Goal: Answer question/provide support

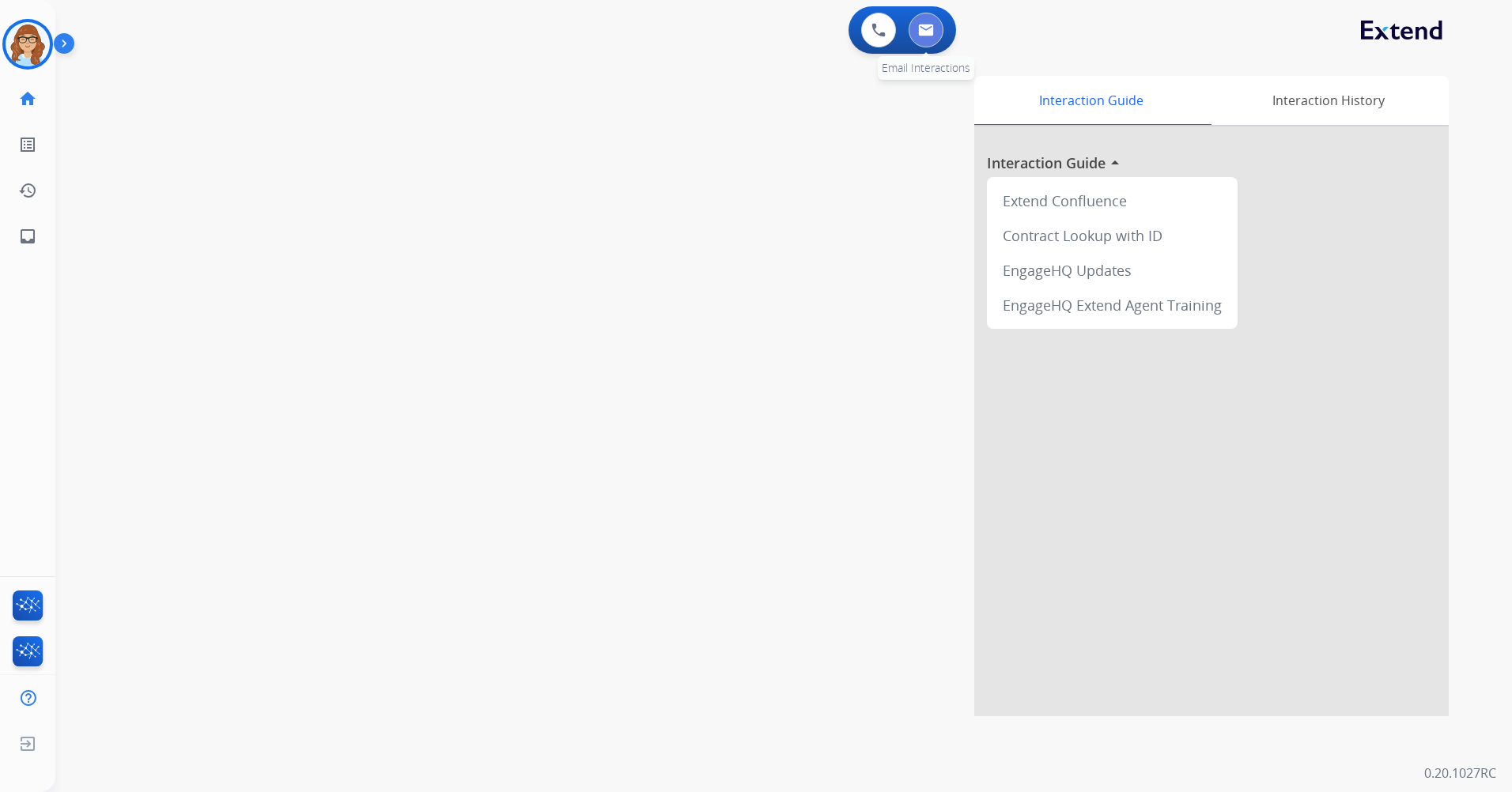
click at [933, 41] on button at bounding box center [925, 30] width 35 height 35
select select "**********"
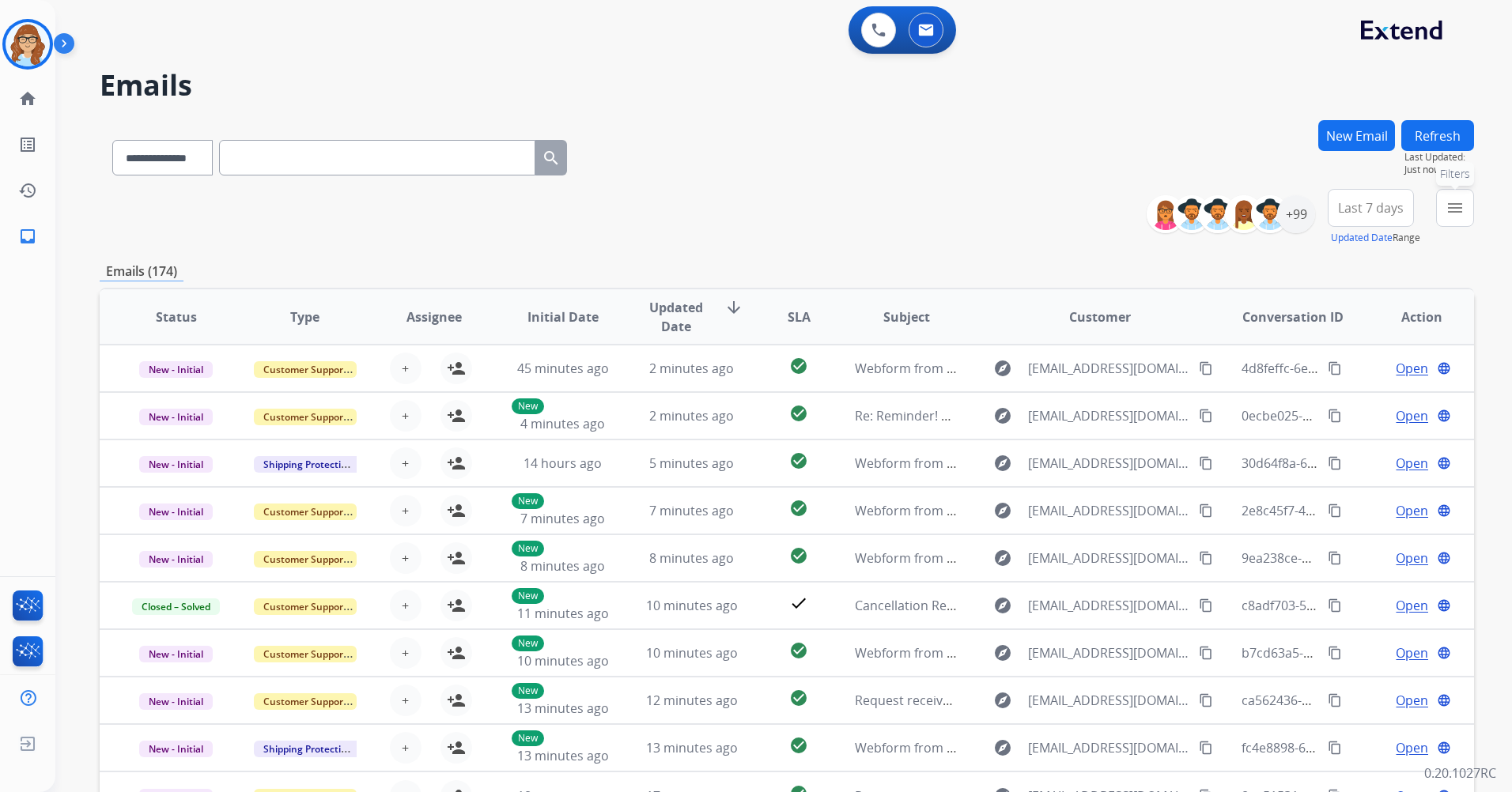
click at [1461, 218] on button "menu Filters" at bounding box center [1455, 208] width 38 height 38
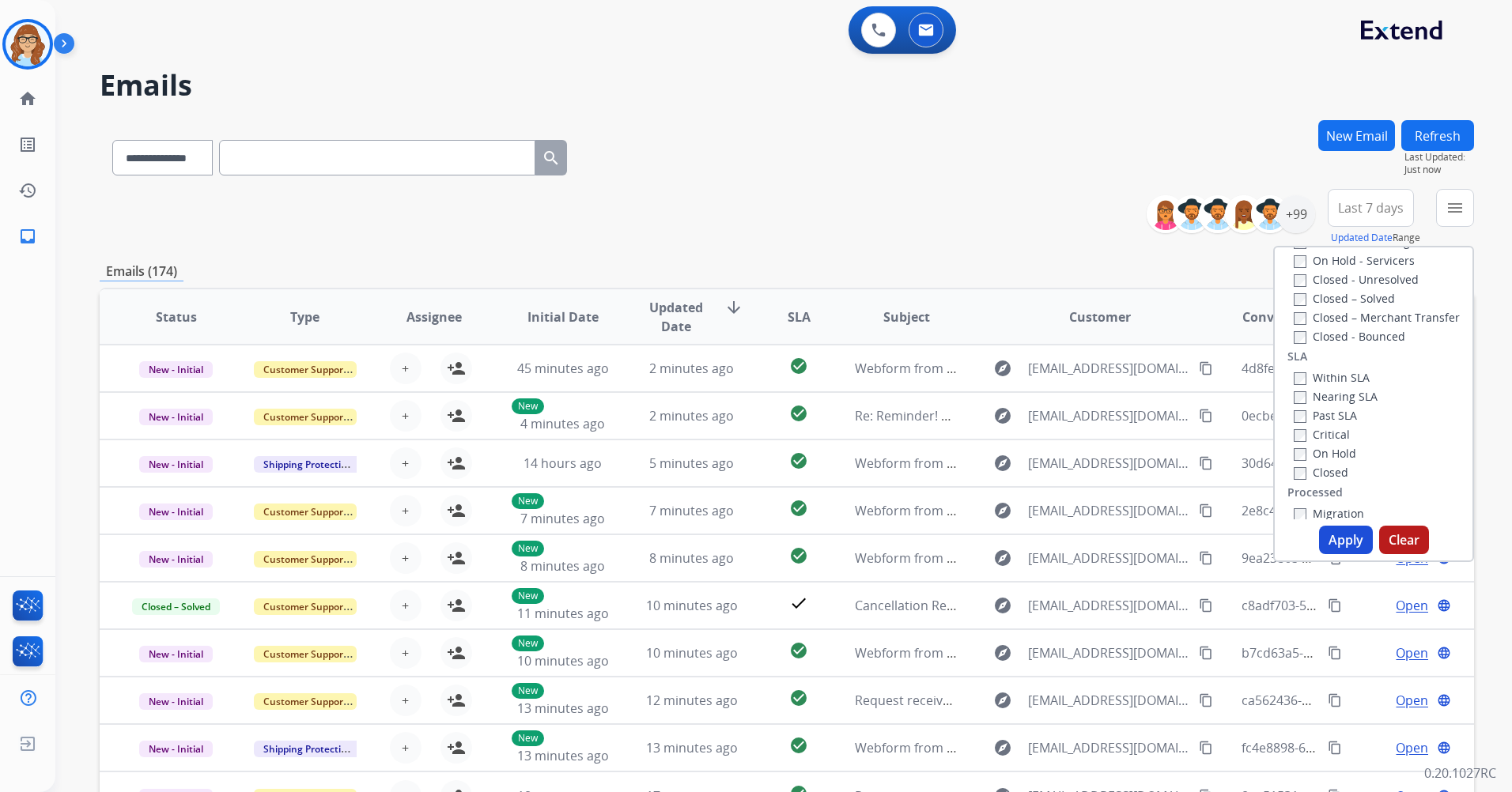
scroll to position [436, 0]
click at [723, 173] on div "**********" at bounding box center [787, 155] width 1374 height 68
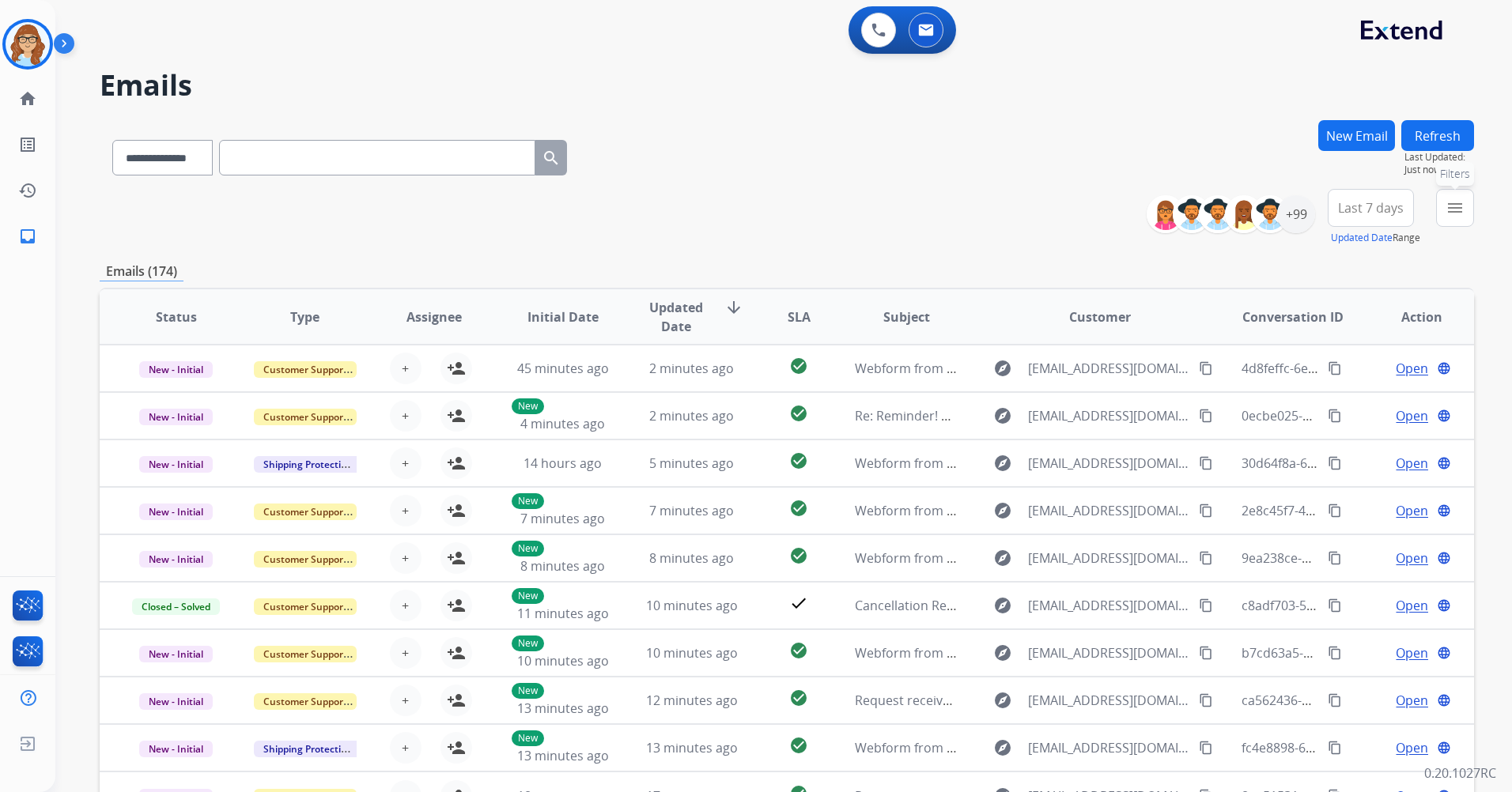
click at [1453, 216] on mat-icon "menu" at bounding box center [1455, 208] width 19 height 19
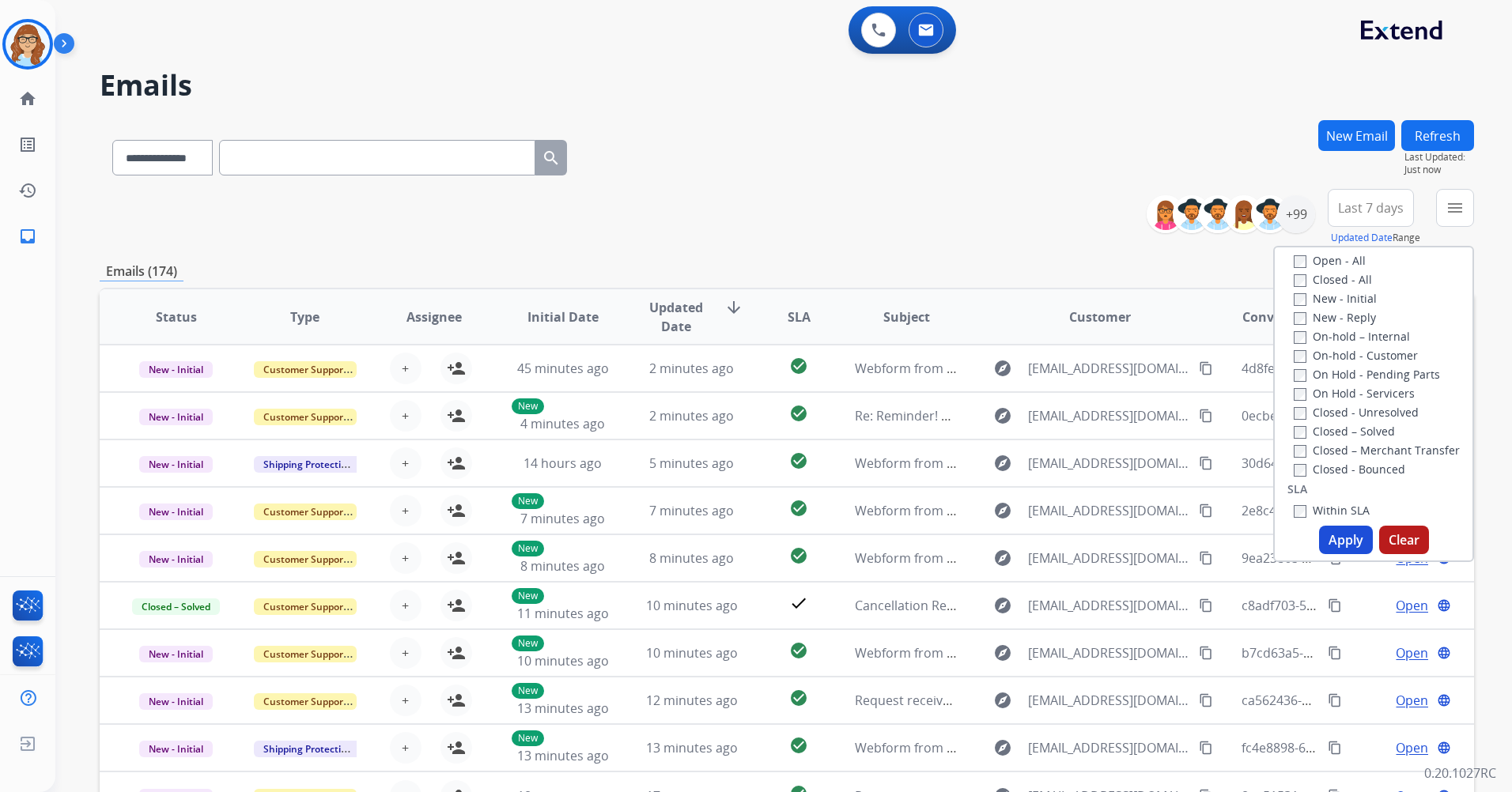
scroll to position [316, 0]
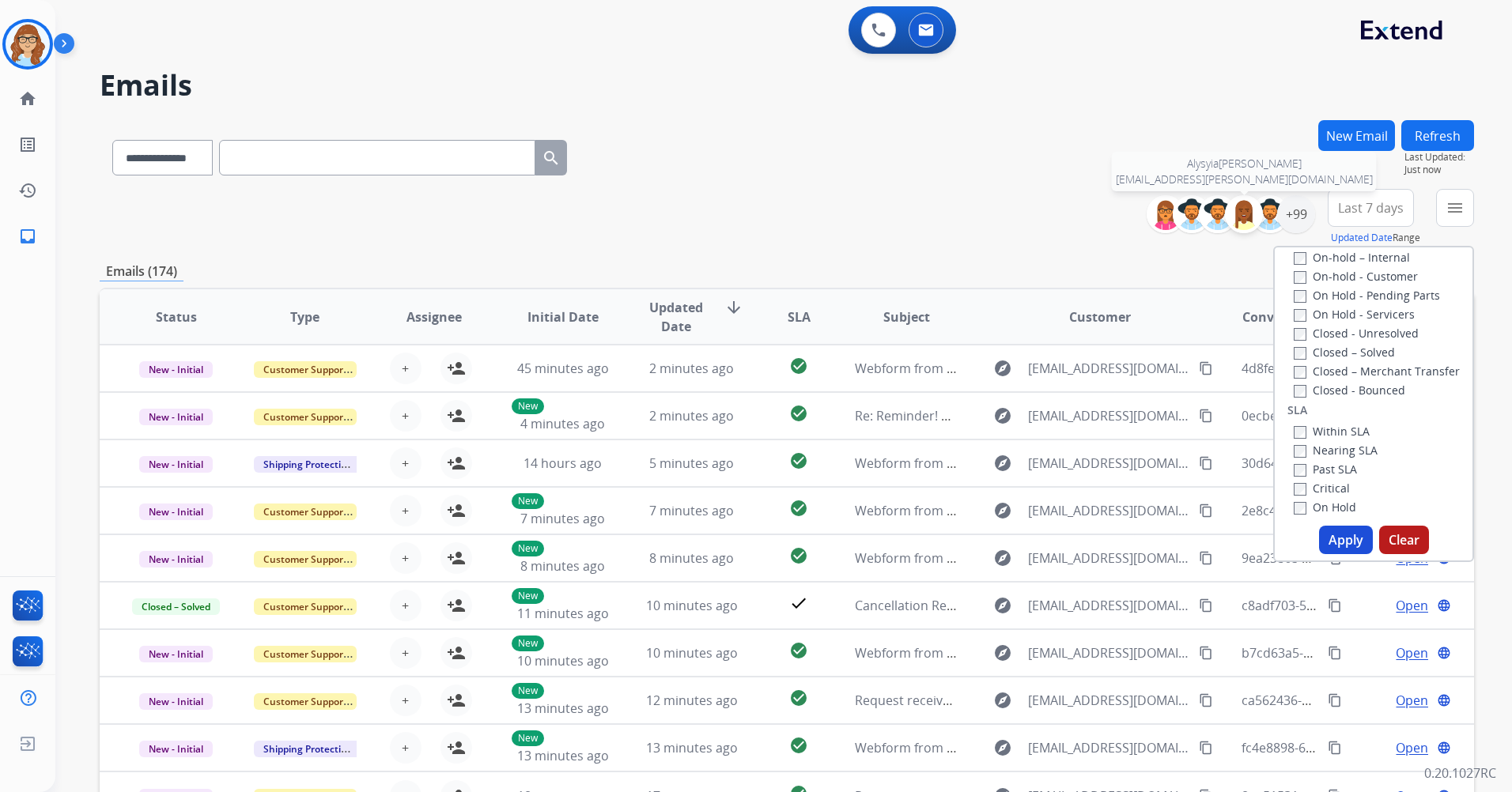
click at [1235, 223] on img at bounding box center [1243, 214] width 32 height 32
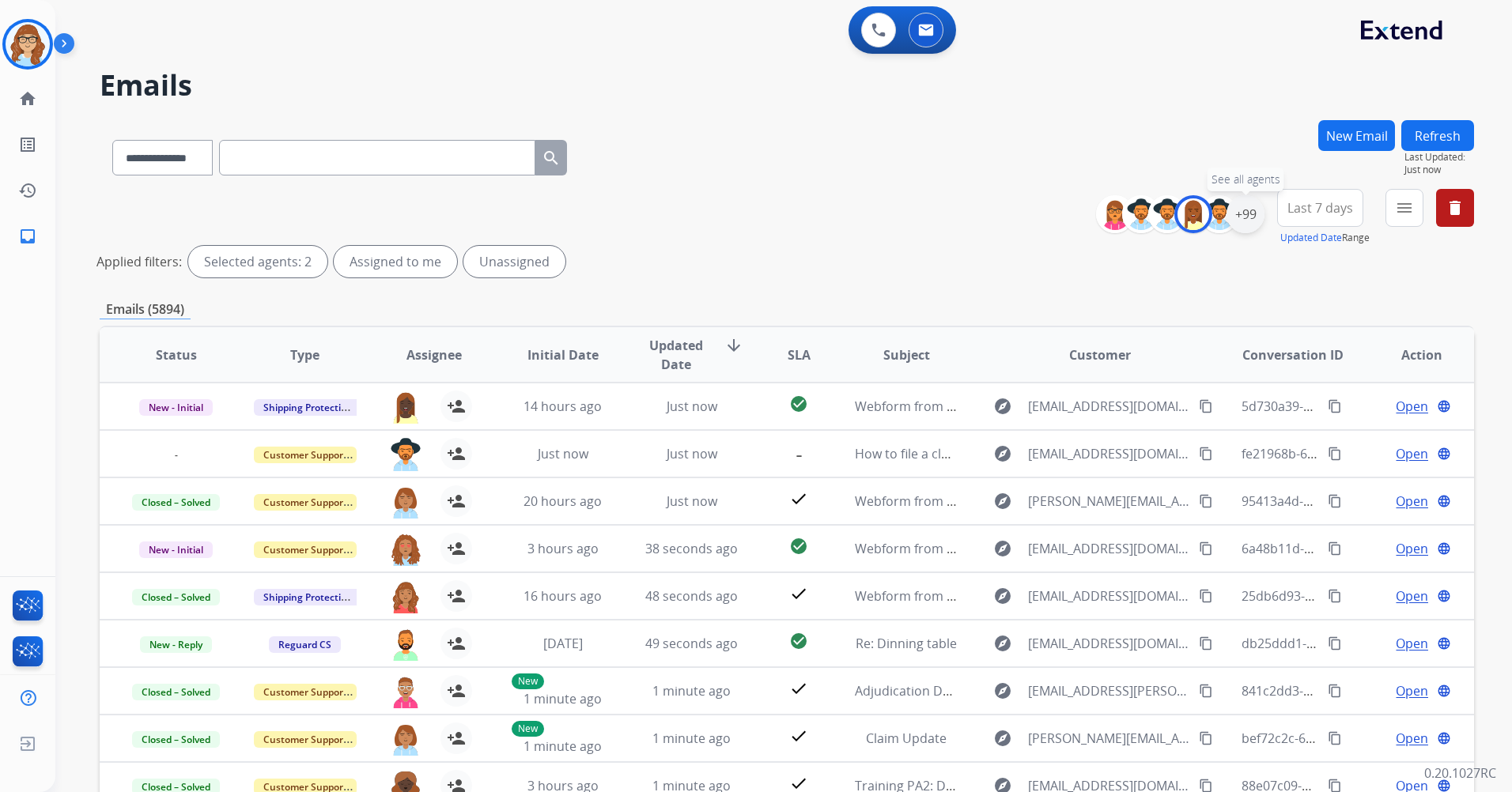
click at [1250, 210] on div "+99" at bounding box center [1245, 214] width 38 height 38
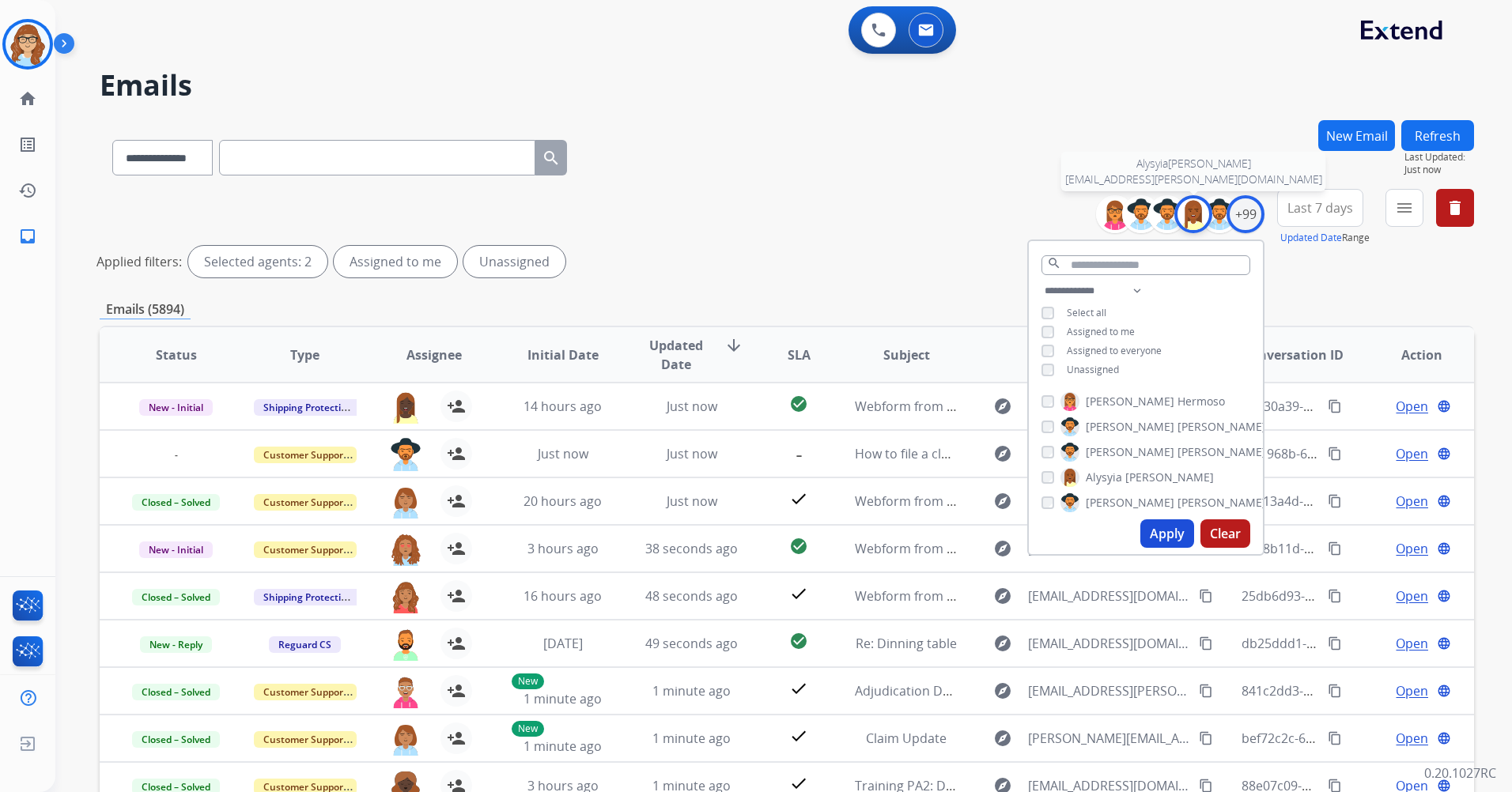
click at [1188, 218] on img at bounding box center [1193, 214] width 32 height 32
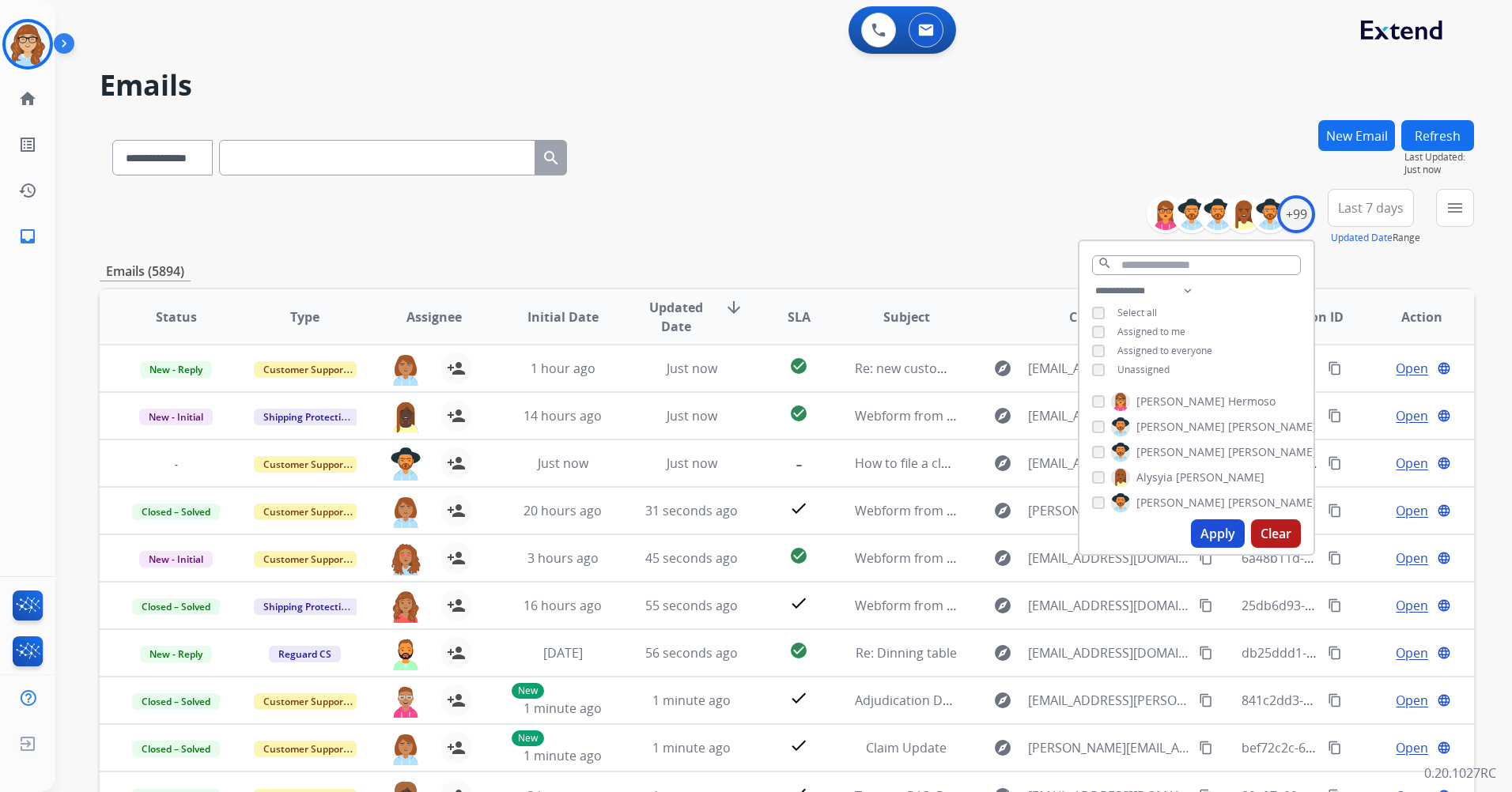
click at [1149, 327] on span "Assigned to me" at bounding box center [1152, 332] width 68 height 14
click at [1214, 530] on button "Apply" at bounding box center [1218, 533] width 54 height 28
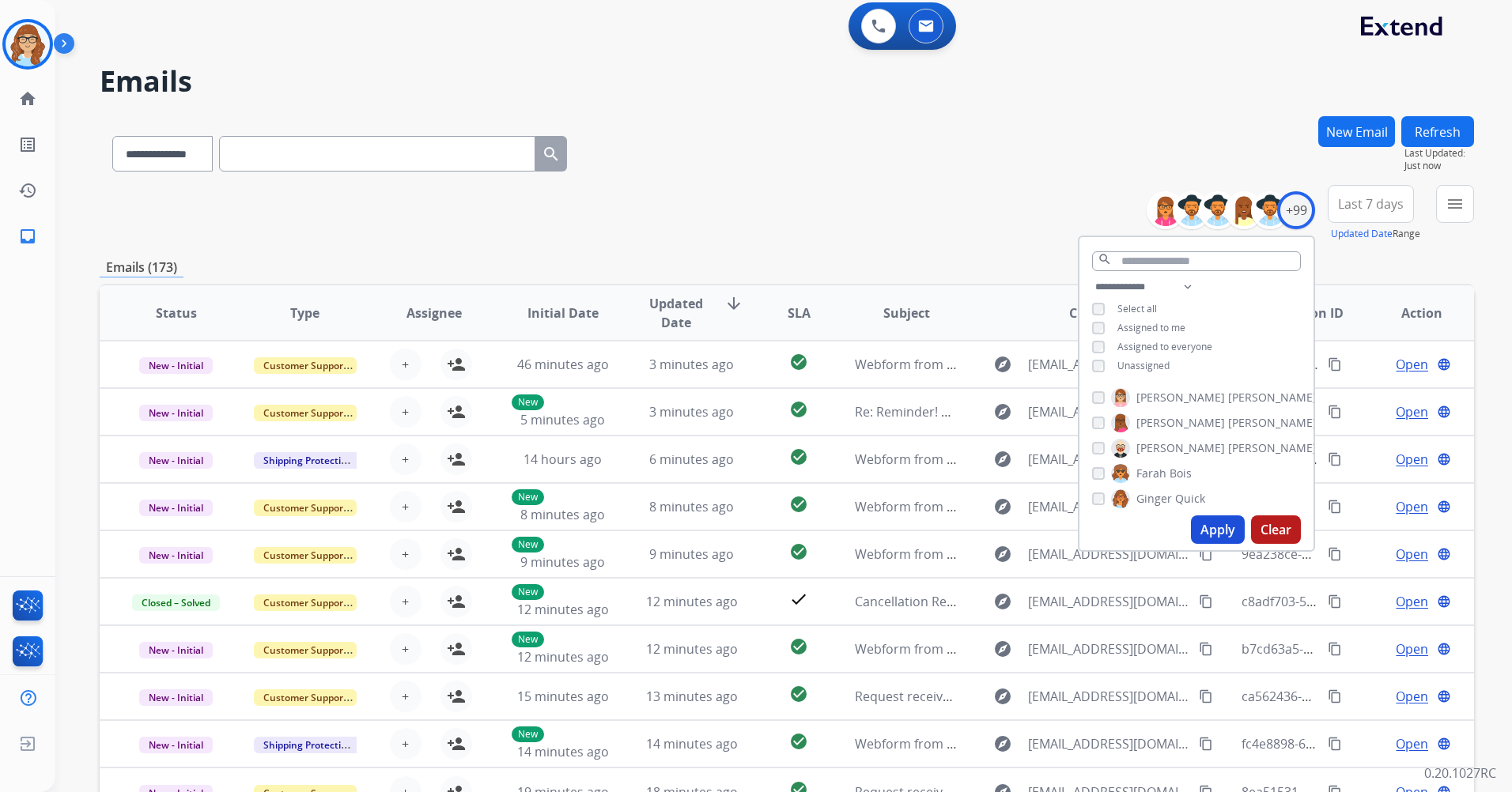
scroll to position [0, 0]
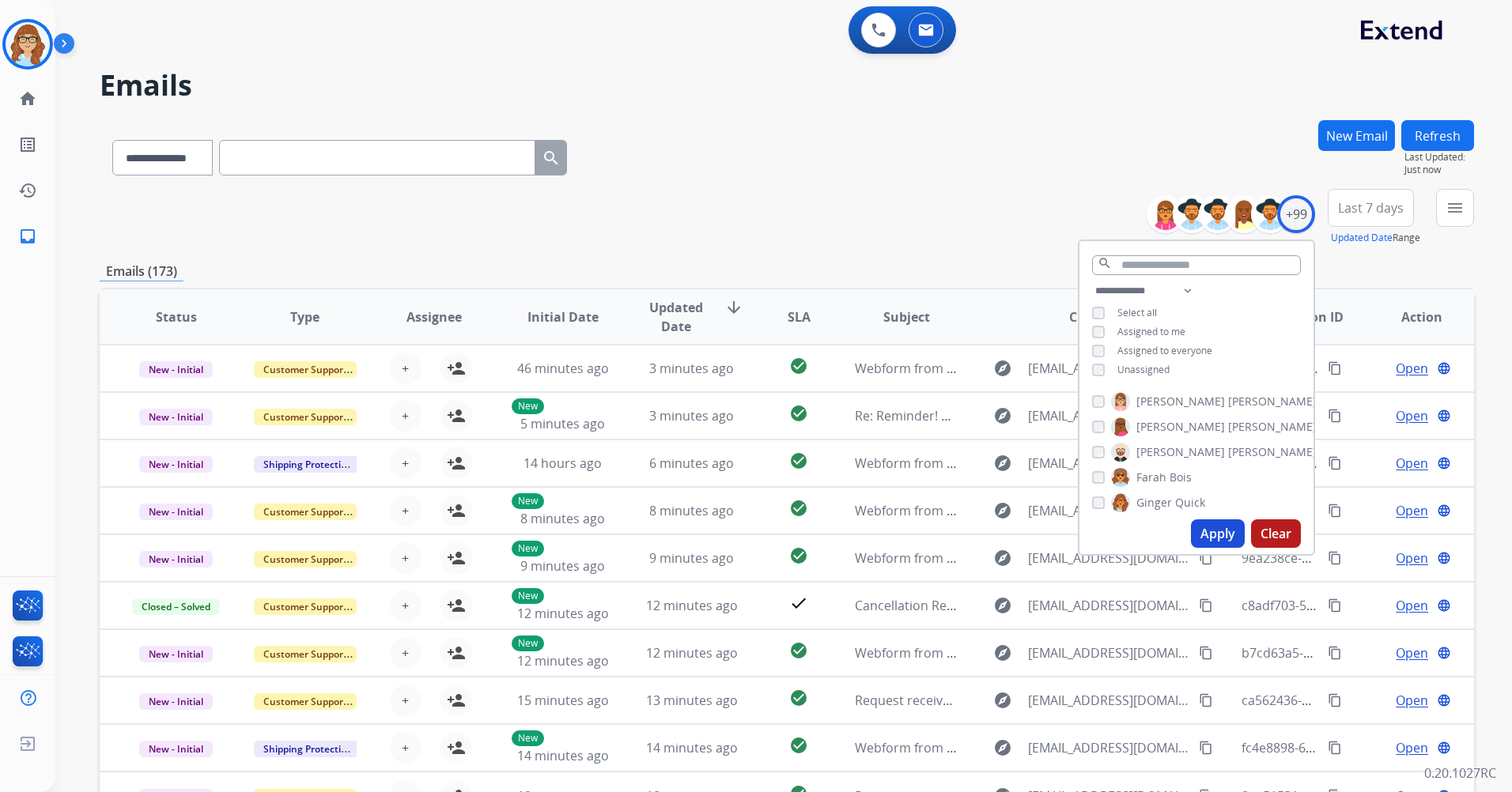
click at [1385, 206] on span "Last 7 days" at bounding box center [1370, 207] width 66 height 6
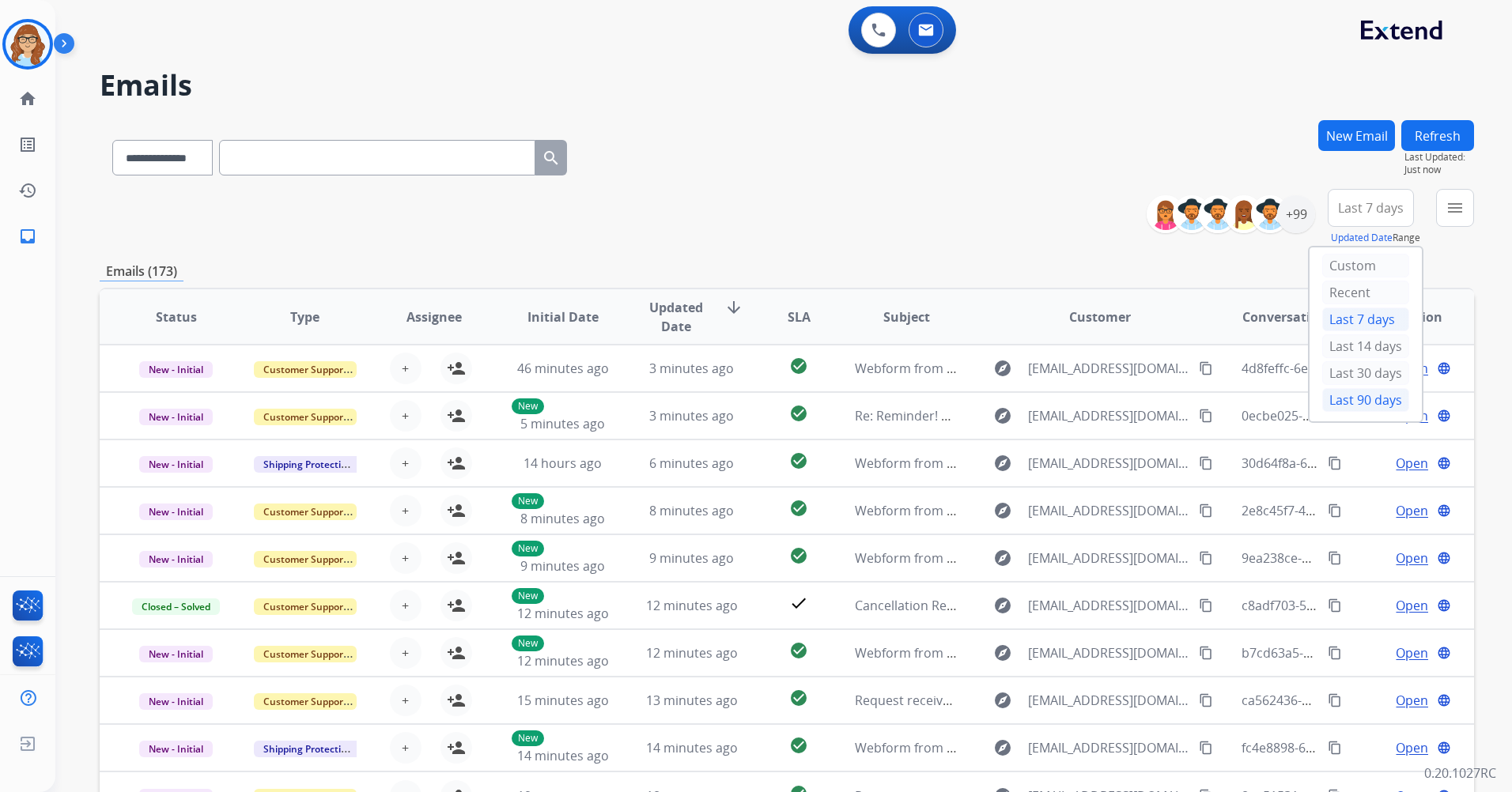
scroll to position [79, 0]
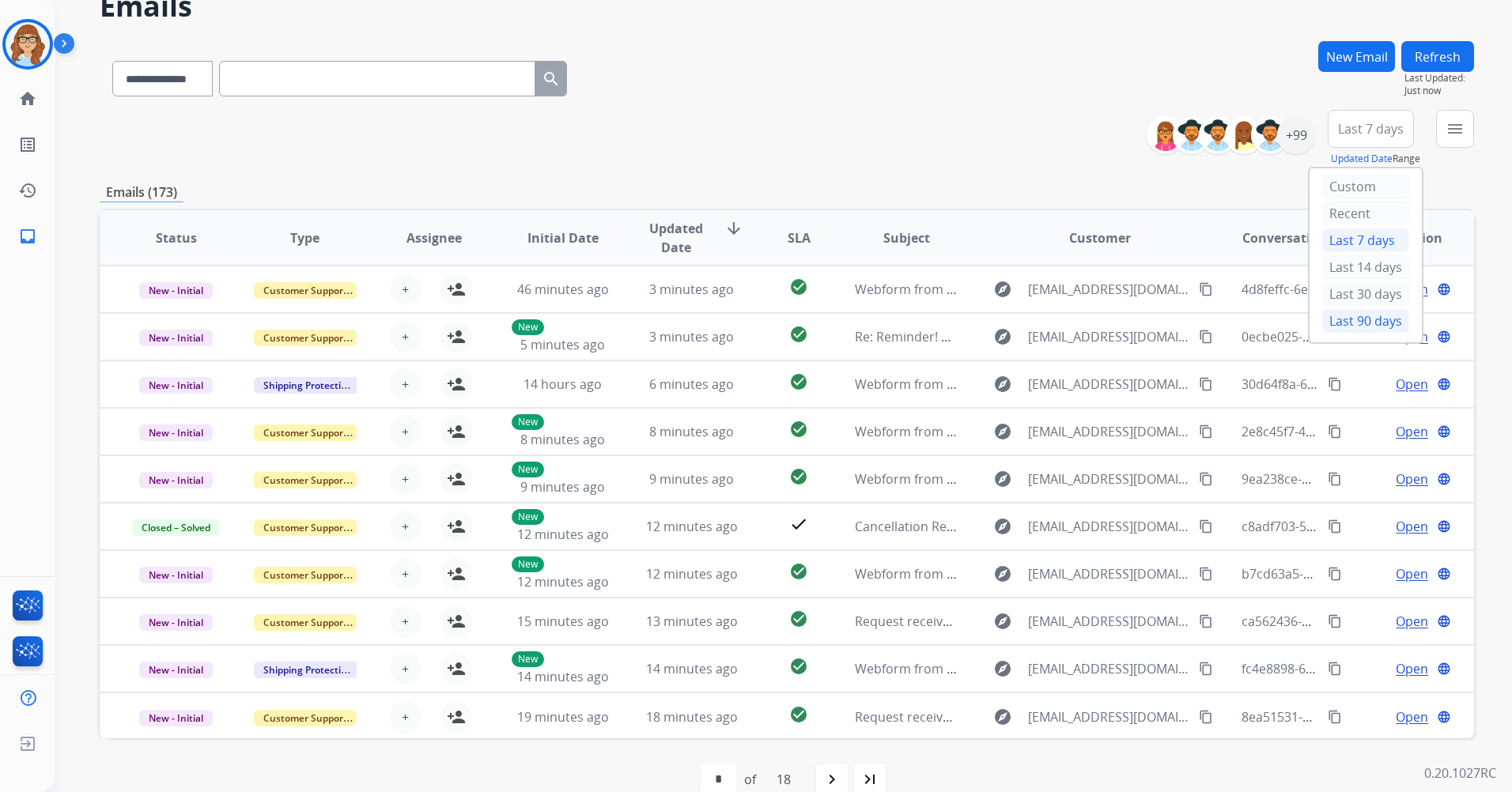
click at [1347, 323] on div "Last 90 days" at bounding box center [1366, 322] width 87 height 24
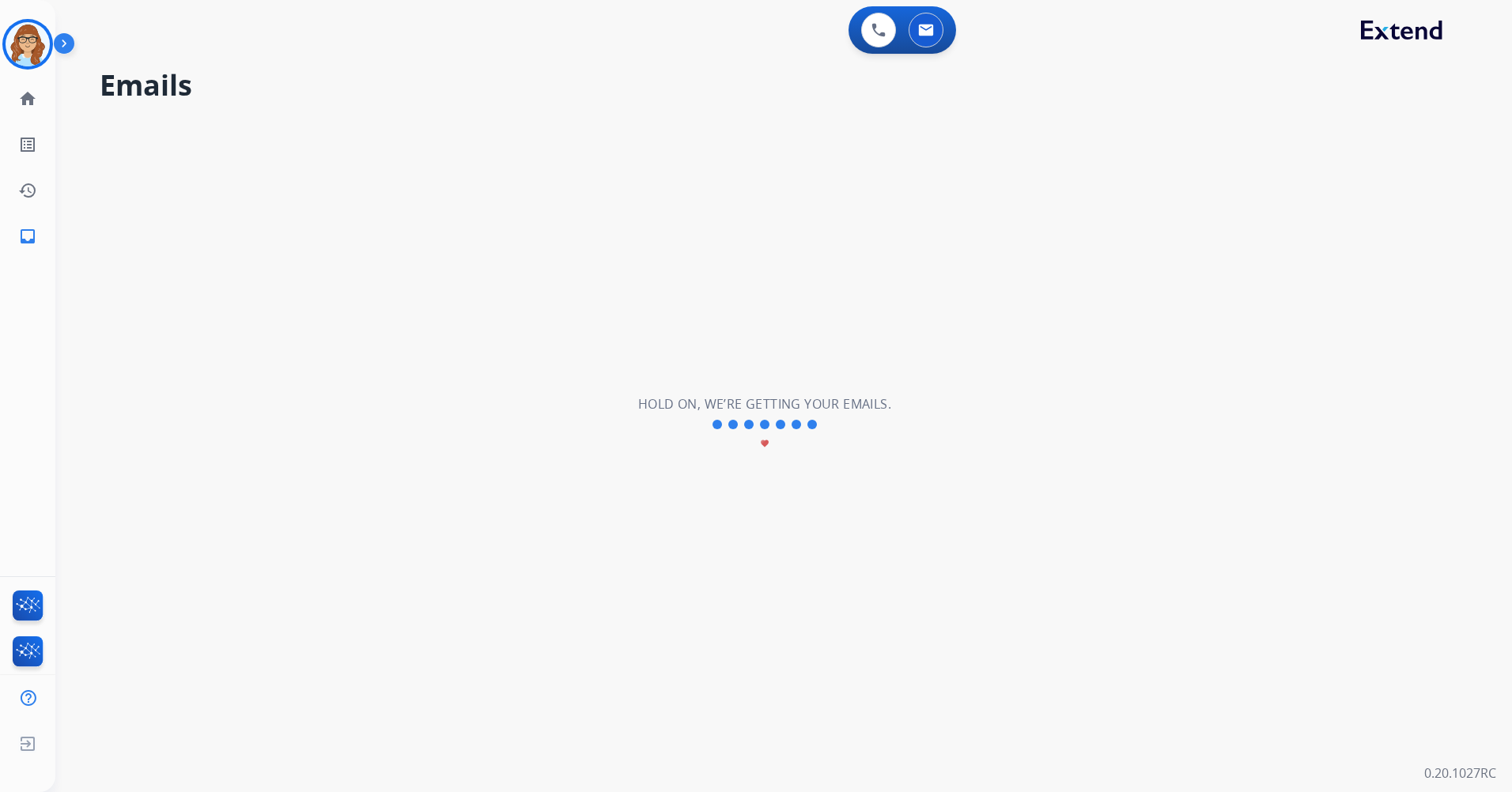
scroll to position [0, 0]
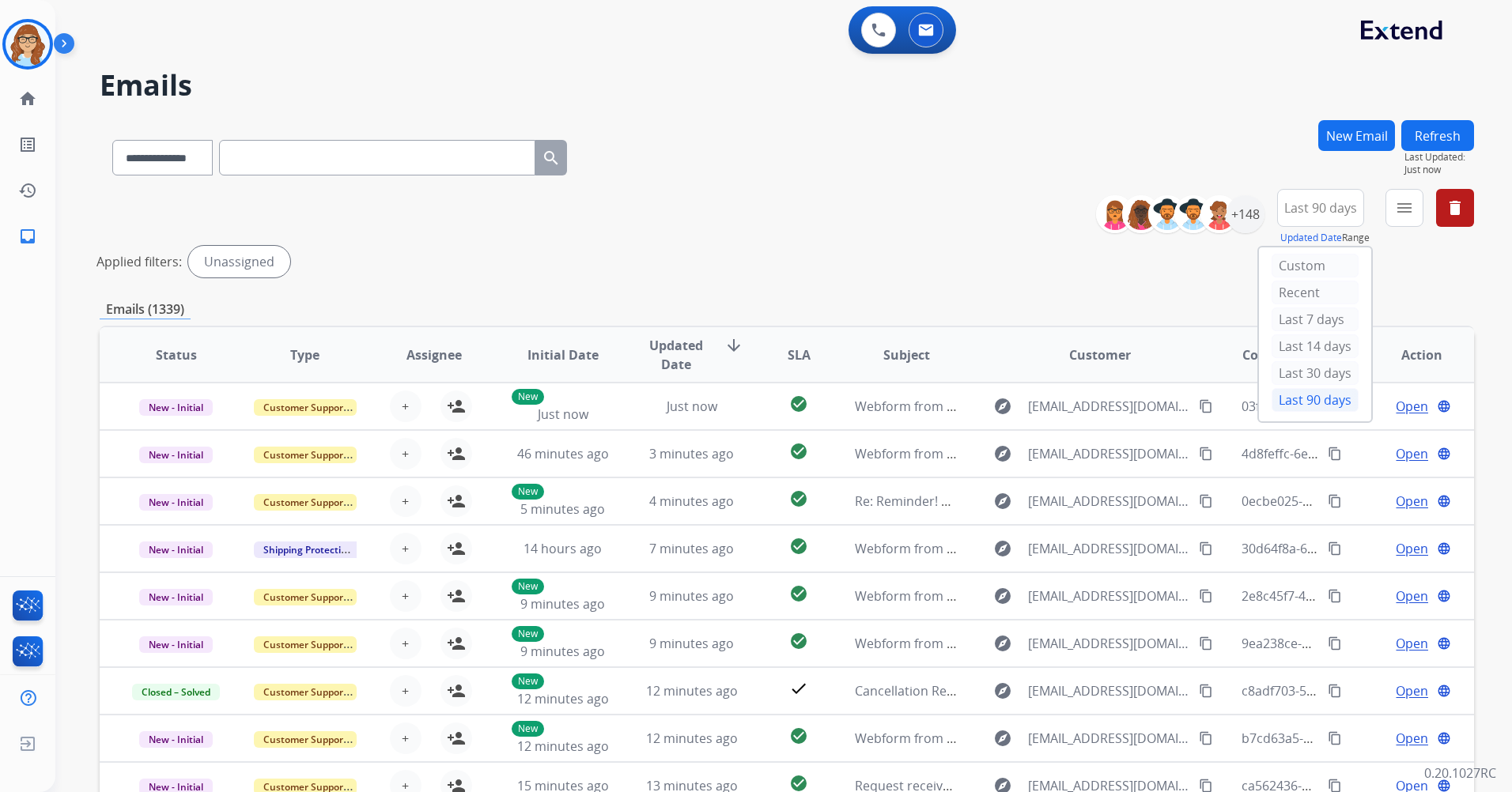
click at [1252, 128] on div "**********" at bounding box center [787, 155] width 1374 height 68
click at [1420, 209] on button "menu Filters" at bounding box center [1404, 208] width 38 height 38
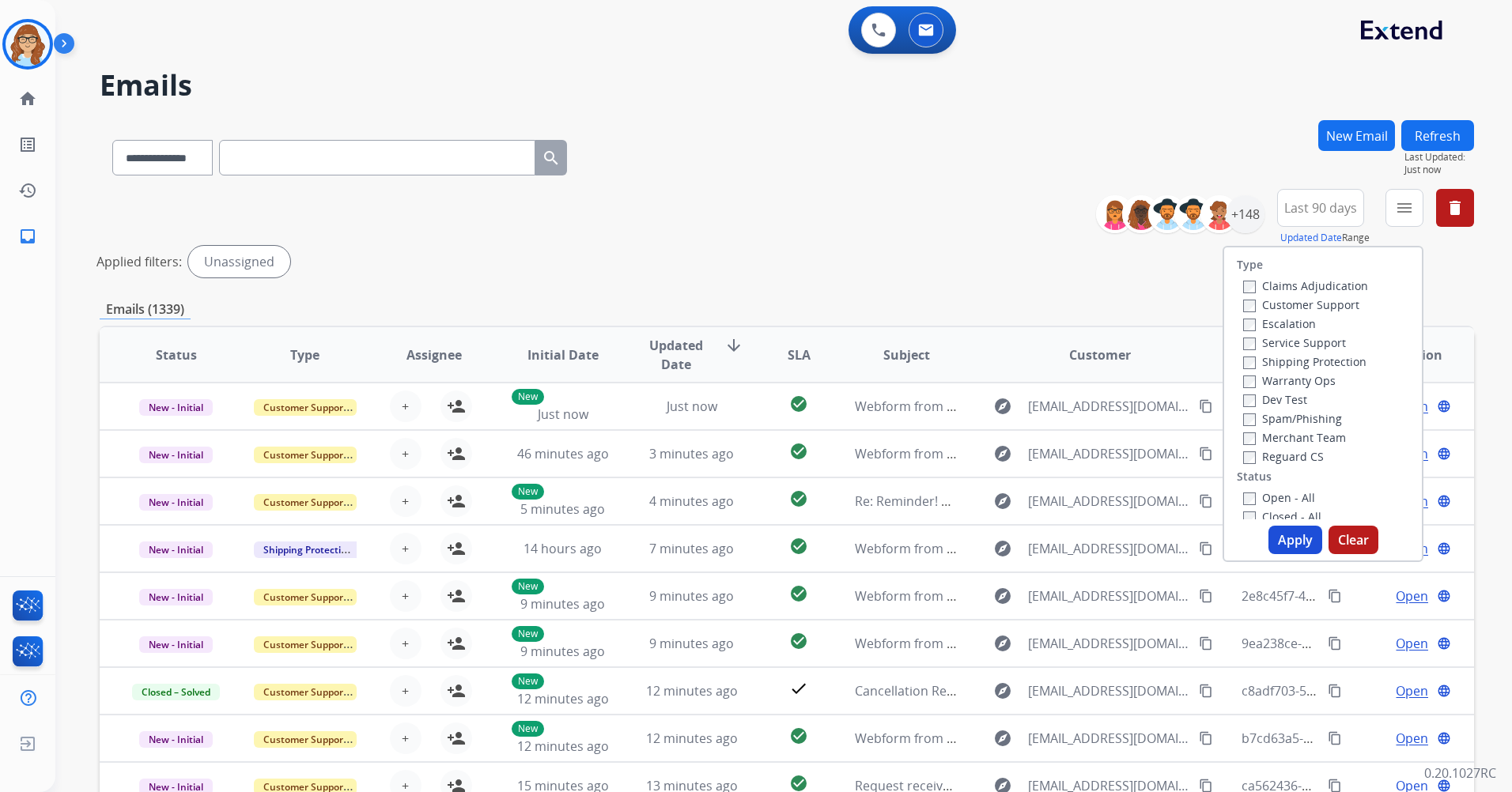
click at [1314, 307] on label "Customer Support" at bounding box center [1302, 305] width 116 height 15
click at [1331, 362] on label "Shipping Protection" at bounding box center [1305, 362] width 123 height 15
click at [1307, 459] on label "Reguard CS" at bounding box center [1284, 457] width 80 height 15
click at [1287, 423] on label "Open - All" at bounding box center [1279, 419] width 72 height 15
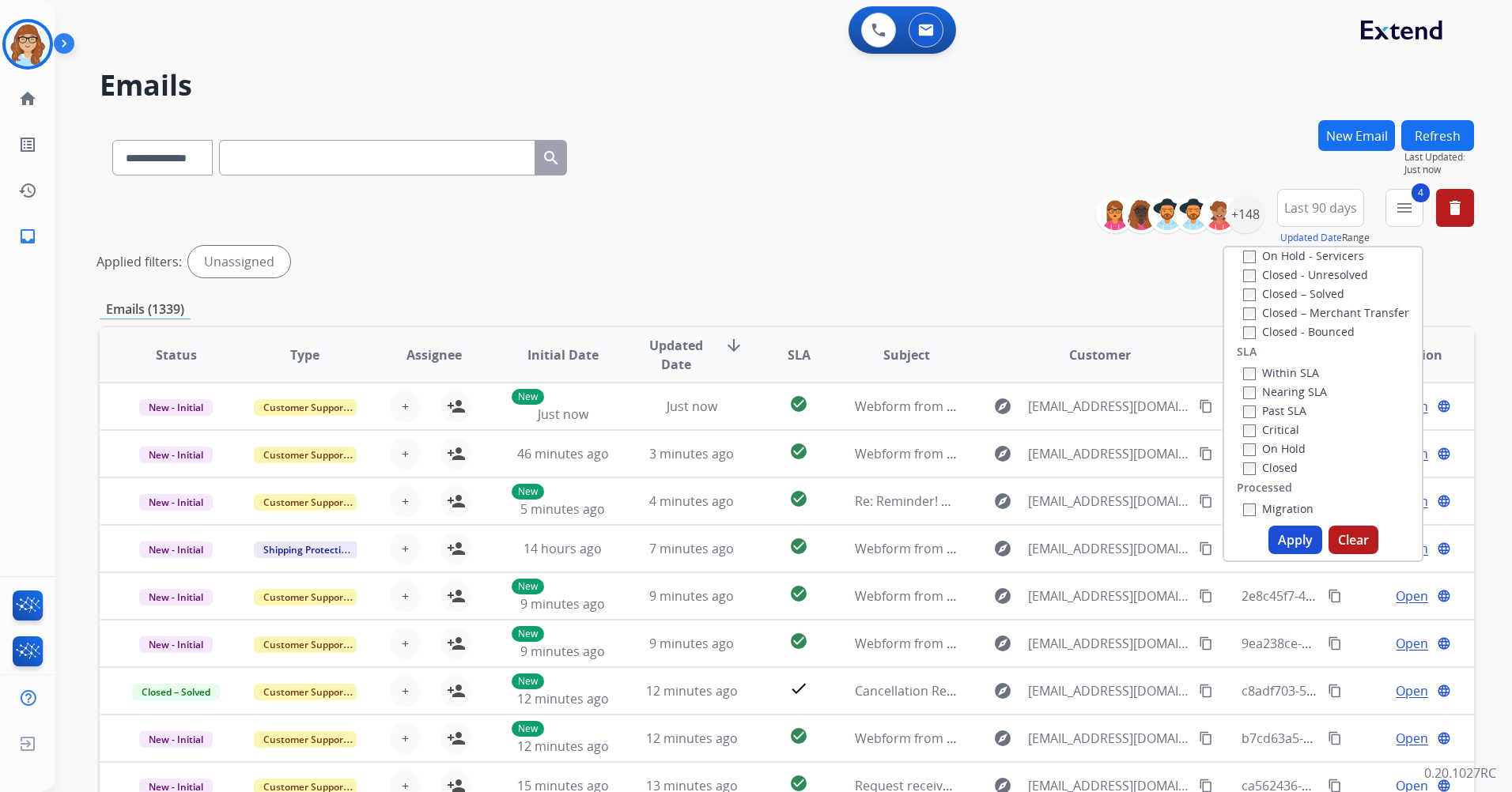
scroll to position [395, 0]
click at [1296, 544] on button "Apply" at bounding box center [1295, 540] width 54 height 28
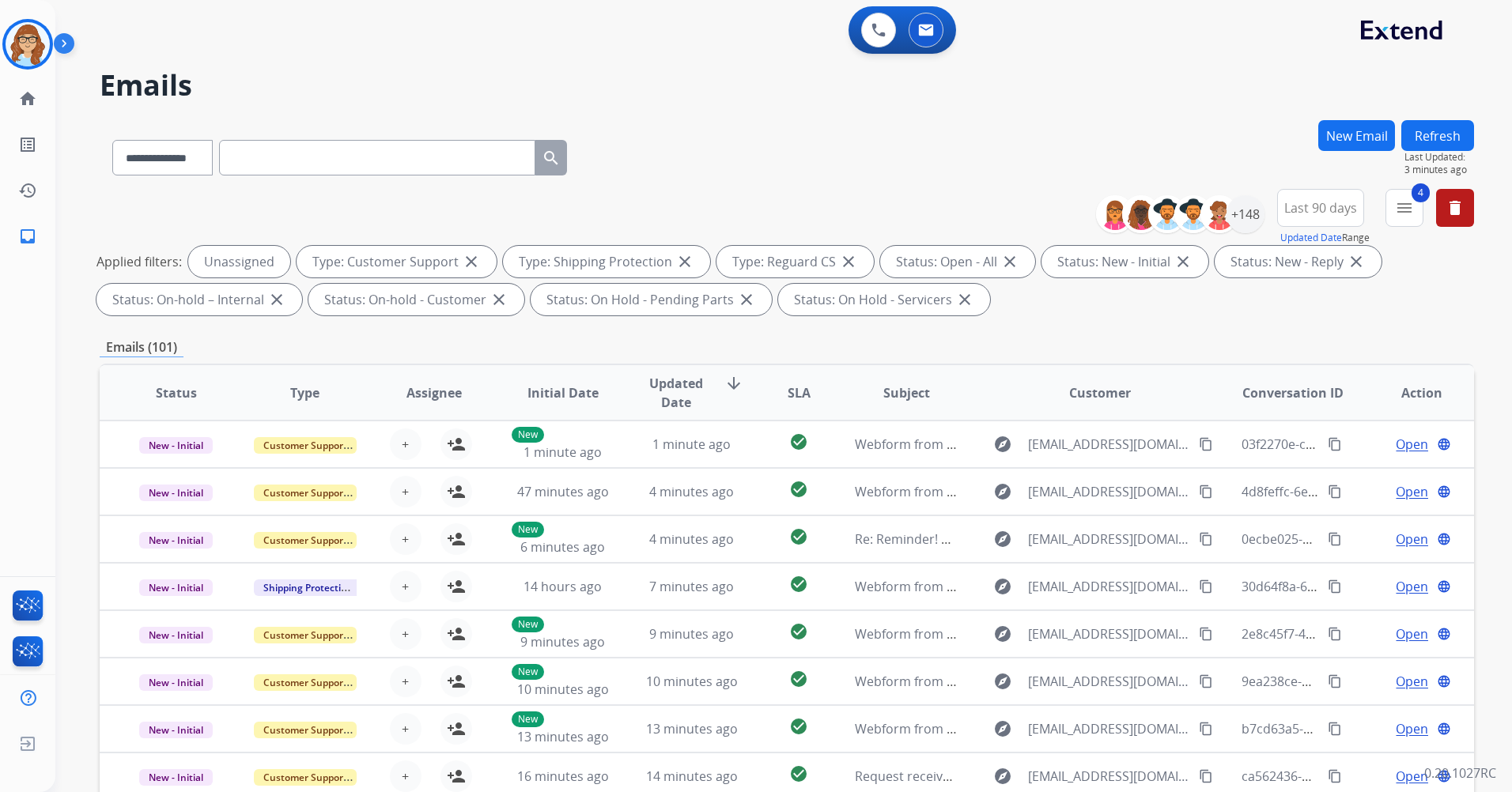
click at [719, 393] on span "Updated Date arrow_downward" at bounding box center [692, 393] width 103 height 38
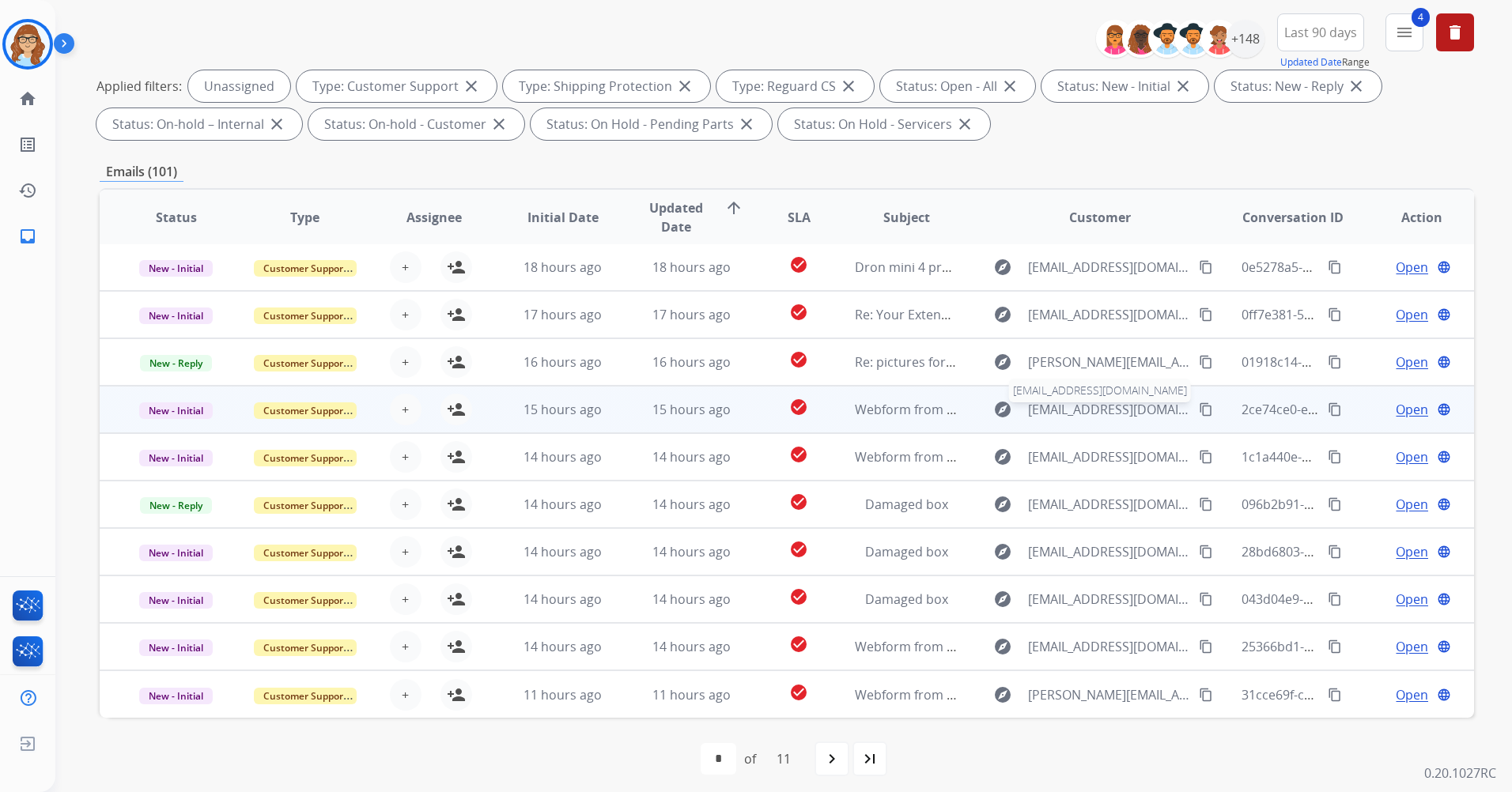
scroll to position [184, 0]
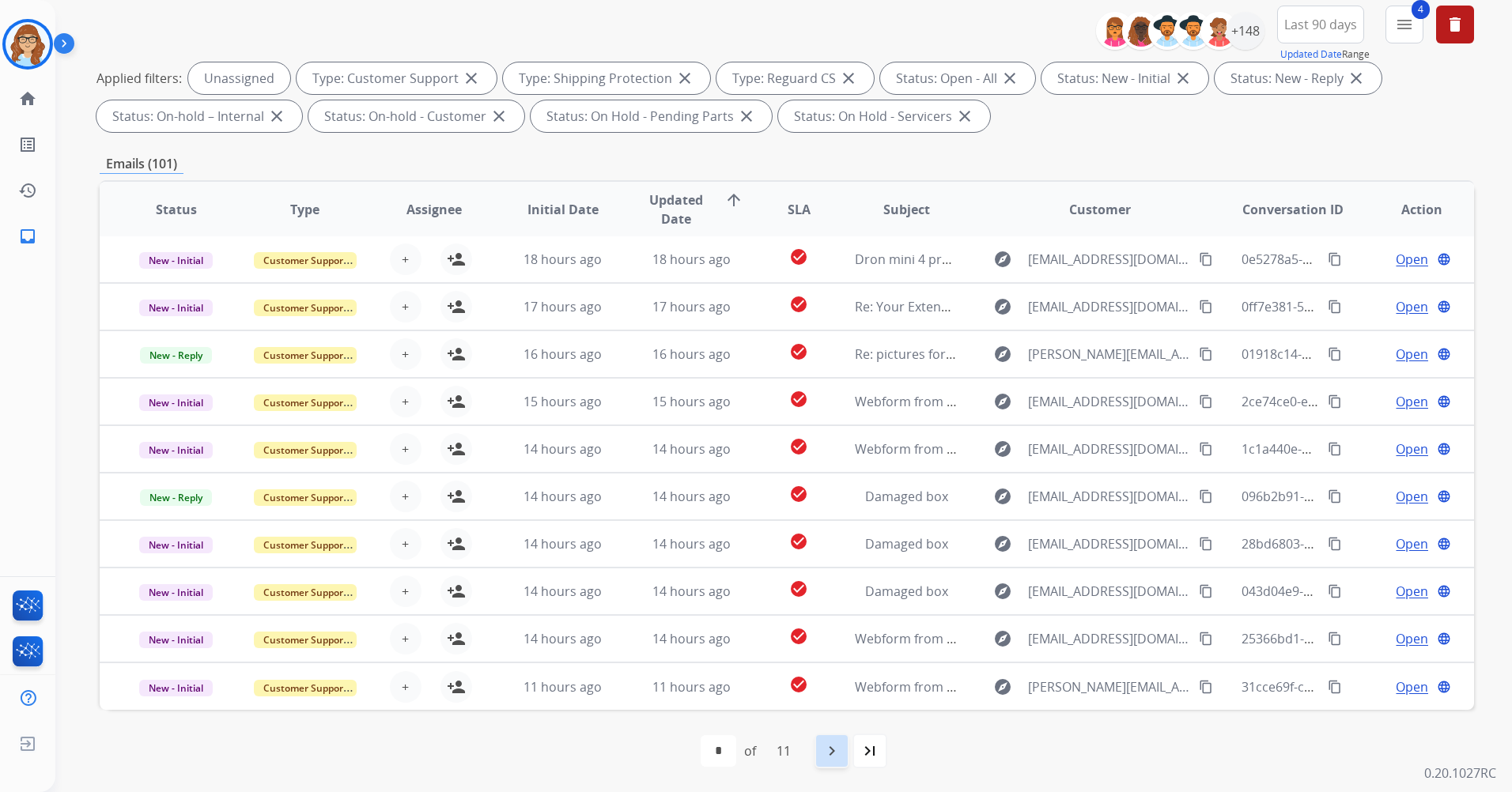
click at [837, 757] on mat-icon "navigate_next" at bounding box center [832, 751] width 19 height 19
click at [860, 751] on mat-icon "navigate_next" at bounding box center [866, 751] width 19 height 19
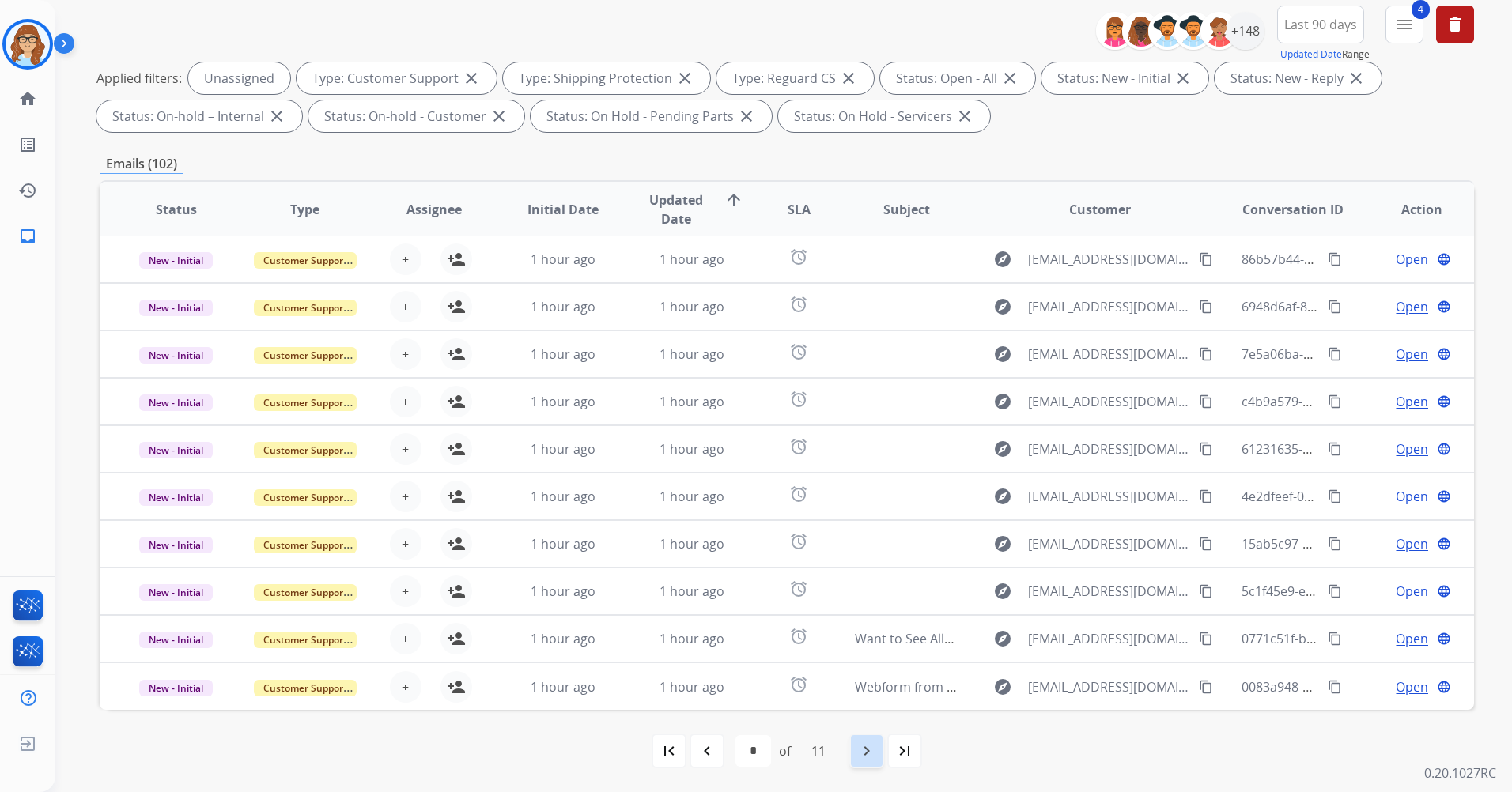
click at [866, 745] on mat-icon "navigate_next" at bounding box center [866, 751] width 19 height 19
click at [867, 746] on mat-icon "navigate_next" at bounding box center [866, 751] width 19 height 19
click at [869, 745] on mat-icon "navigate_next" at bounding box center [866, 751] width 19 height 19
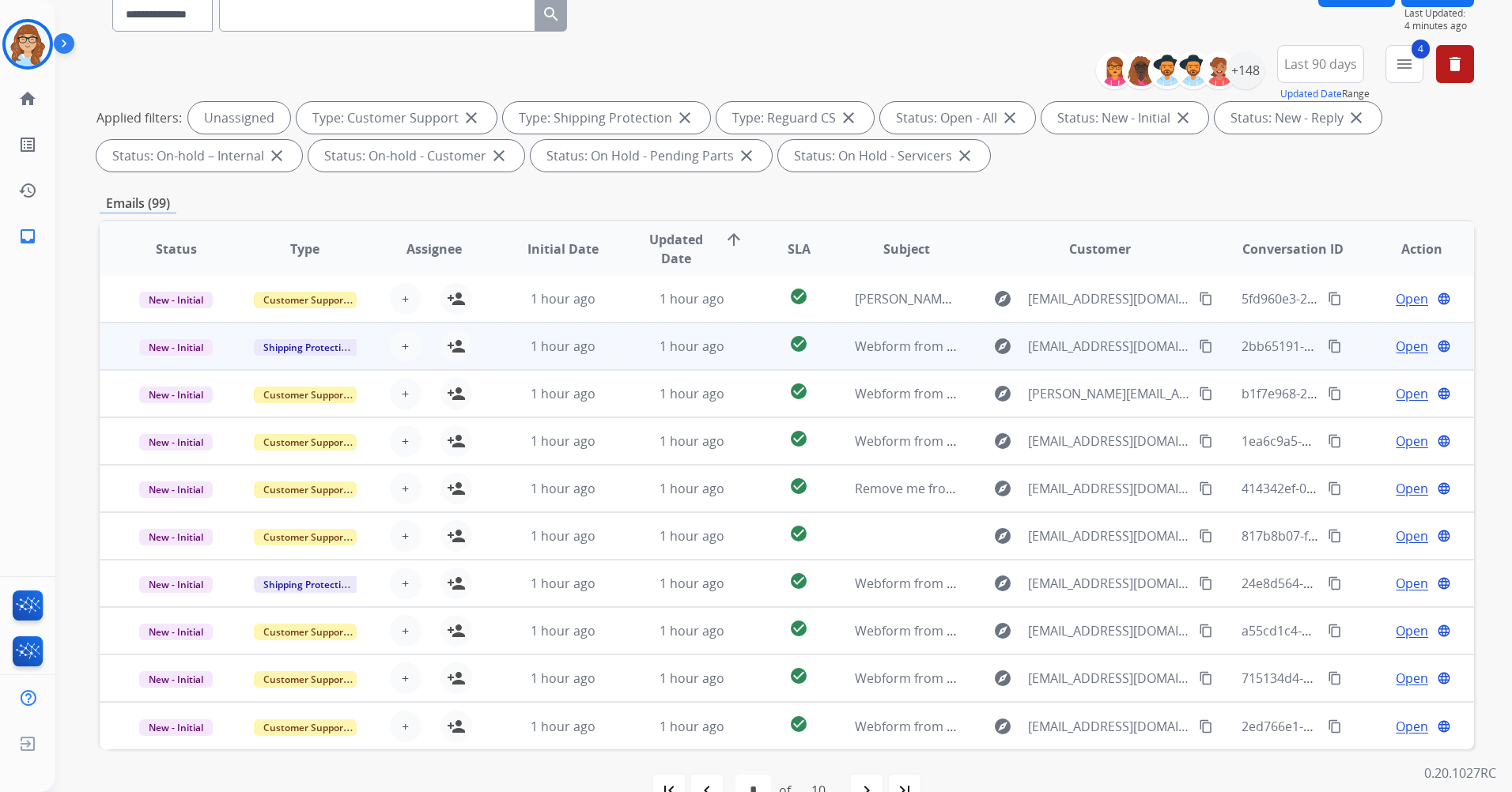
scroll to position [158, 0]
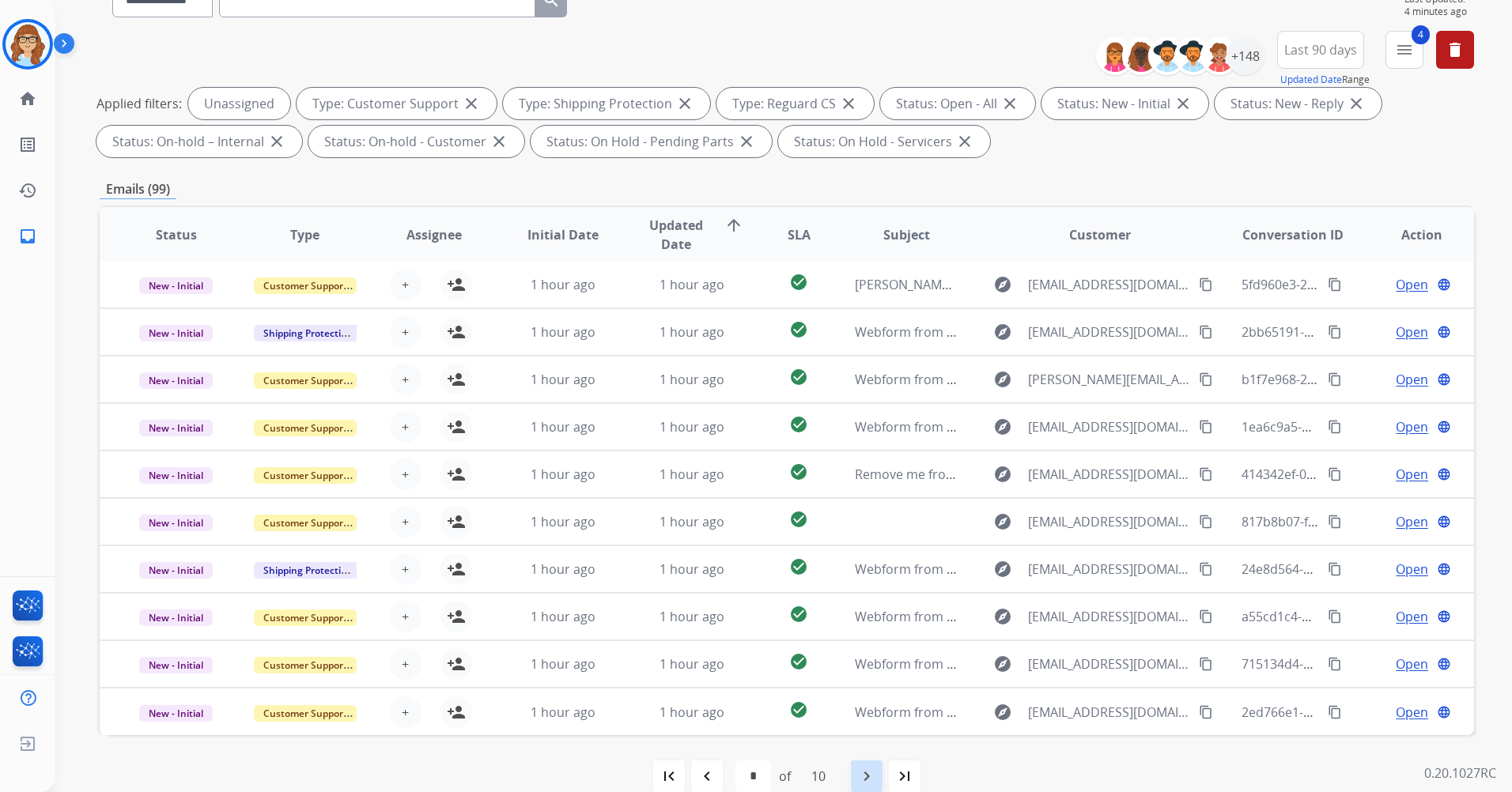
click at [865, 769] on mat-icon "navigate_next" at bounding box center [866, 777] width 19 height 19
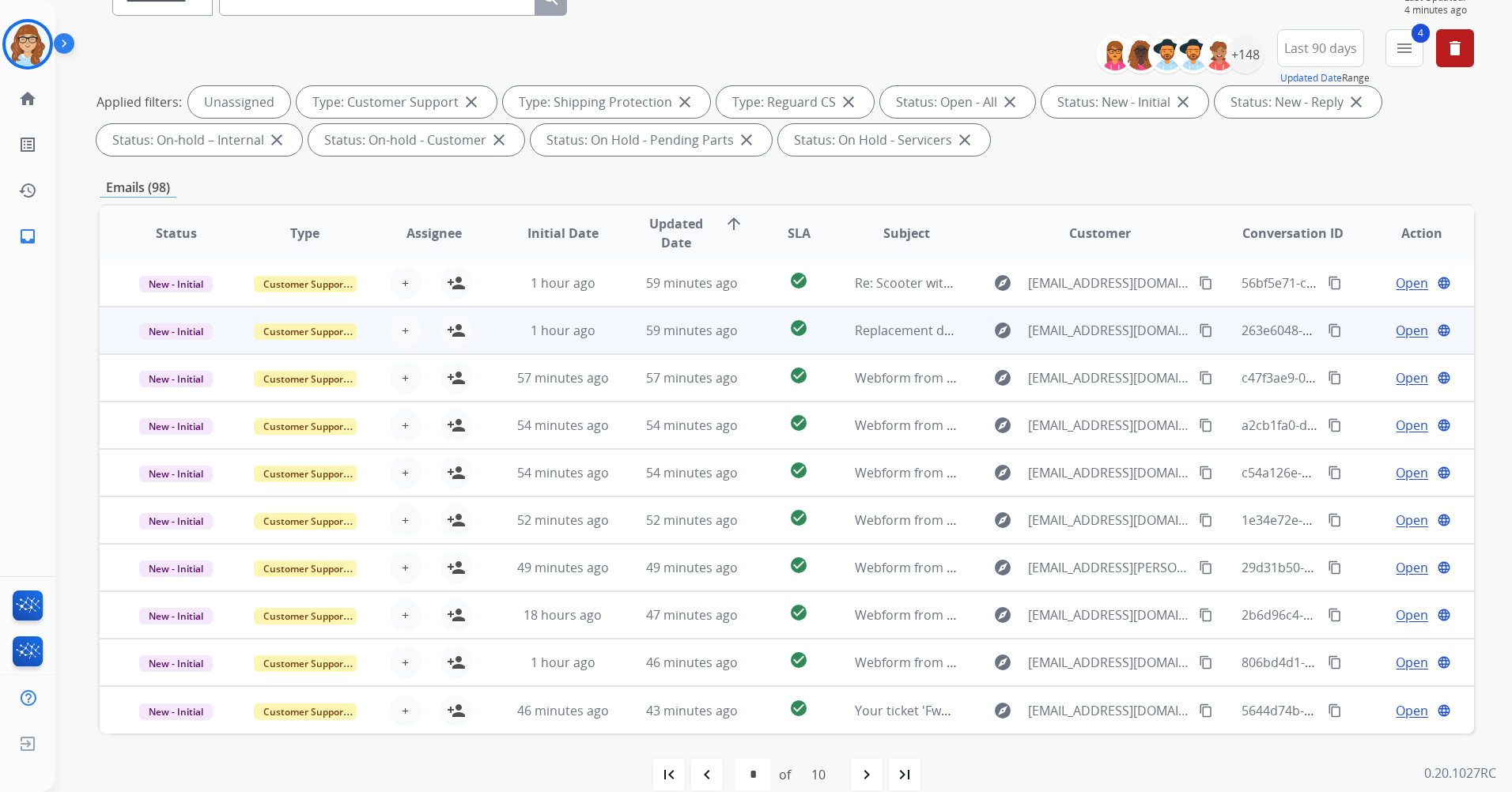
scroll to position [184, 0]
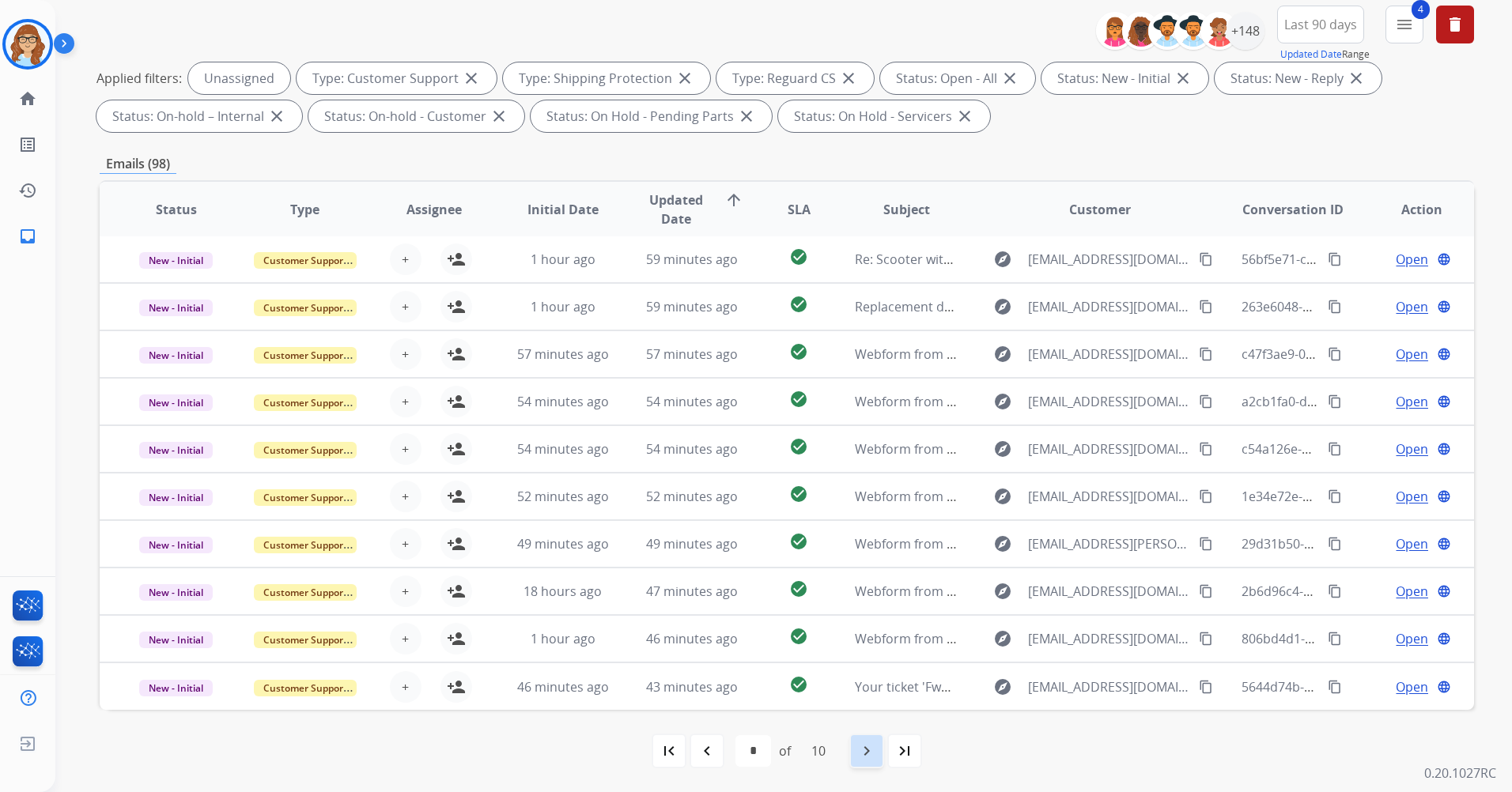
click at [864, 744] on mat-icon "navigate_next" at bounding box center [866, 751] width 19 height 19
click at [846, 757] on div "first_page navigate_before * * * * * * * * * ** of 10 navigate_next last_page" at bounding box center [787, 751] width 1374 height 32
drag, startPoint x: 846, startPoint y: 757, endPoint x: 995, endPoint y: 762, distance: 149.1
click at [995, 762] on div "first_page navigate_before * * * * * * * * * ** of 10 navigate_next last_page" at bounding box center [787, 751] width 1374 height 32
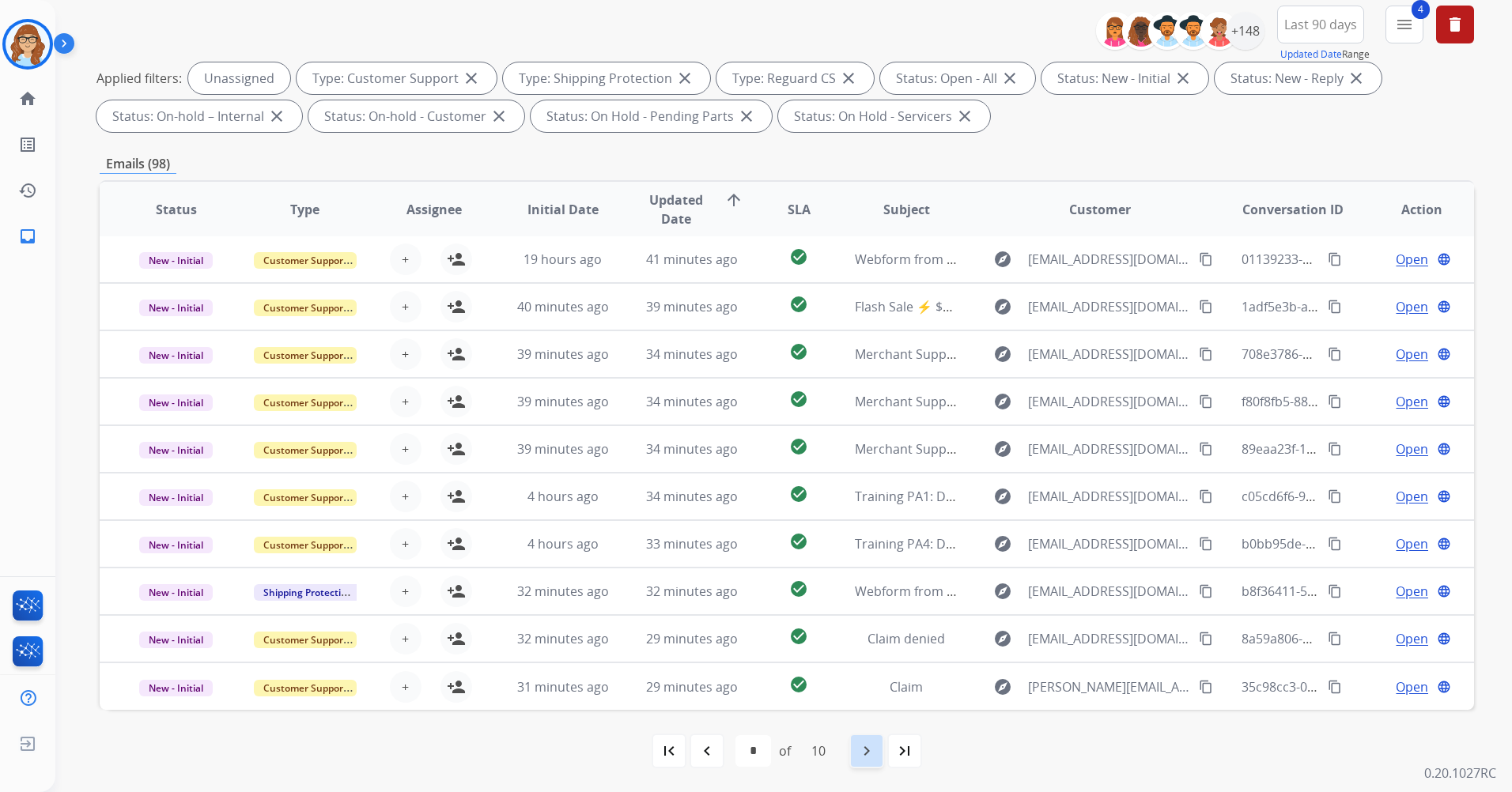
click at [868, 751] on mat-icon "navigate_next" at bounding box center [866, 751] width 19 height 19
click at [875, 742] on mat-icon "navigate_next" at bounding box center [866, 751] width 19 height 19
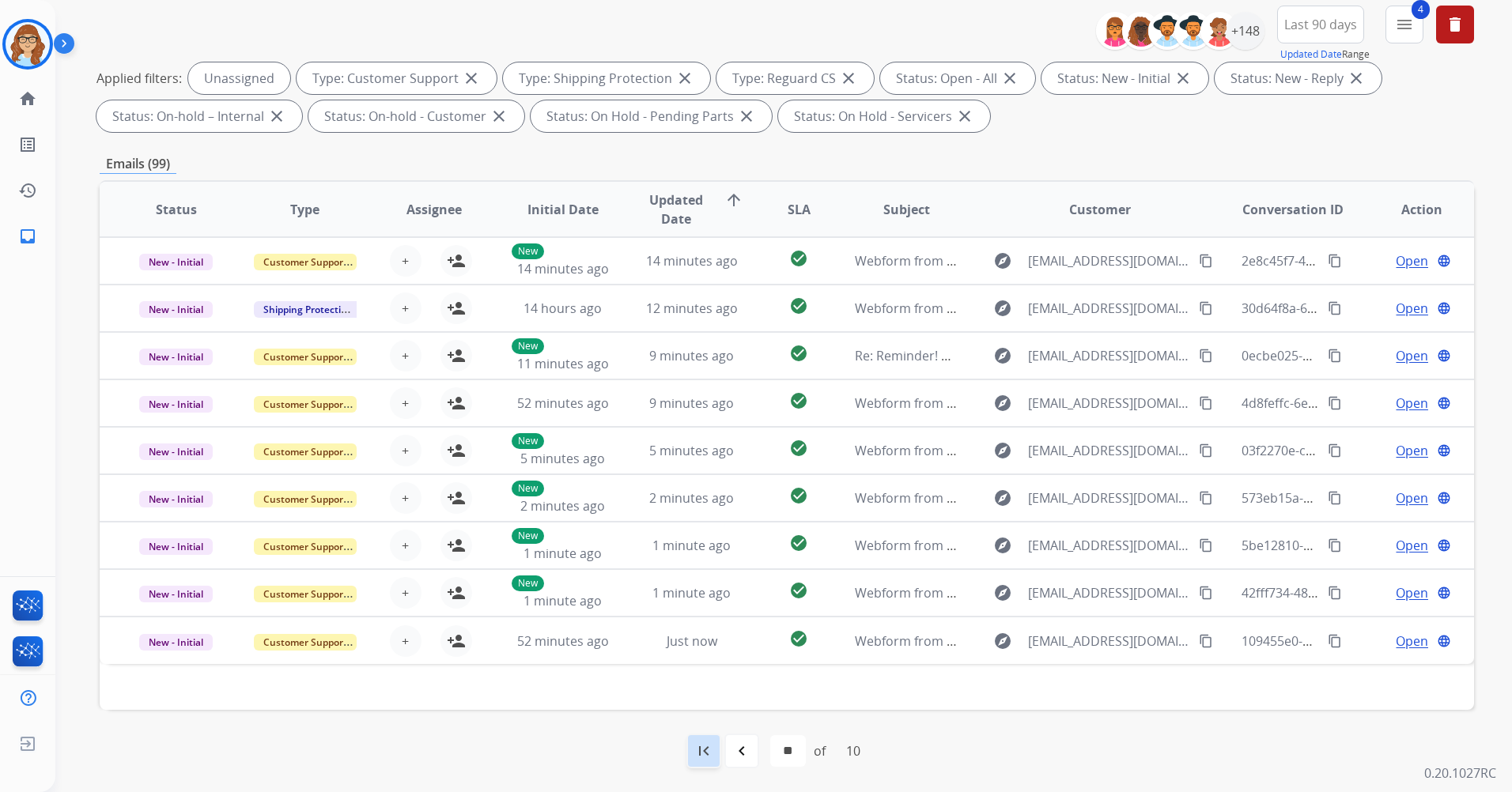
click at [705, 760] on mat-icon "first_page" at bounding box center [704, 751] width 19 height 19
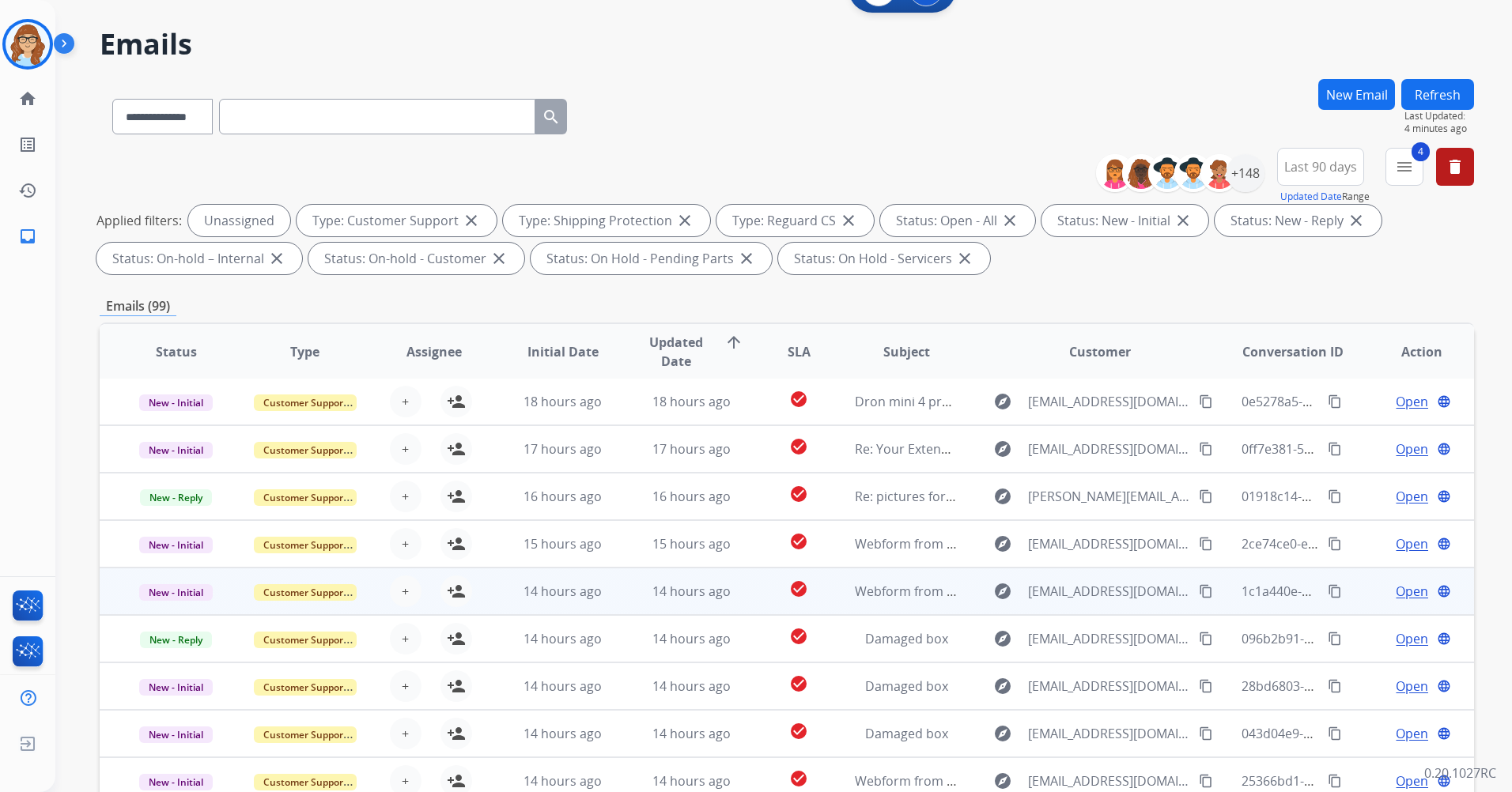
scroll to position [158, 0]
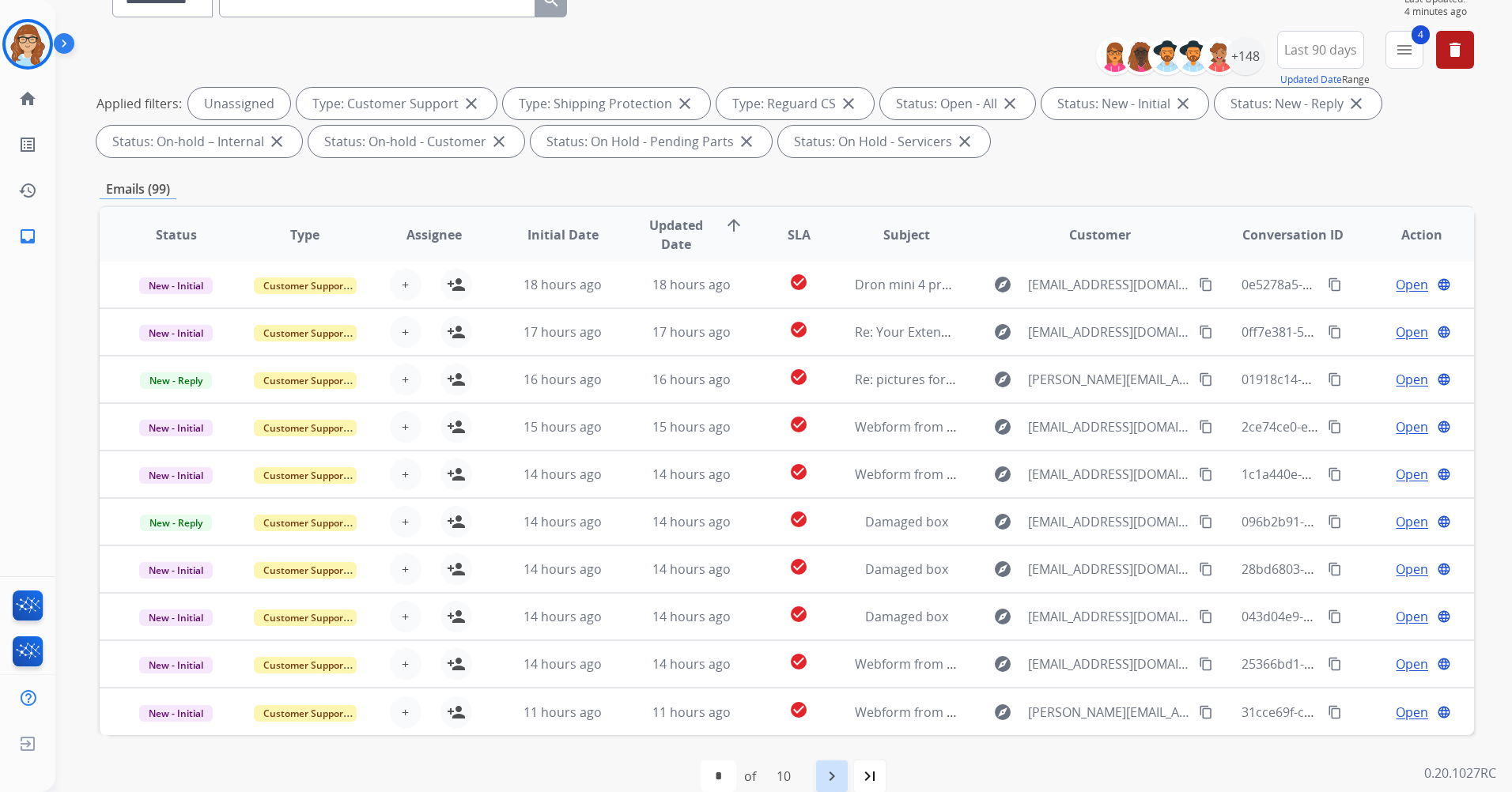
click at [831, 768] on mat-icon "navigate_next" at bounding box center [832, 777] width 19 height 19
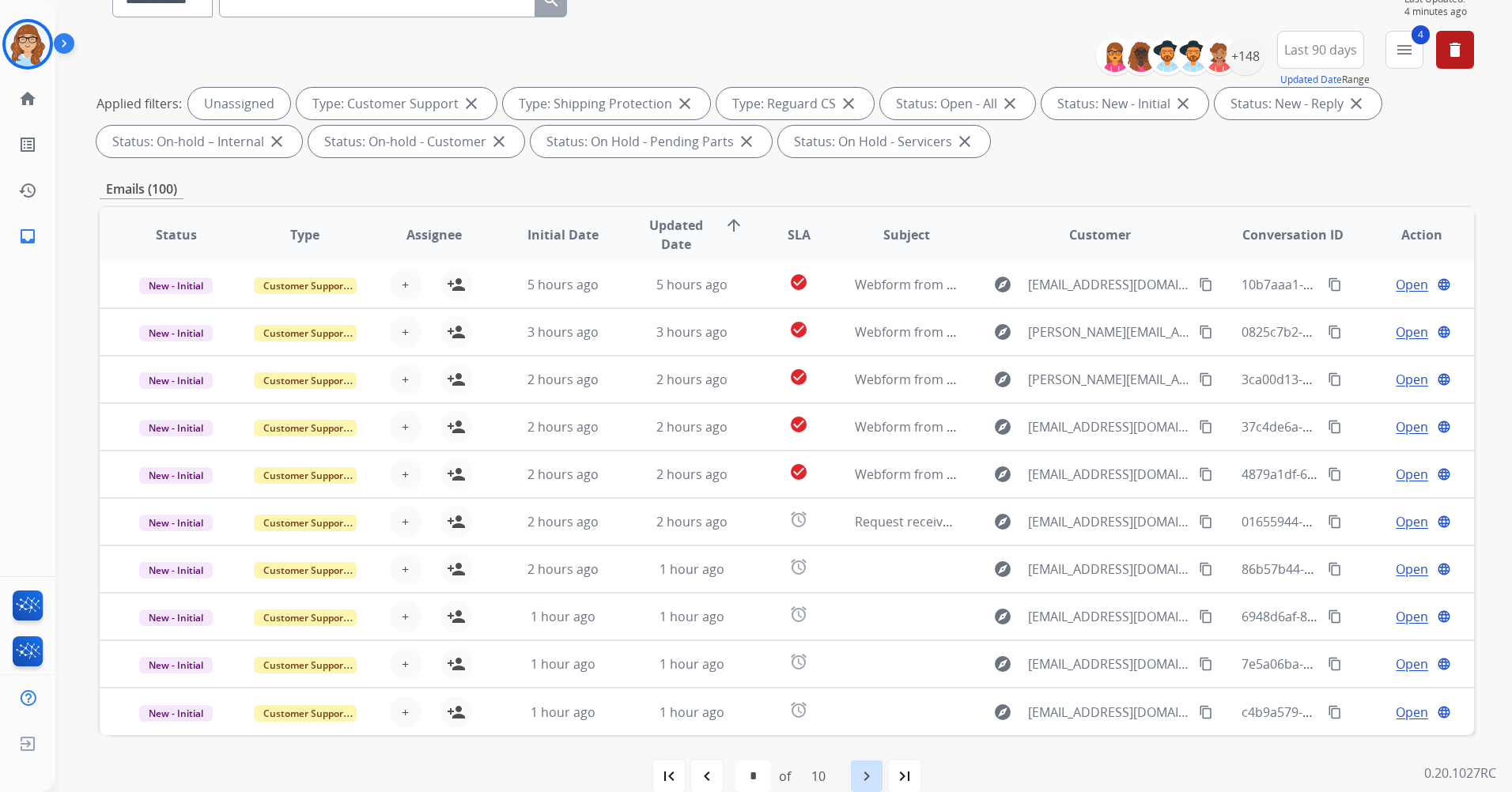
click at [857, 765] on div "navigate_next" at bounding box center [866, 777] width 35 height 35
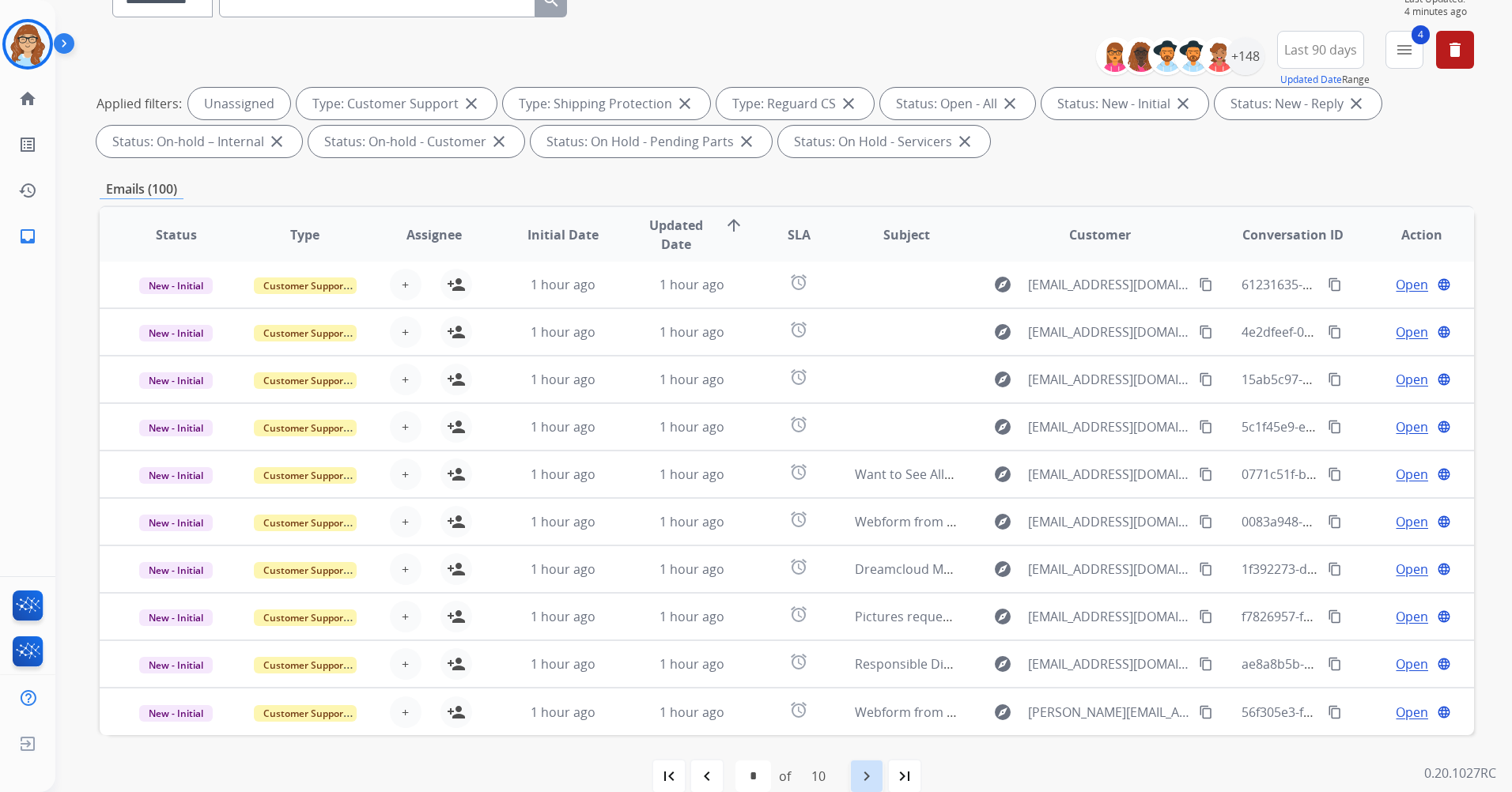
click at [859, 773] on div "navigate_next" at bounding box center [866, 777] width 35 height 35
click at [870, 765] on div "navigate_next" at bounding box center [866, 777] width 35 height 35
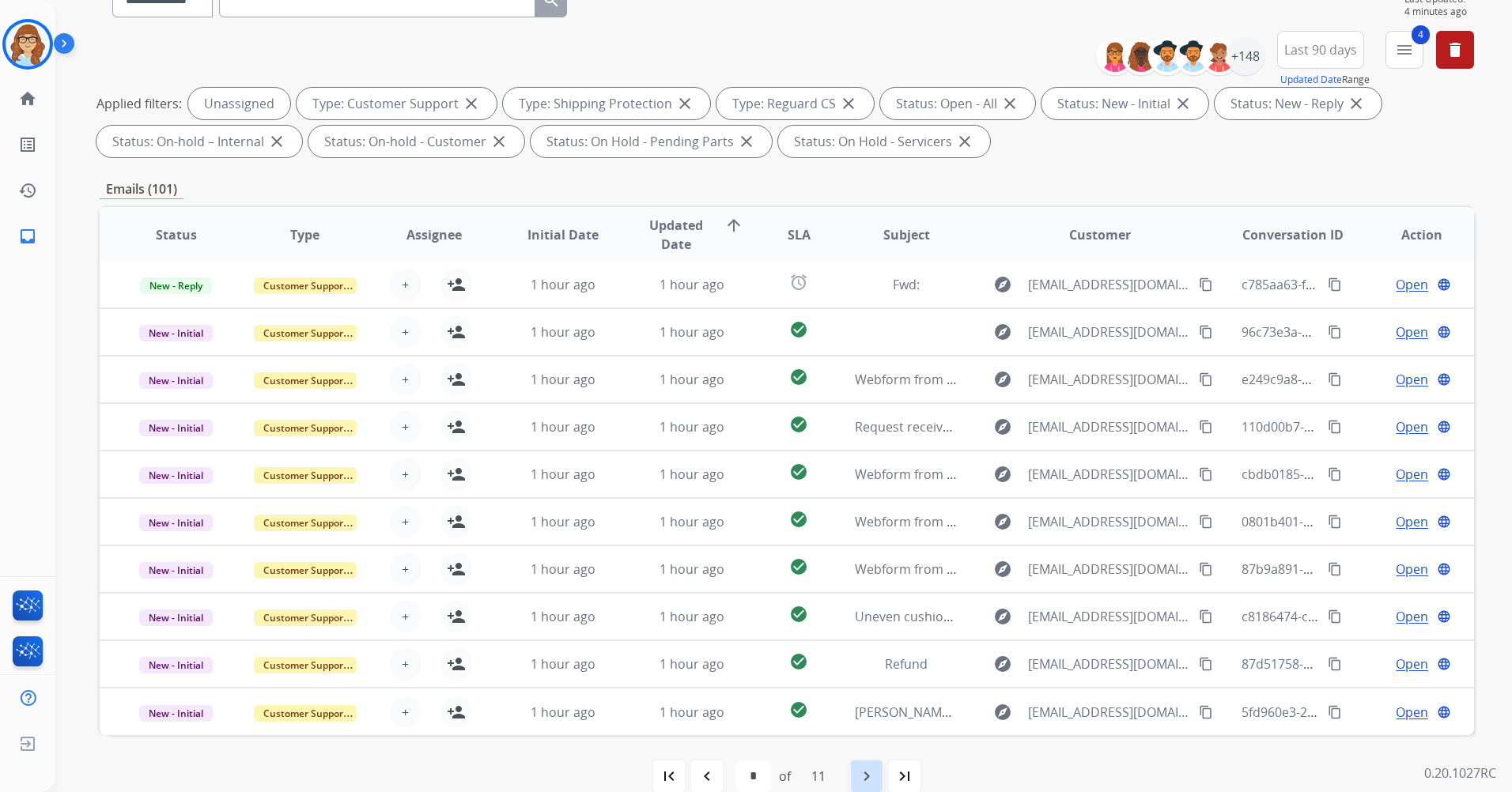
click at [865, 773] on mat-icon "navigate_next" at bounding box center [866, 777] width 19 height 19
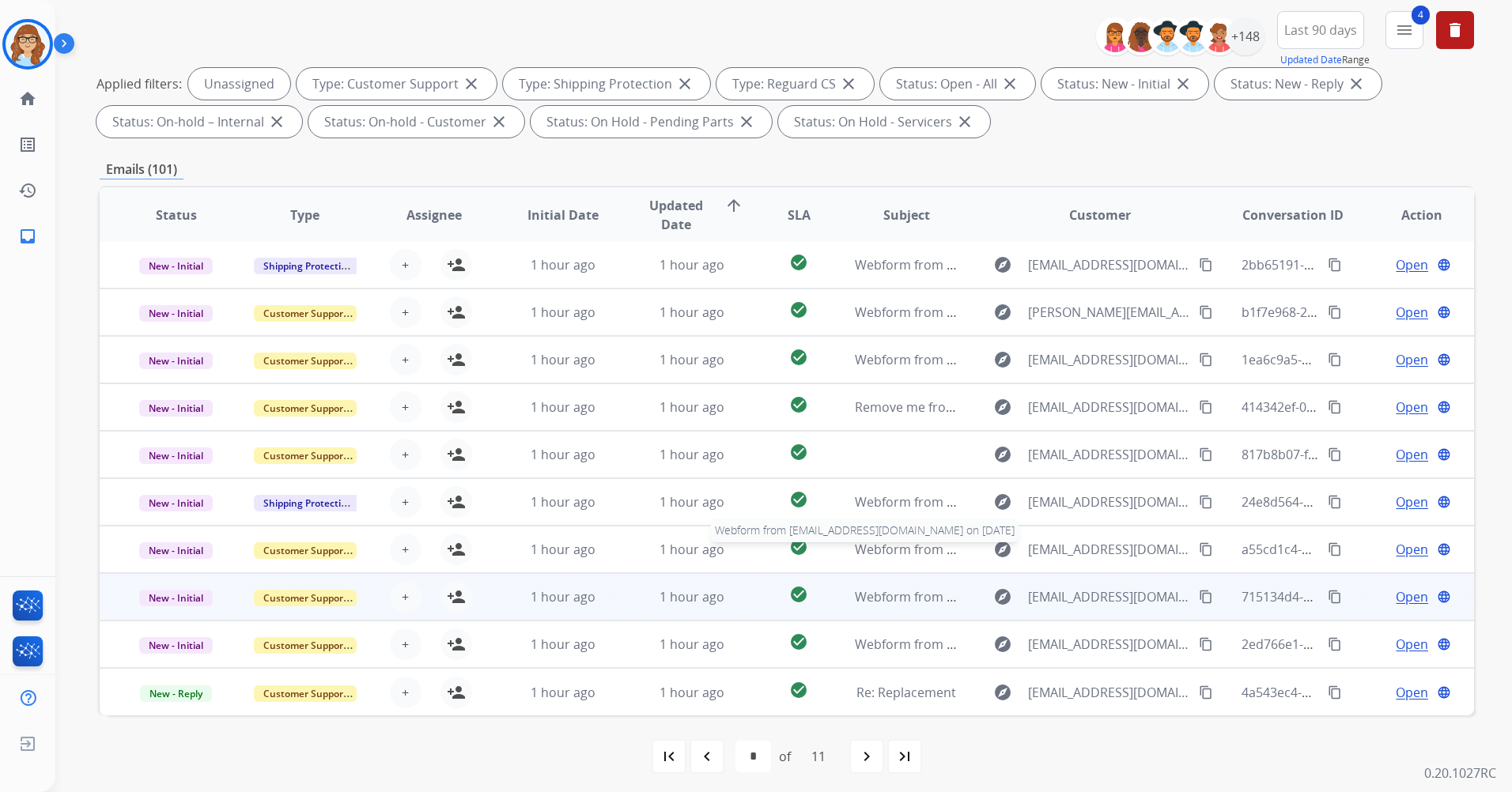
scroll to position [184, 0]
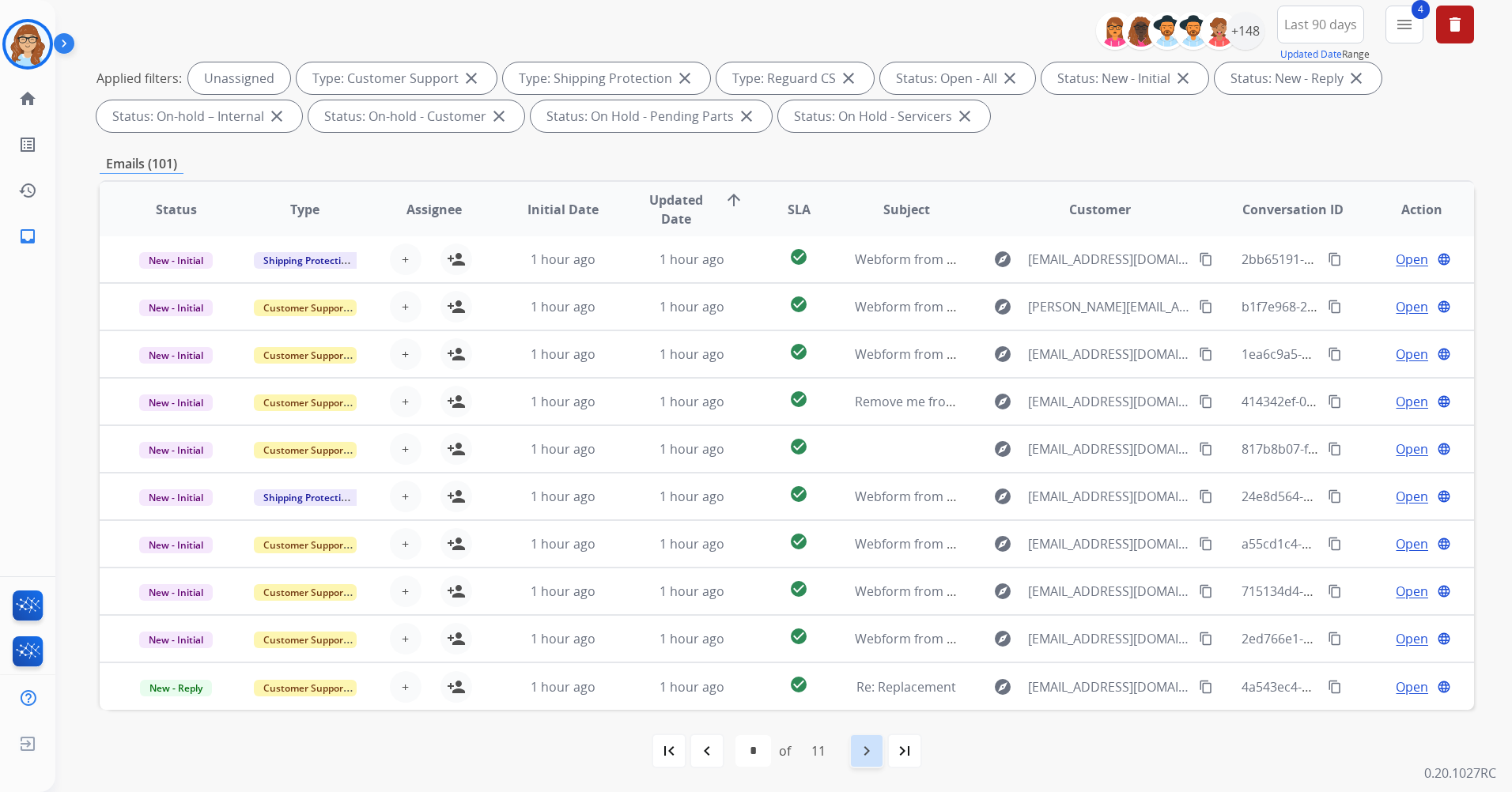
click at [864, 745] on mat-icon "navigate_next" at bounding box center [866, 751] width 19 height 19
click at [867, 742] on mat-icon "navigate_next" at bounding box center [866, 751] width 19 height 19
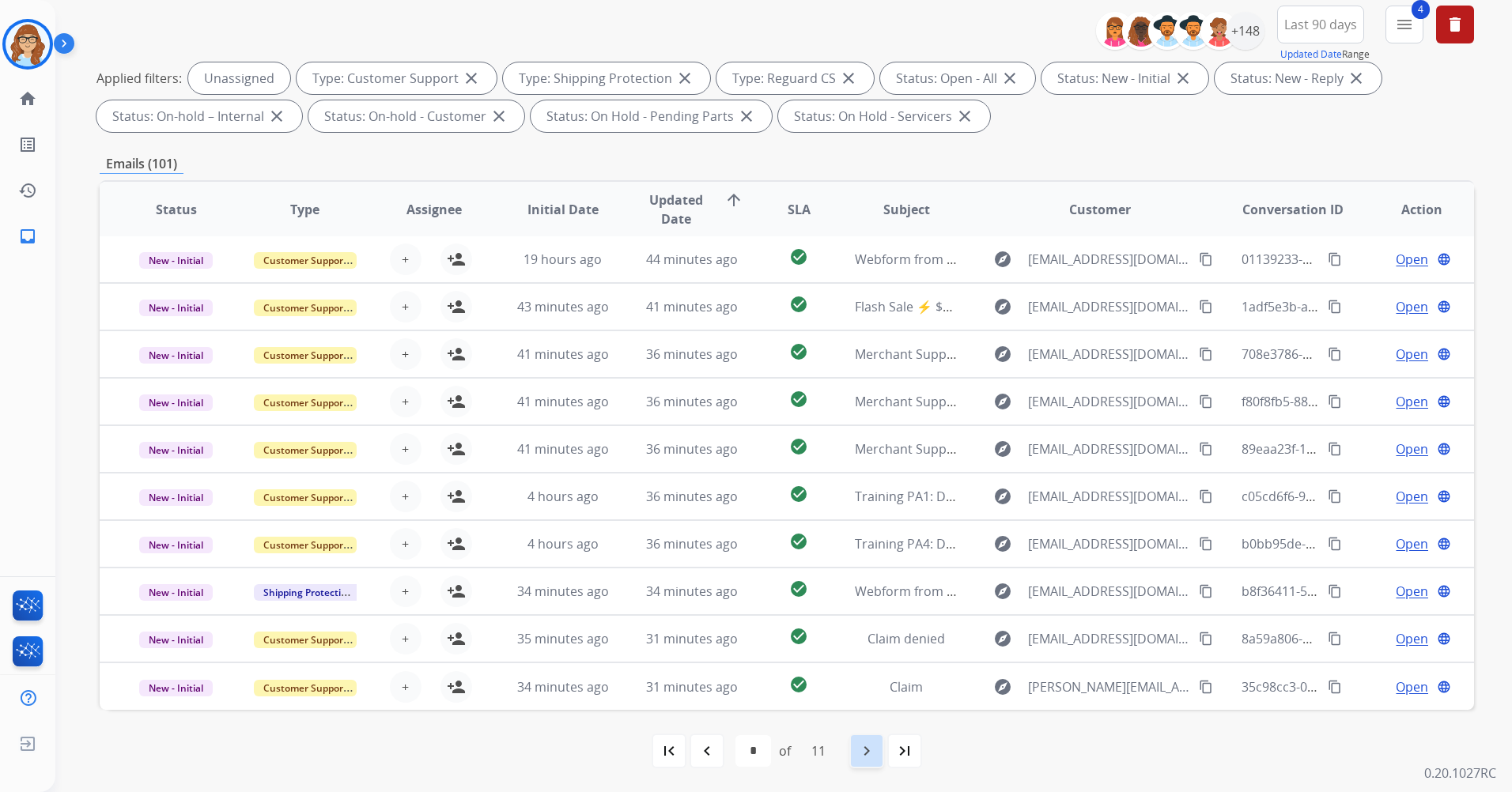
click at [863, 757] on mat-icon "navigate_next" at bounding box center [866, 751] width 19 height 19
click at [866, 761] on div "navigate_next" at bounding box center [866, 751] width 35 height 35
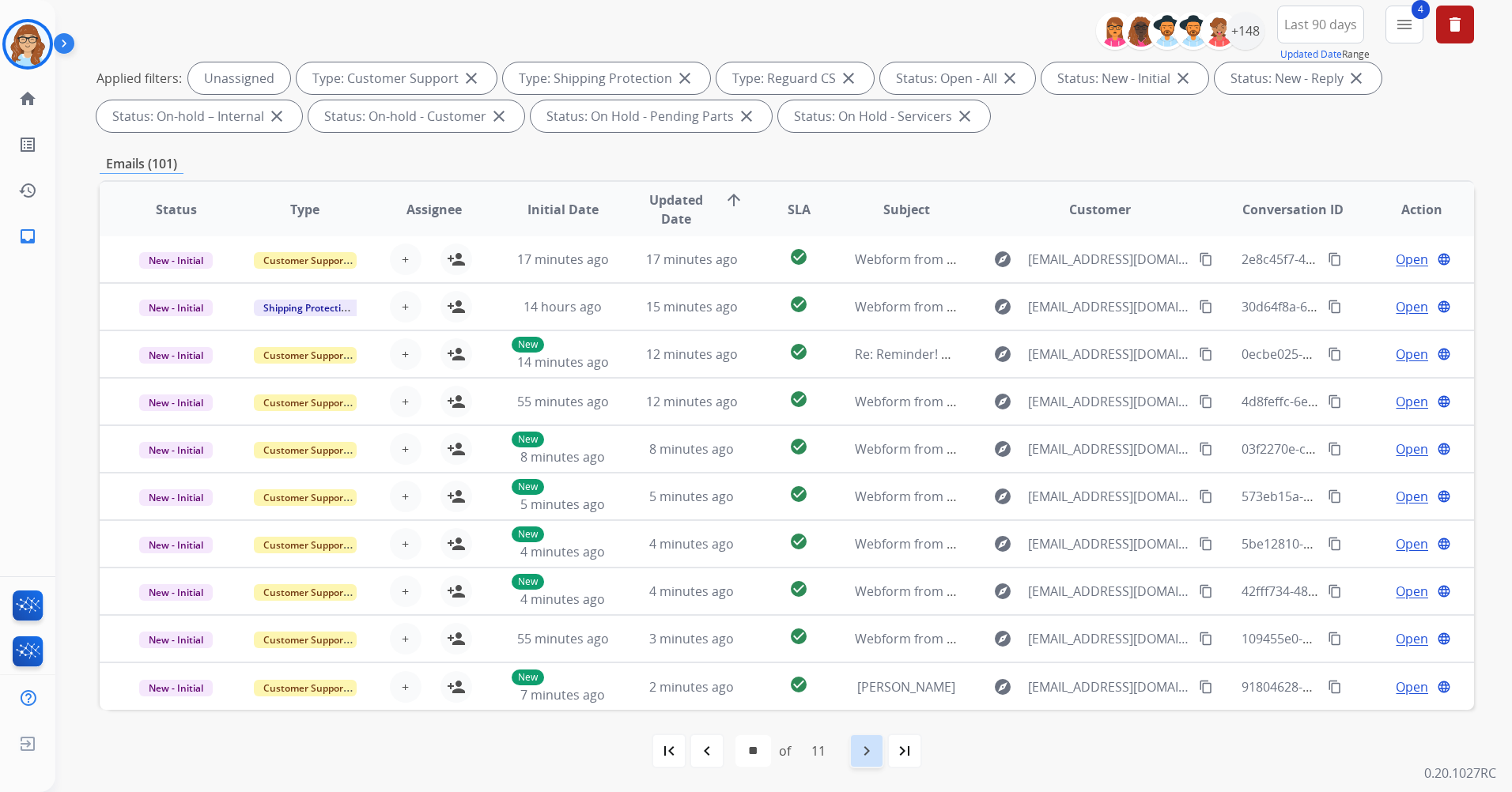
click at [870, 756] on mat-icon "navigate_next" at bounding box center [866, 751] width 19 height 19
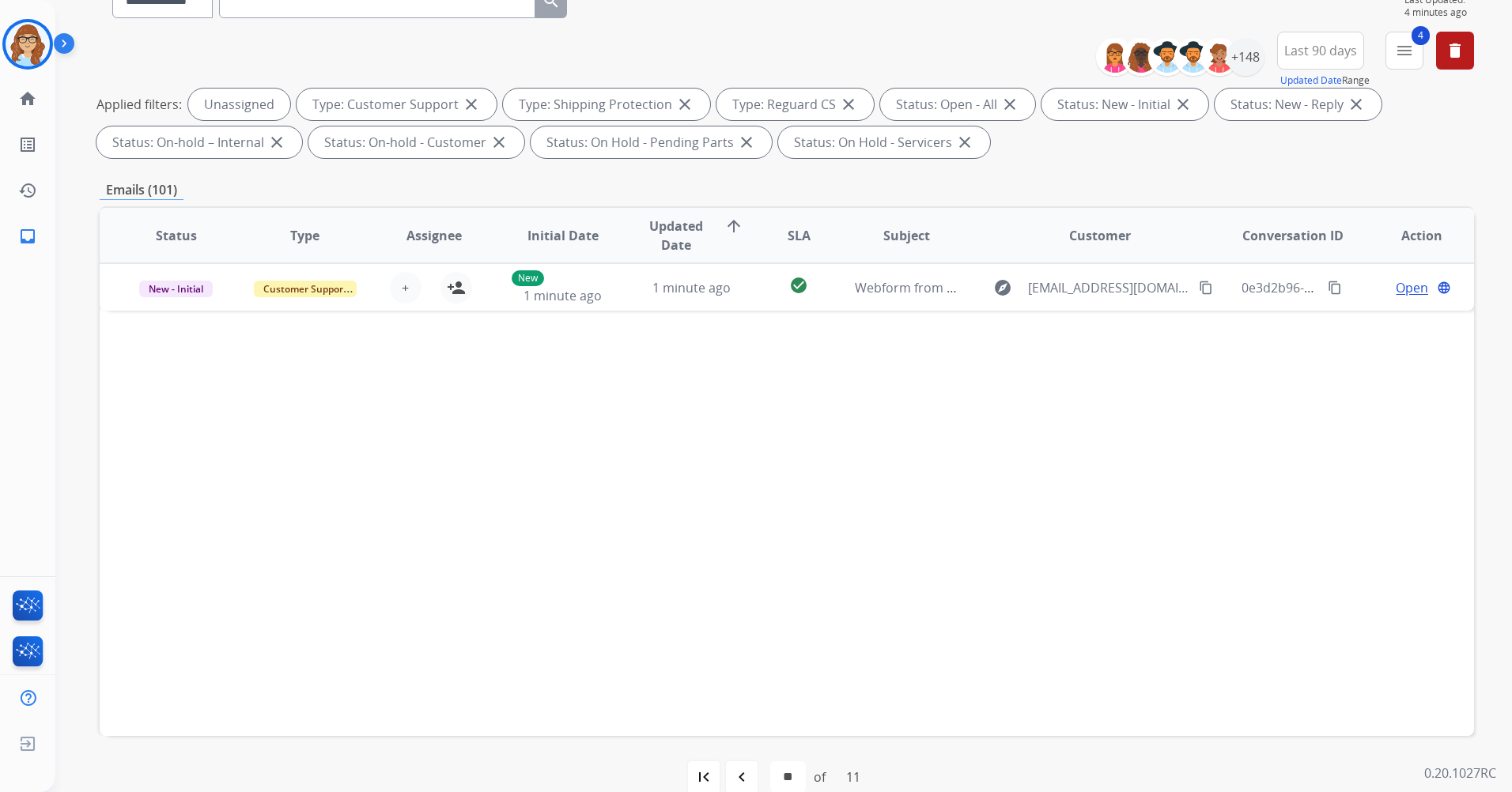
scroll to position [158, 0]
click at [701, 772] on mat-icon "first_page" at bounding box center [704, 777] width 19 height 19
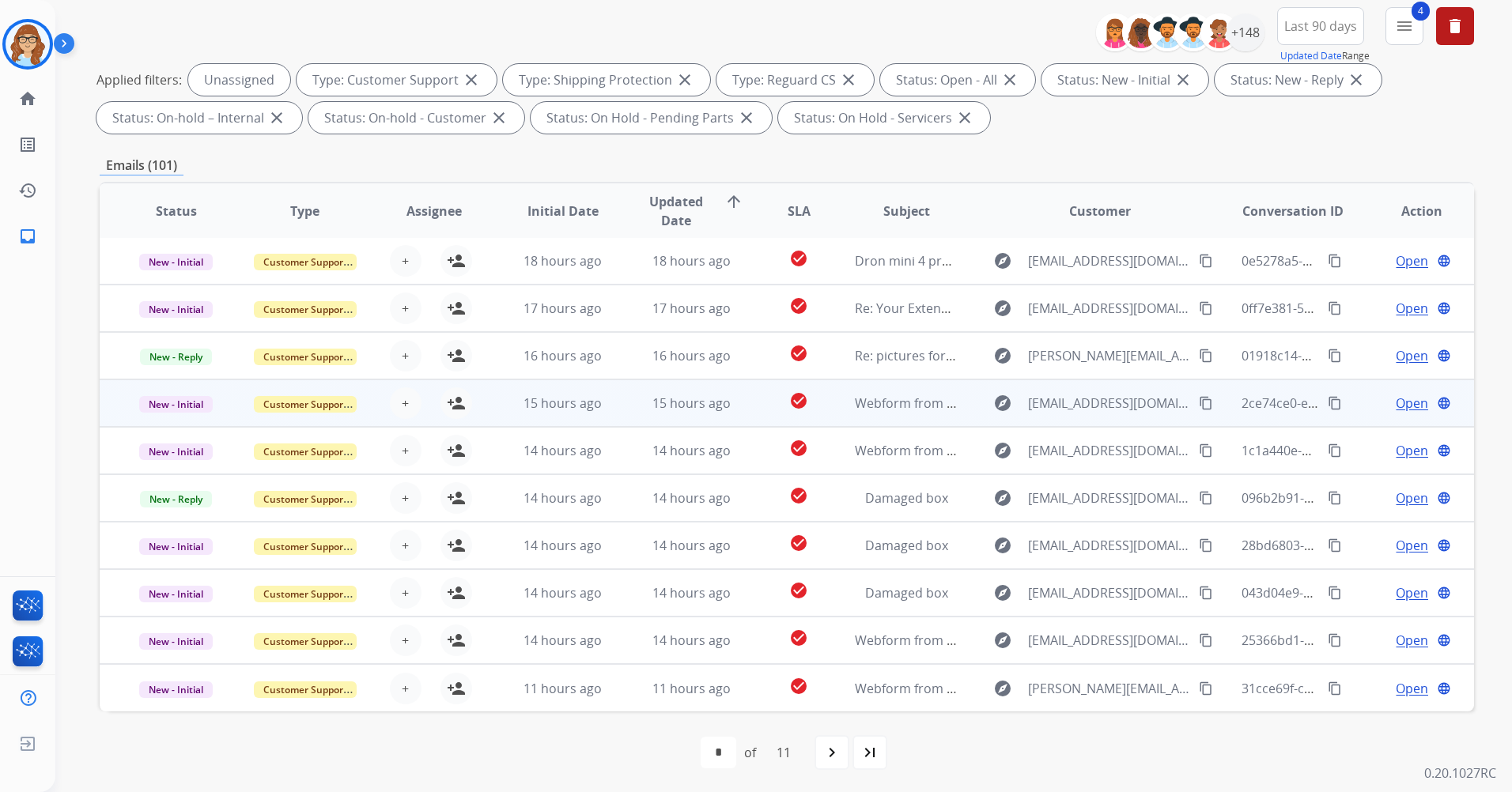
scroll to position [184, 0]
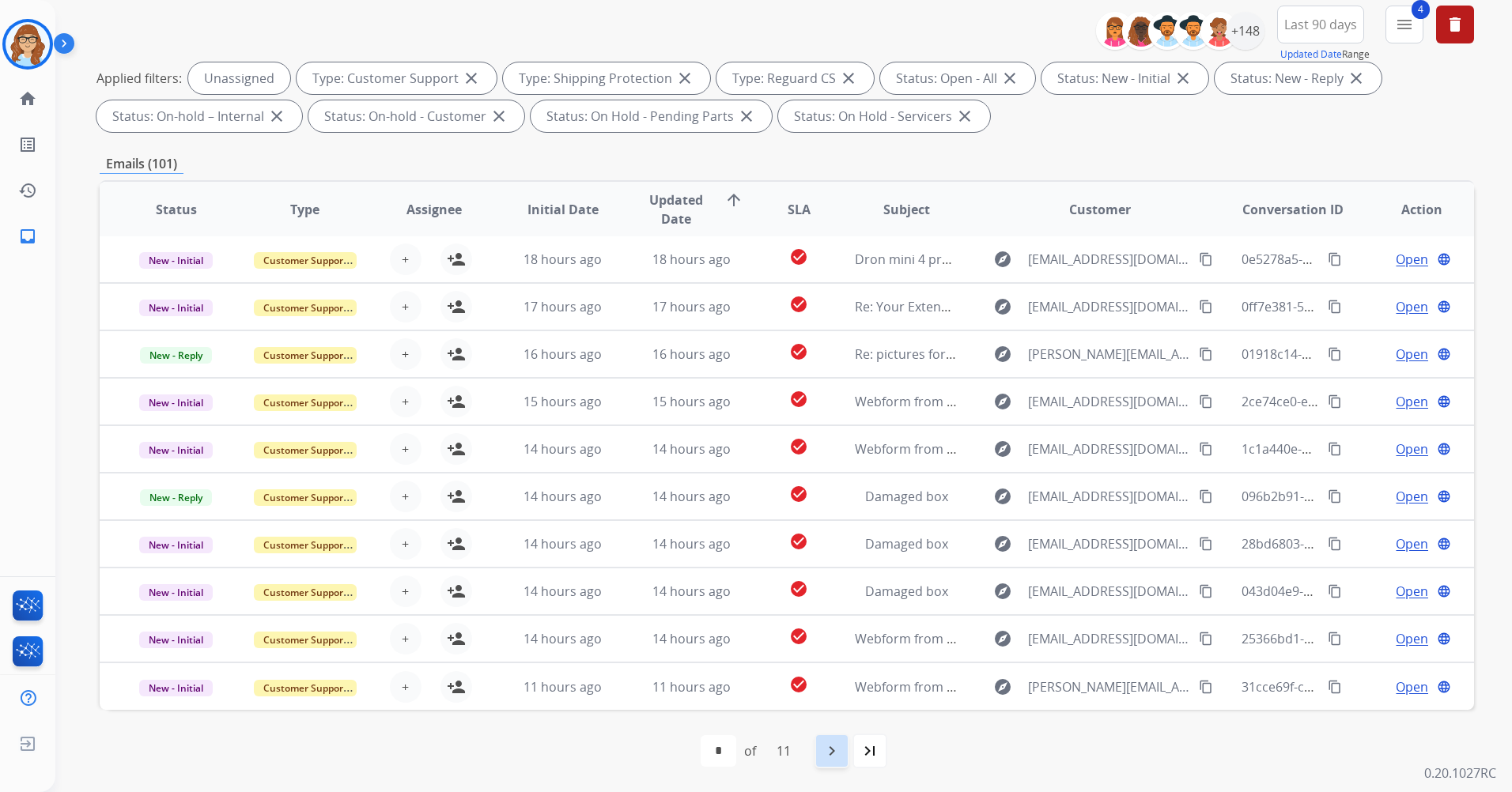
click at [849, 741] on div "navigate_next" at bounding box center [831, 751] width 35 height 35
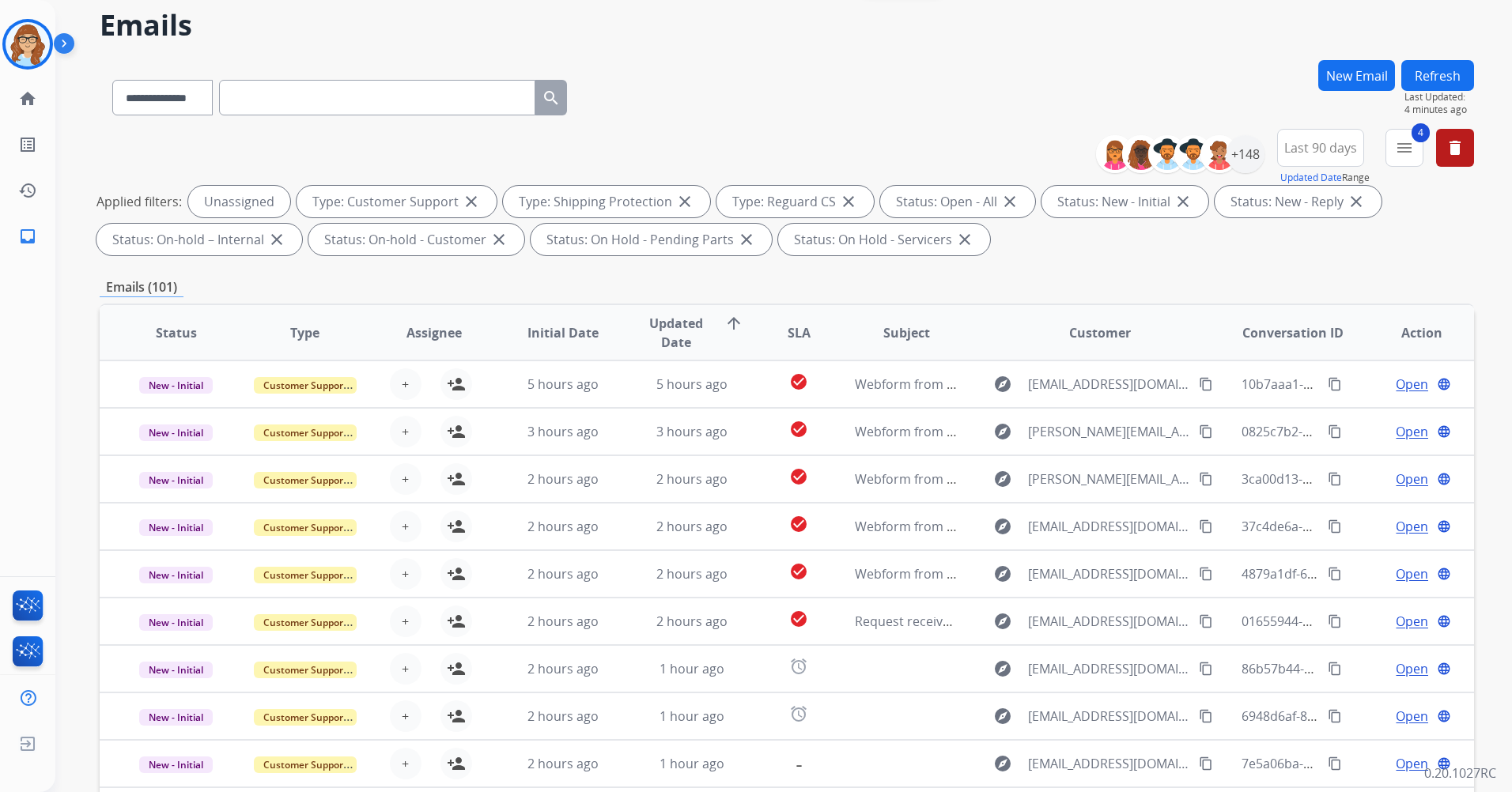
scroll to position [0, 0]
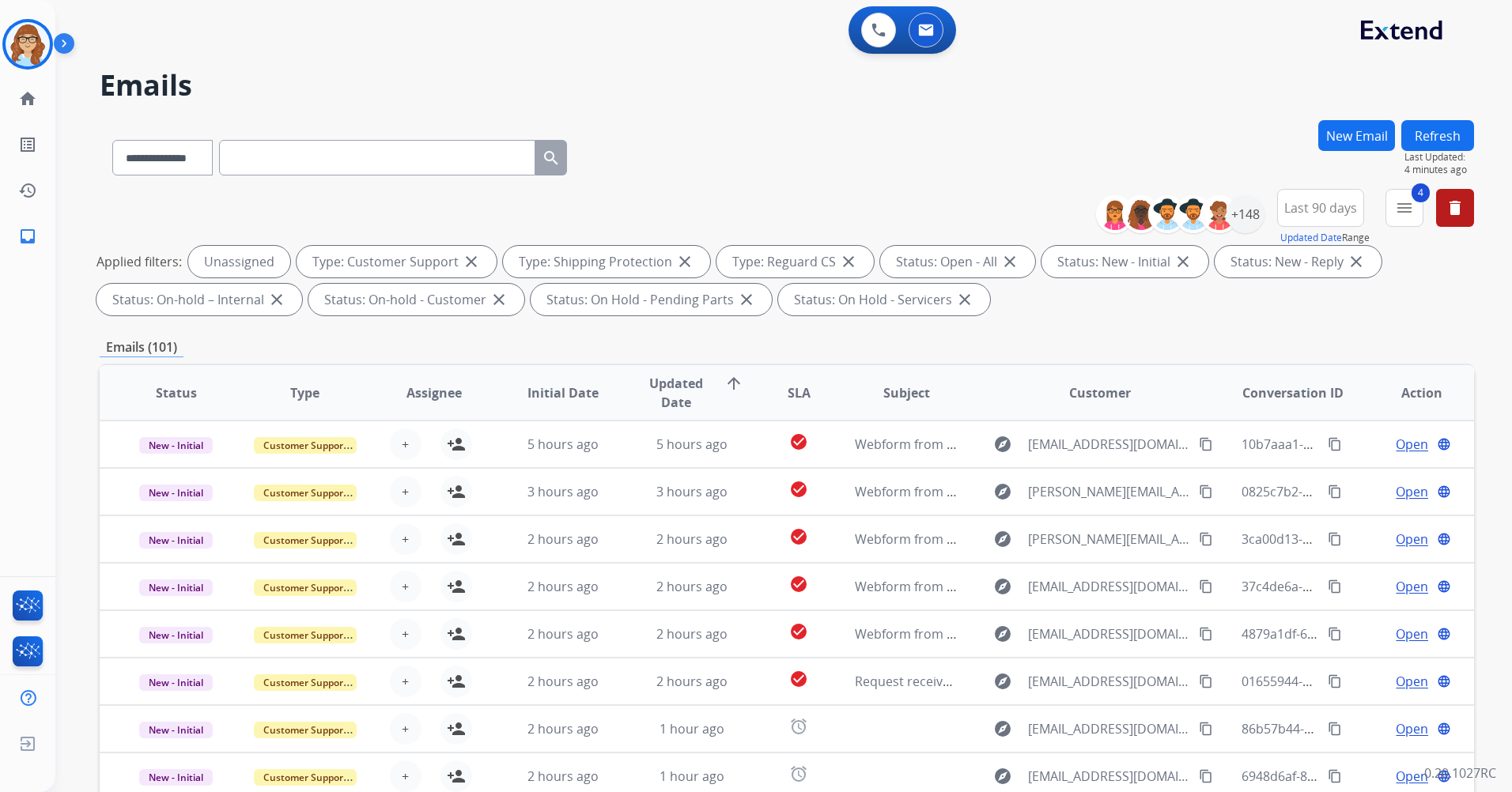
click at [1459, 140] on button "Refresh" at bounding box center [1437, 136] width 73 height 31
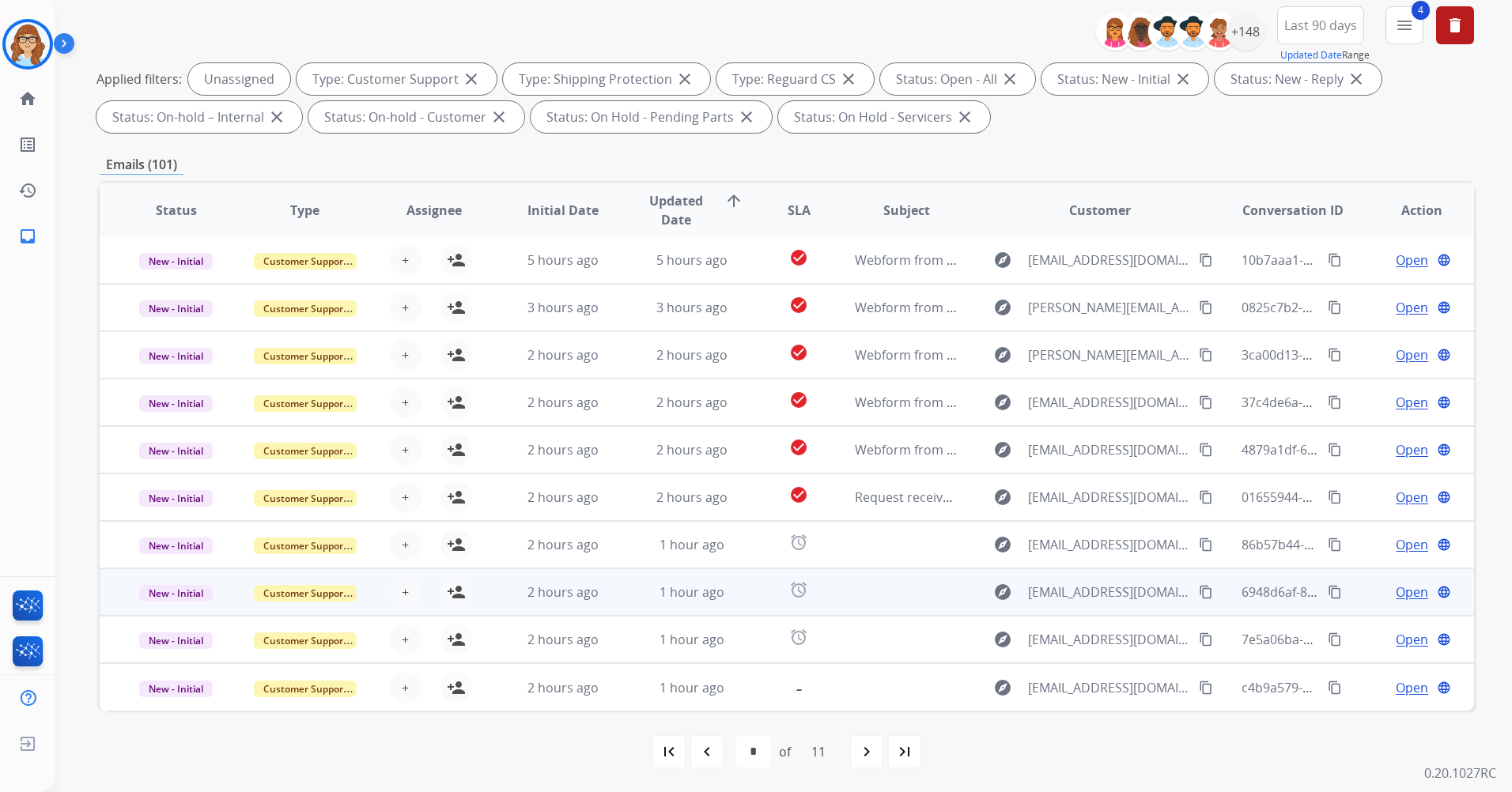
scroll to position [184, 0]
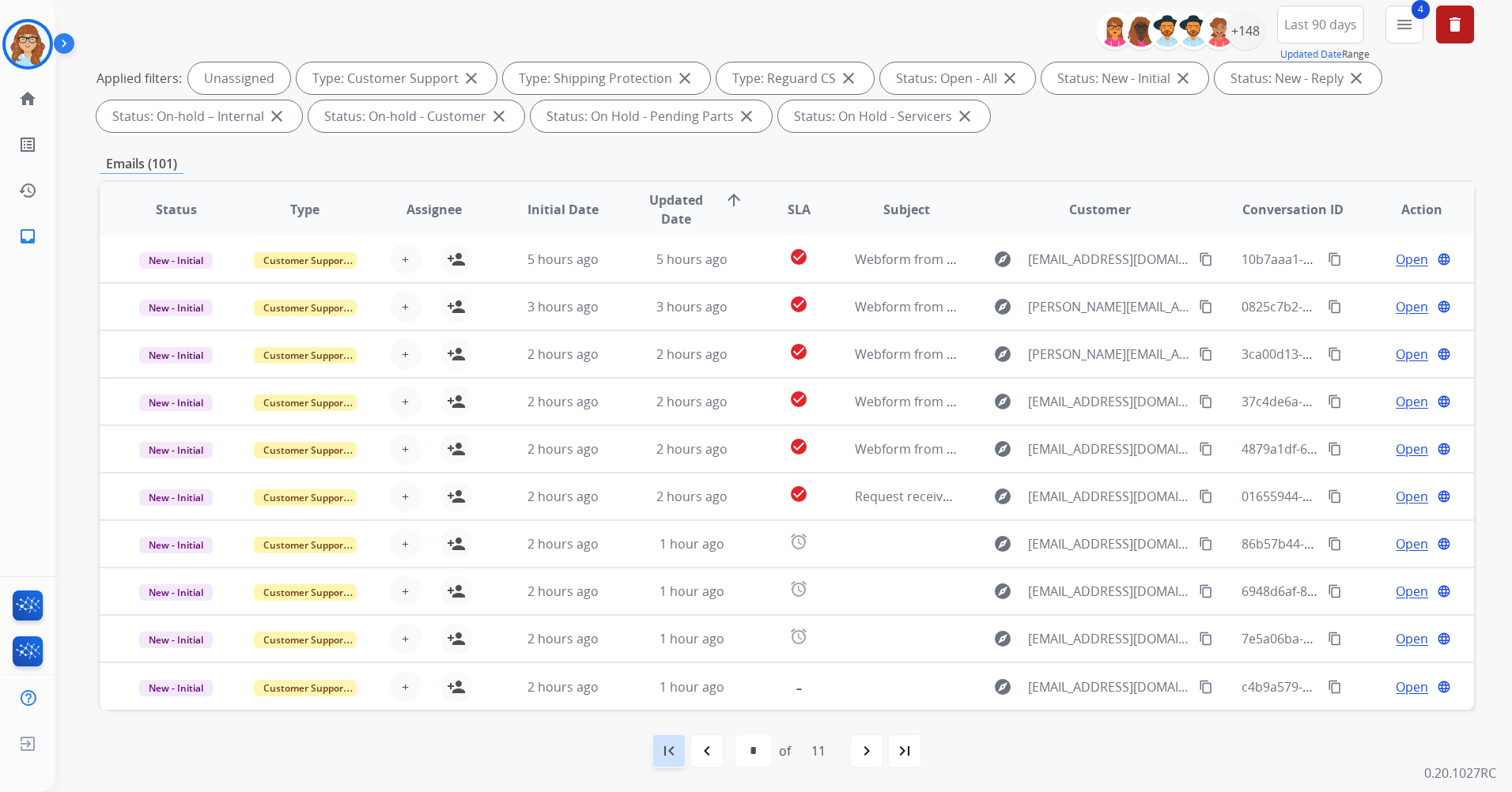
click at [671, 759] on mat-icon "first_page" at bounding box center [669, 751] width 19 height 19
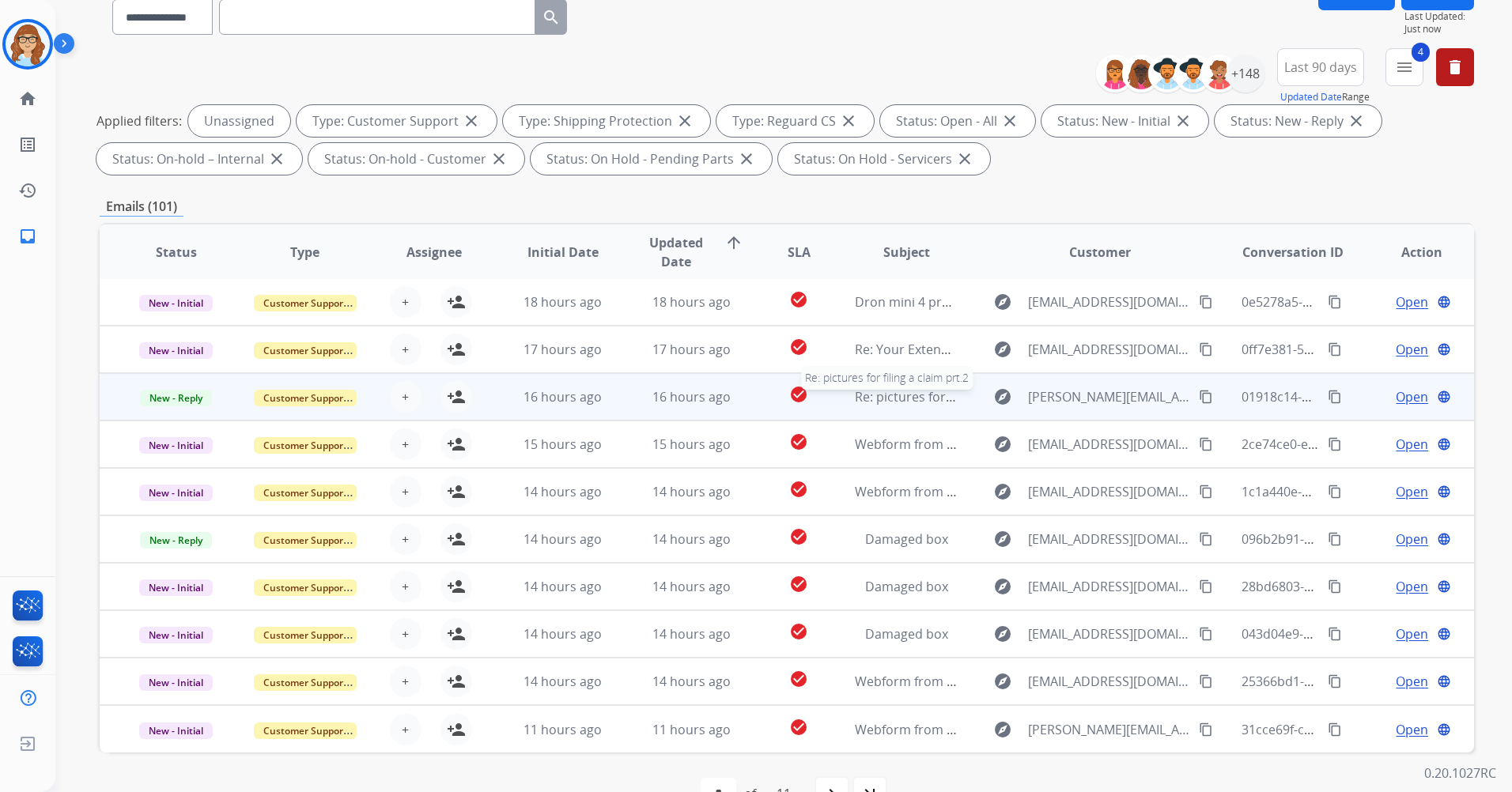
scroll to position [158, 0]
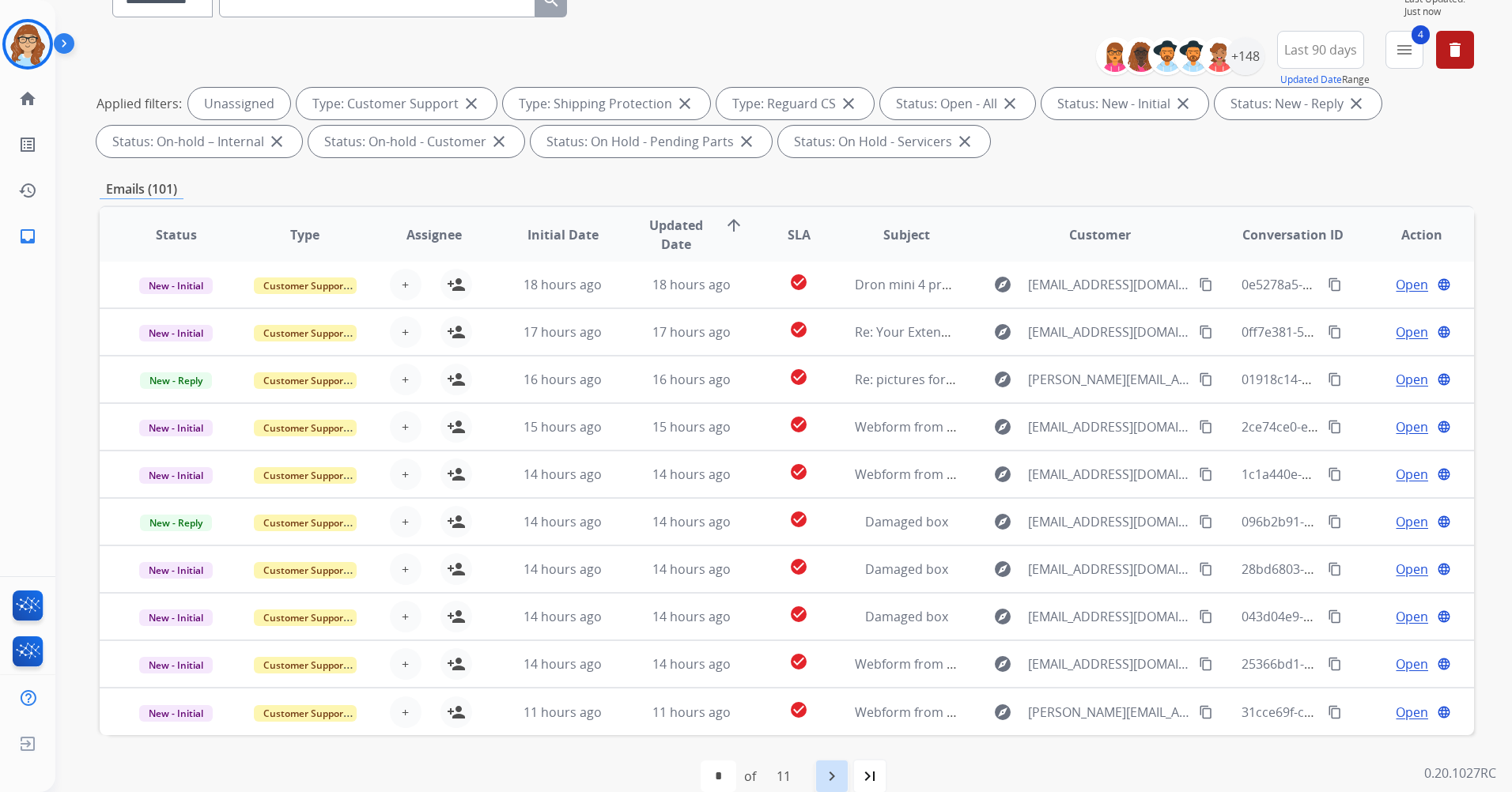
click at [829, 775] on mat-icon "navigate_next" at bounding box center [832, 777] width 19 height 19
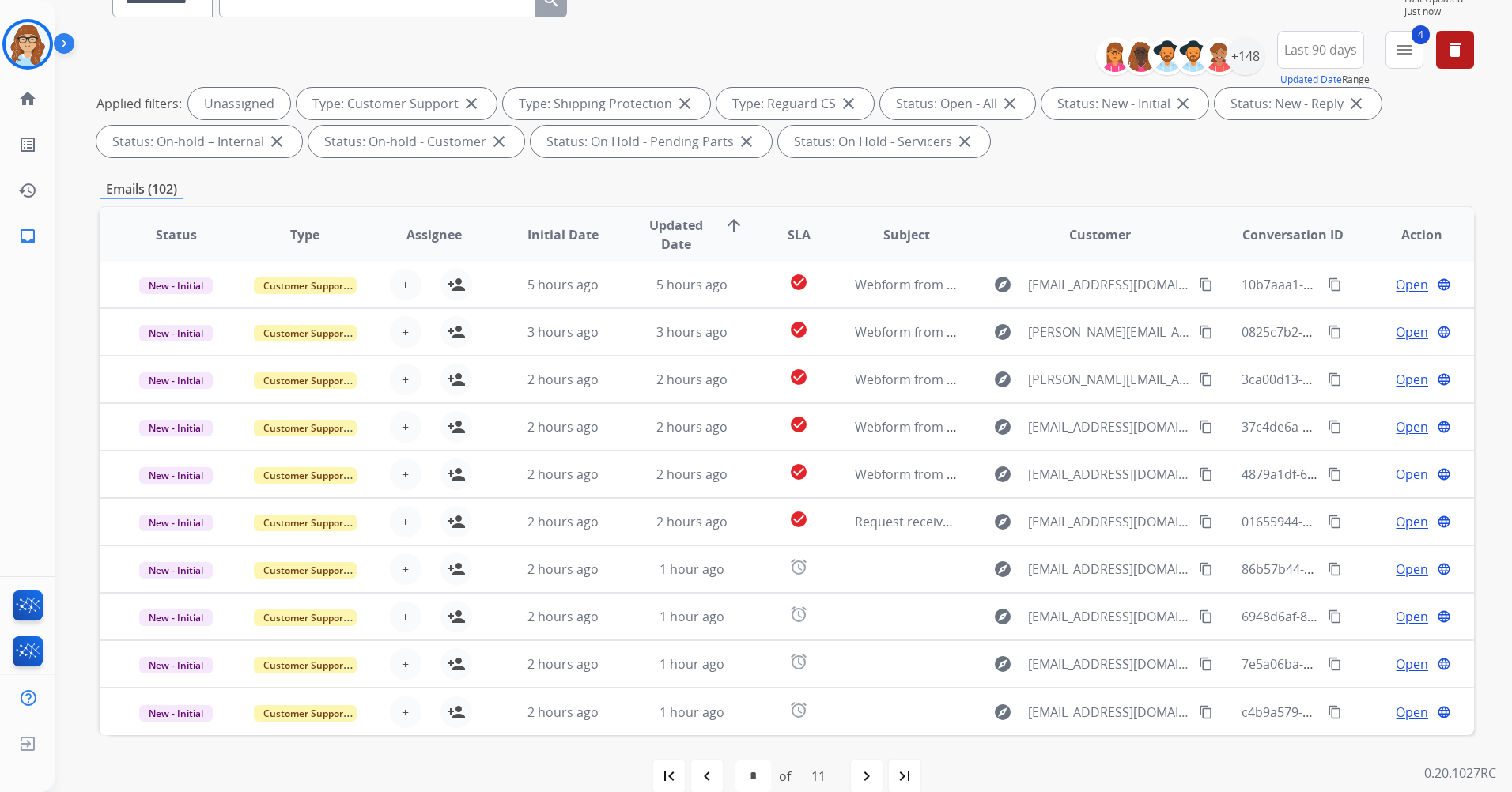
scroll to position [184, 0]
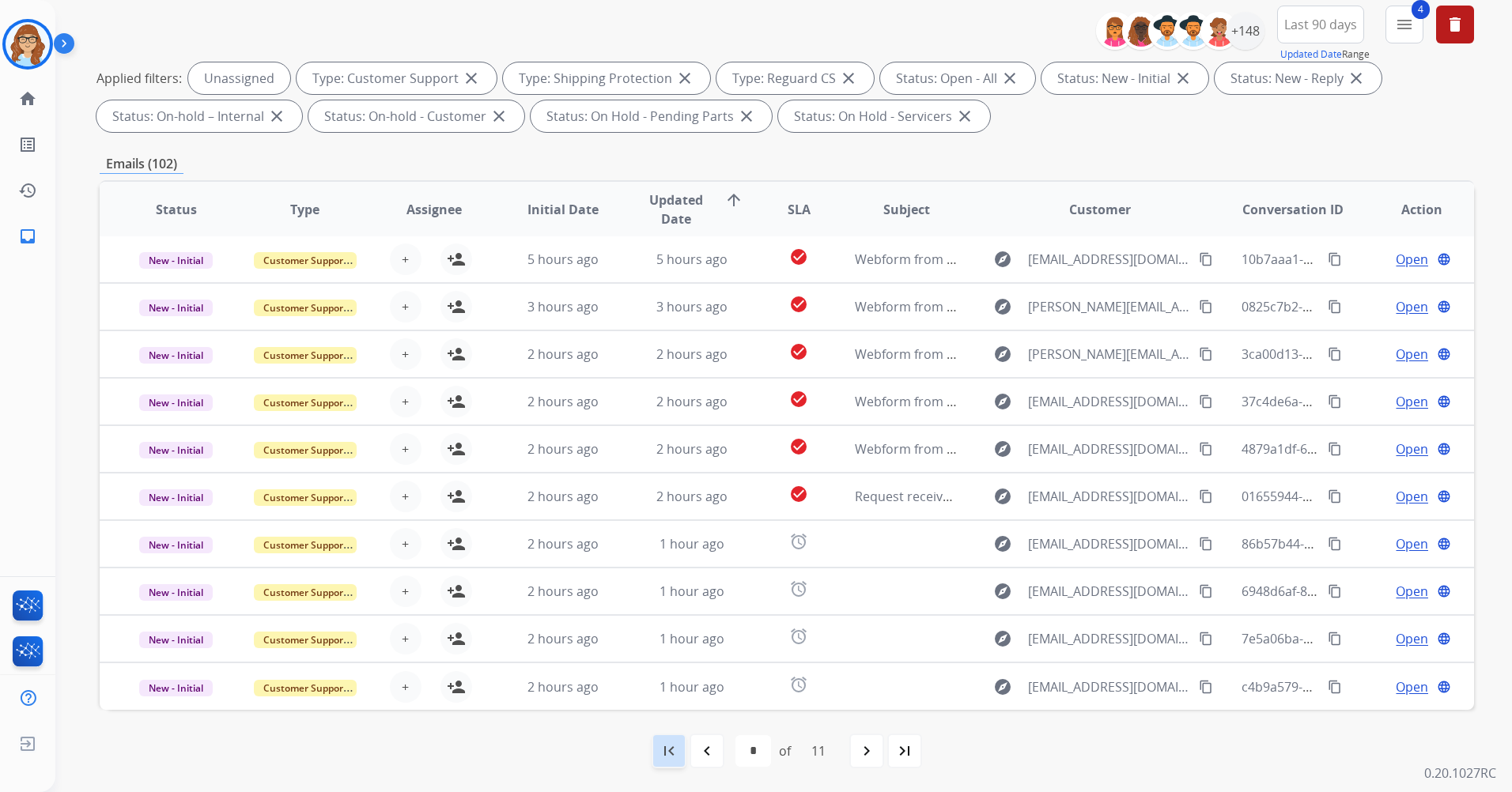
click at [672, 740] on div "first_page" at bounding box center [669, 751] width 35 height 35
select select "*"
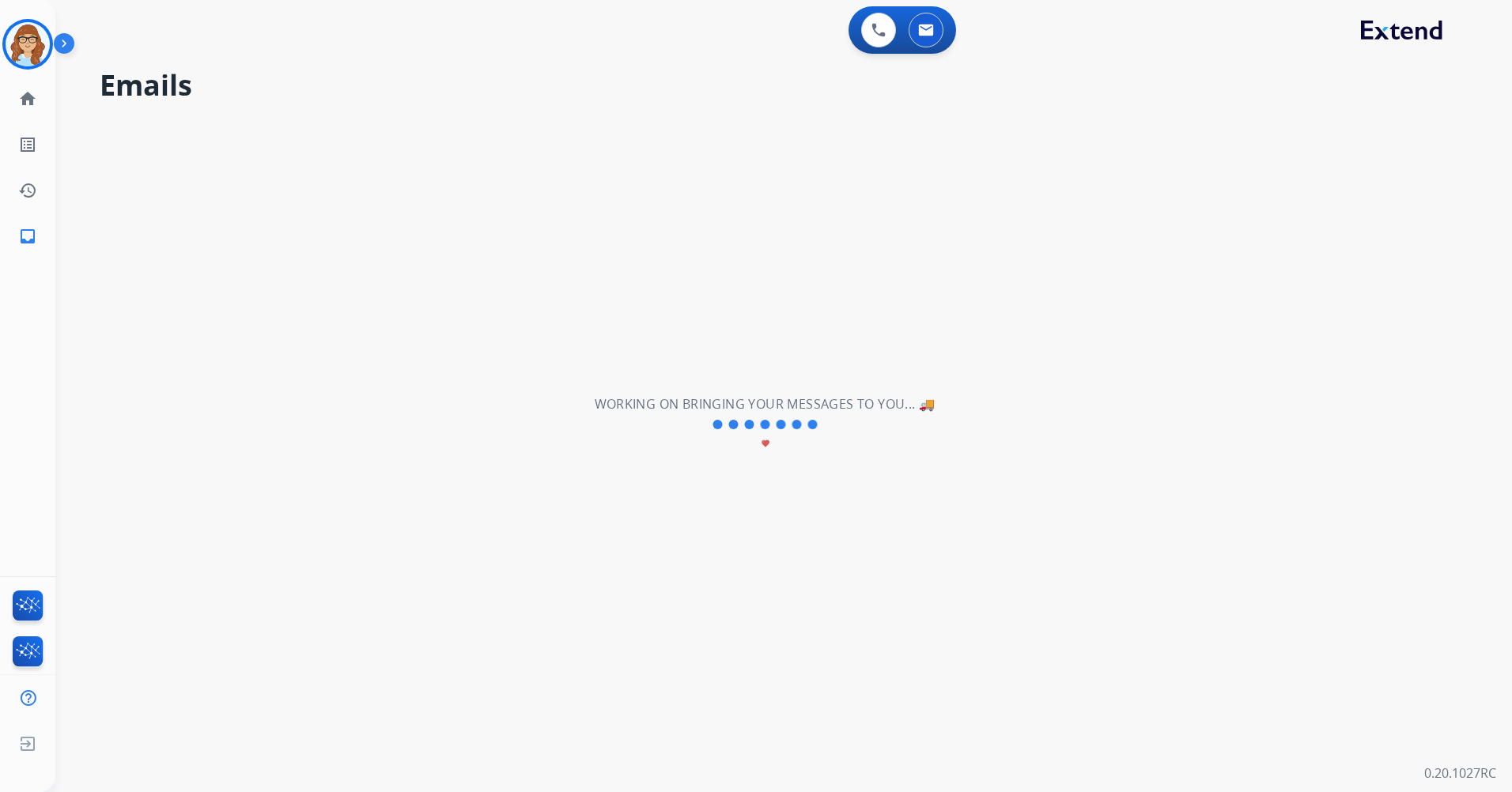
scroll to position [0, 0]
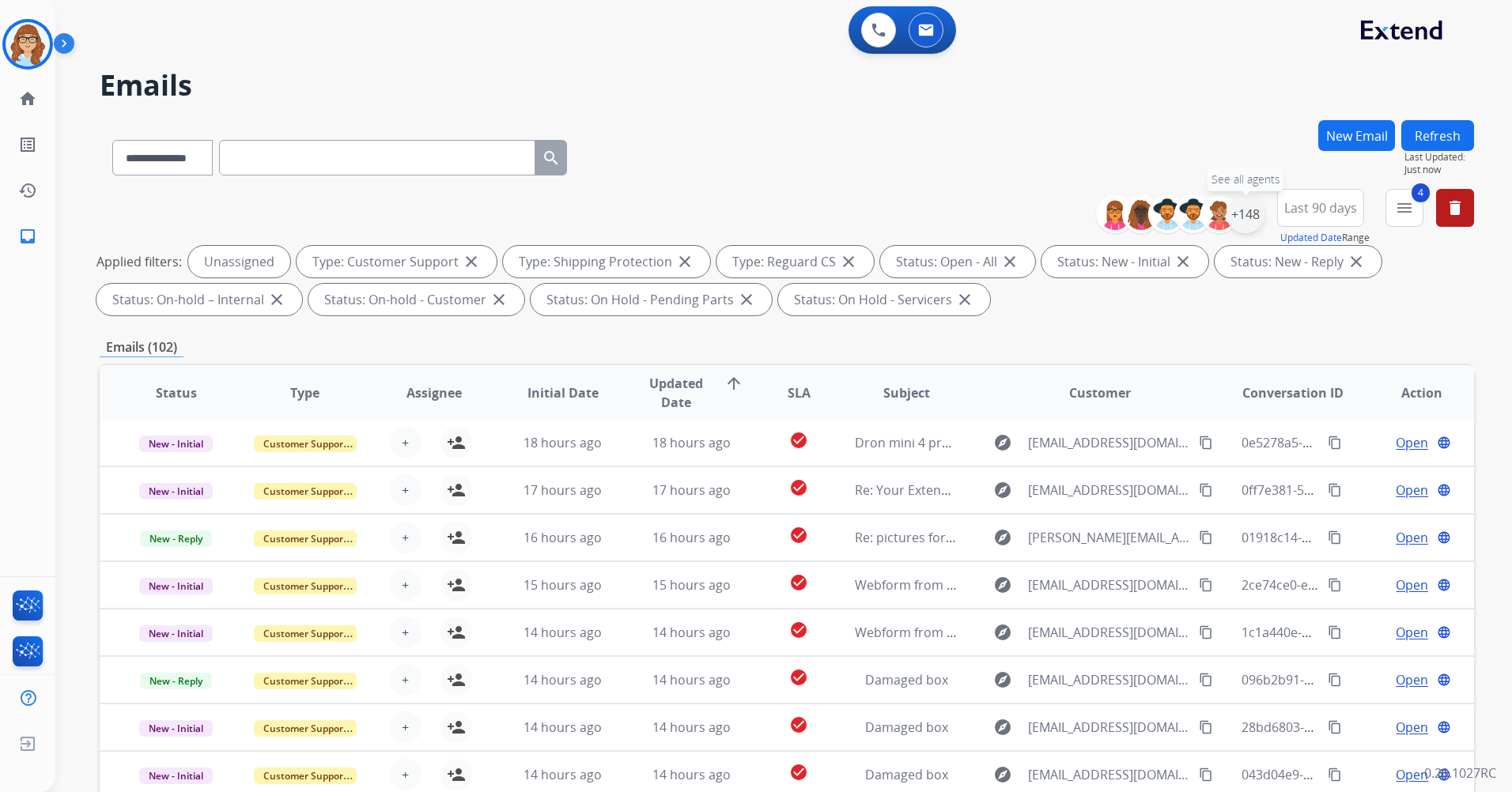
click at [1254, 216] on div "+148" at bounding box center [1245, 214] width 38 height 38
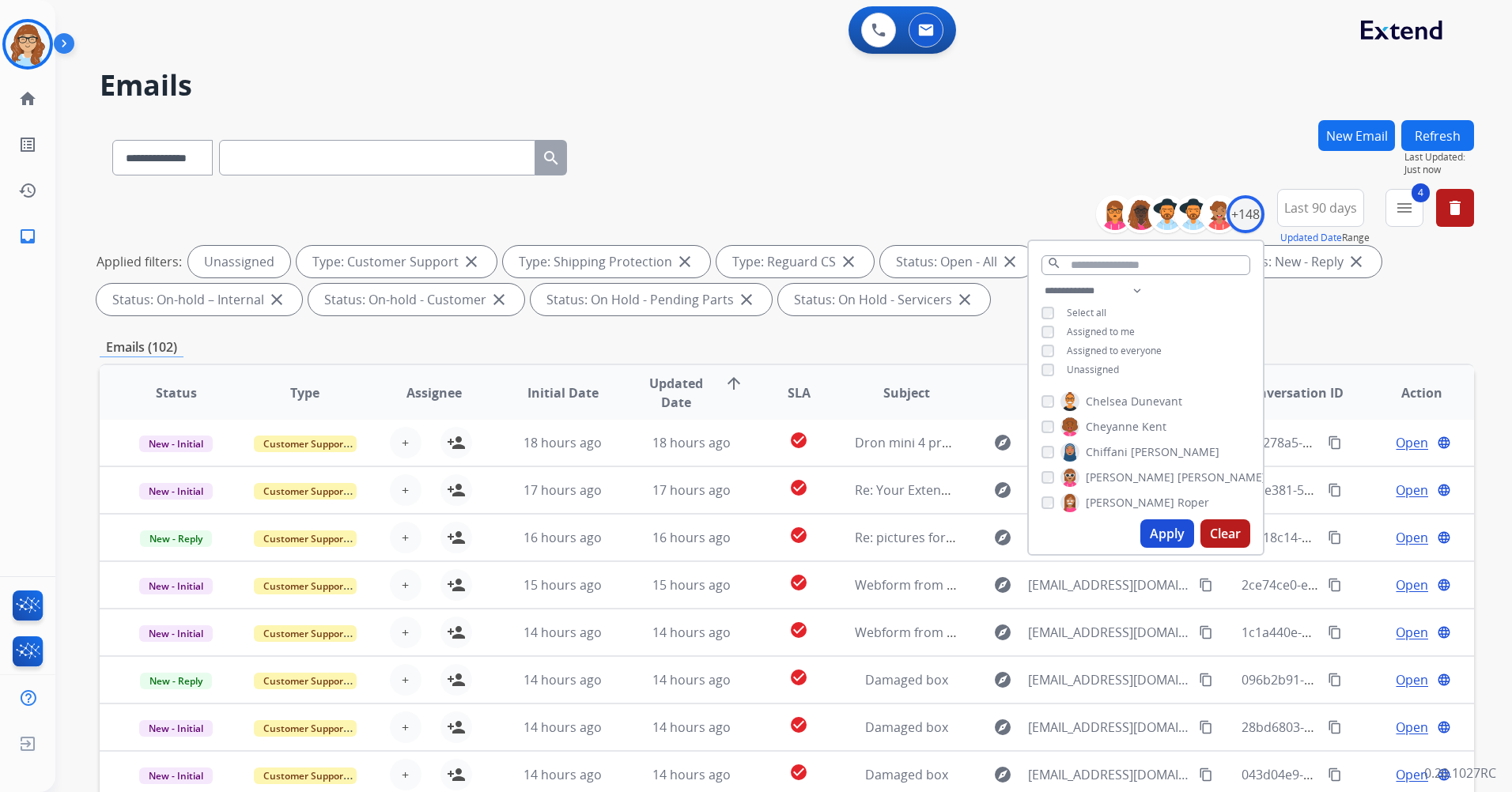
click at [1098, 325] on span "Assigned to me" at bounding box center [1101, 332] width 68 height 14
click at [1093, 365] on span "Unassigned" at bounding box center [1092, 369] width 52 height 14
click at [1167, 530] on button "Apply" at bounding box center [1166, 533] width 54 height 28
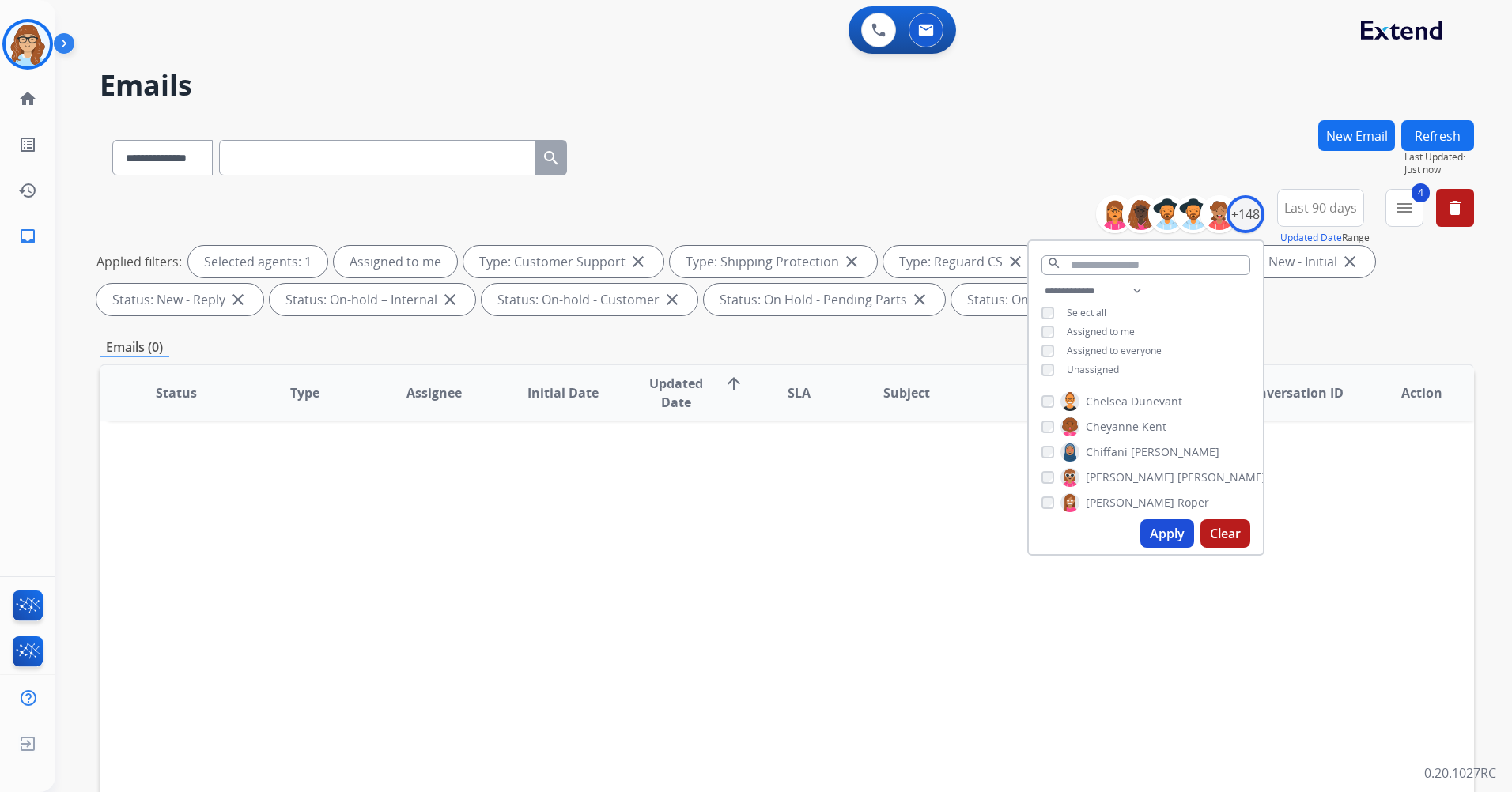
click at [1302, 338] on div "Emails (0)" at bounding box center [787, 347] width 1374 height 20
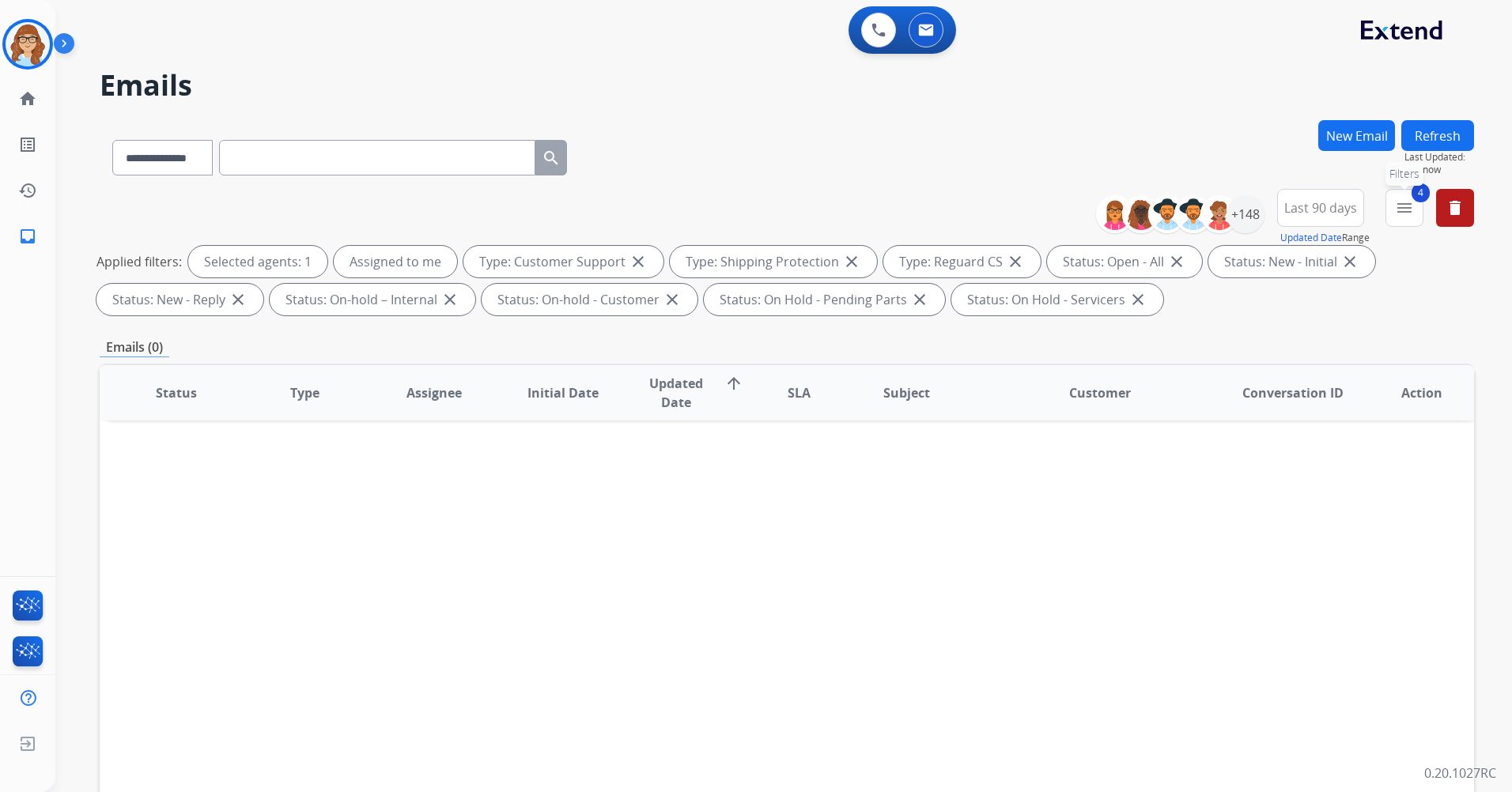
click at [1394, 212] on button "4 menu Filters" at bounding box center [1404, 208] width 38 height 38
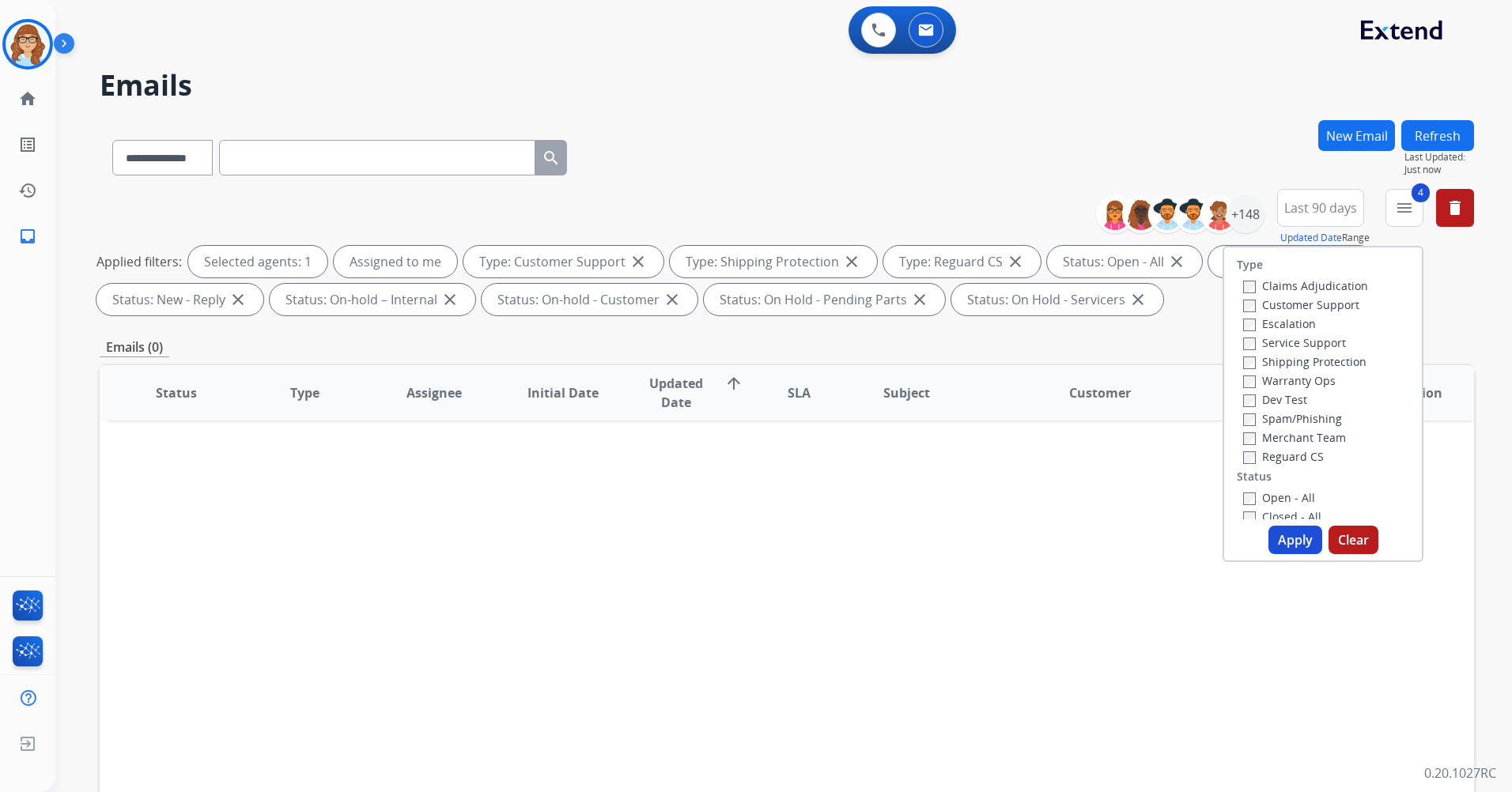
click at [992, 167] on div "**********" at bounding box center [787, 155] width 1374 height 68
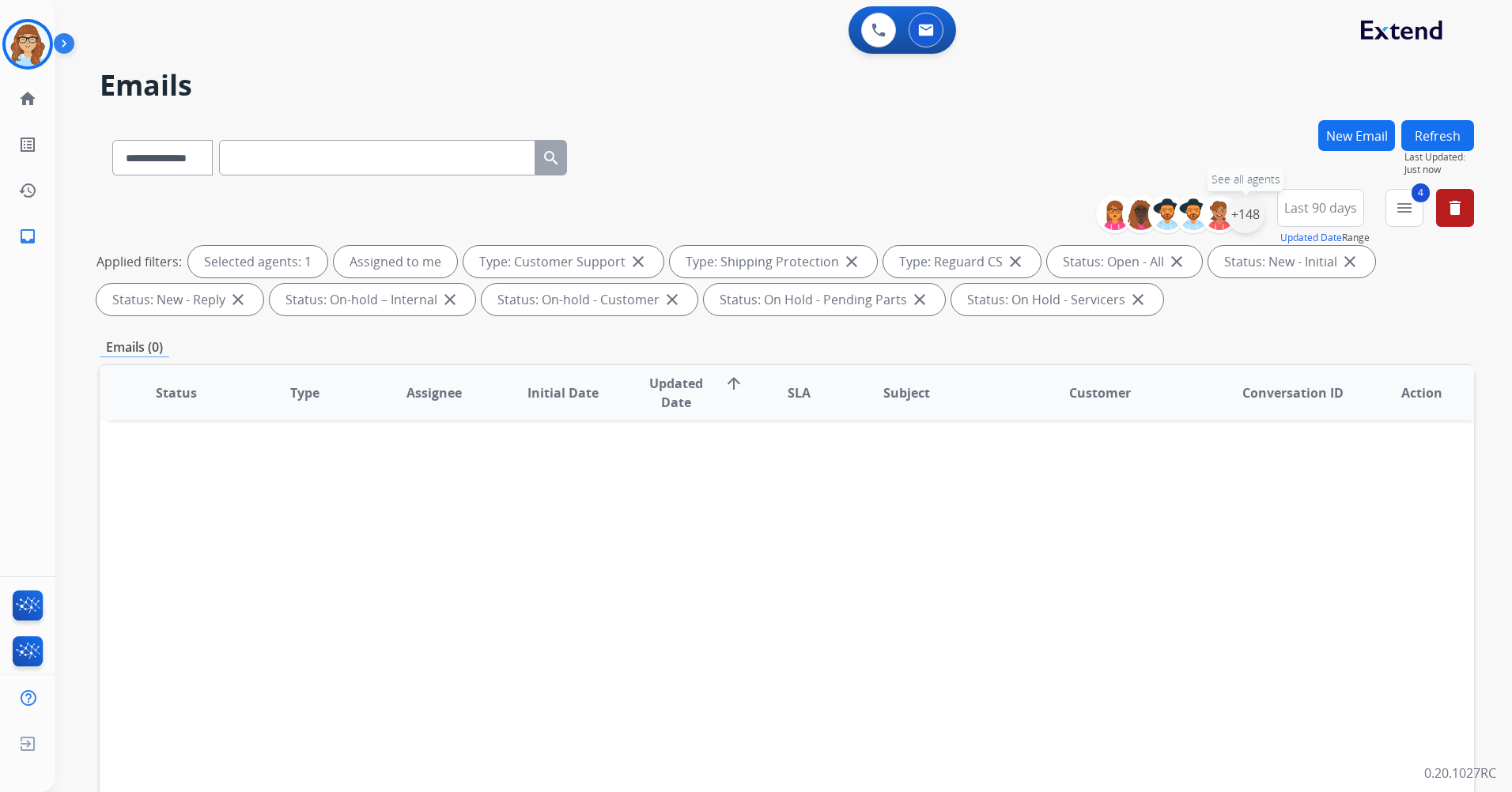
click at [1255, 209] on div "+148" at bounding box center [1245, 214] width 38 height 38
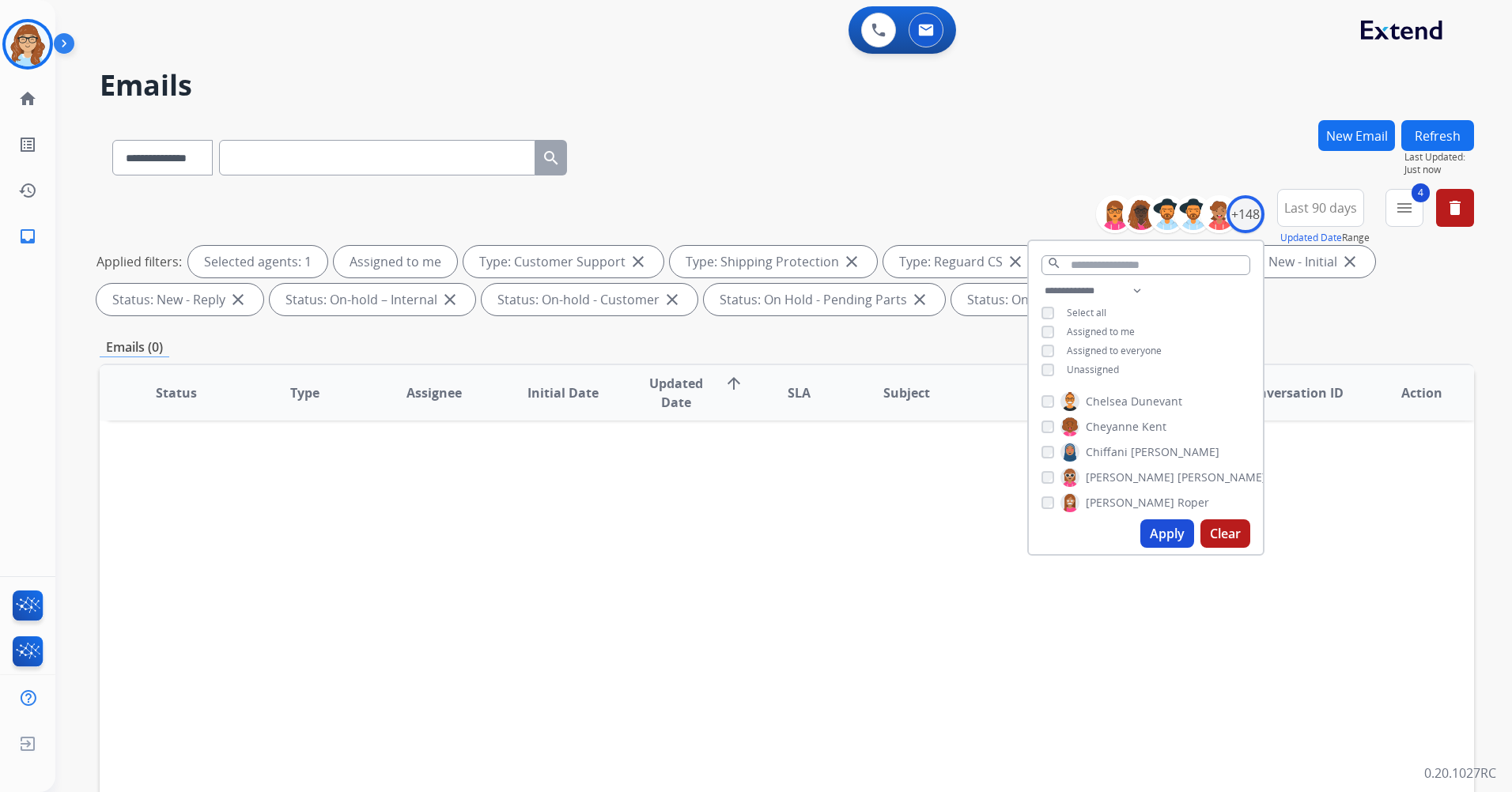
click at [1162, 545] on button "Apply" at bounding box center [1166, 533] width 54 height 28
click at [1284, 403] on th "Conversation ID" at bounding box center [1280, 393] width 129 height 56
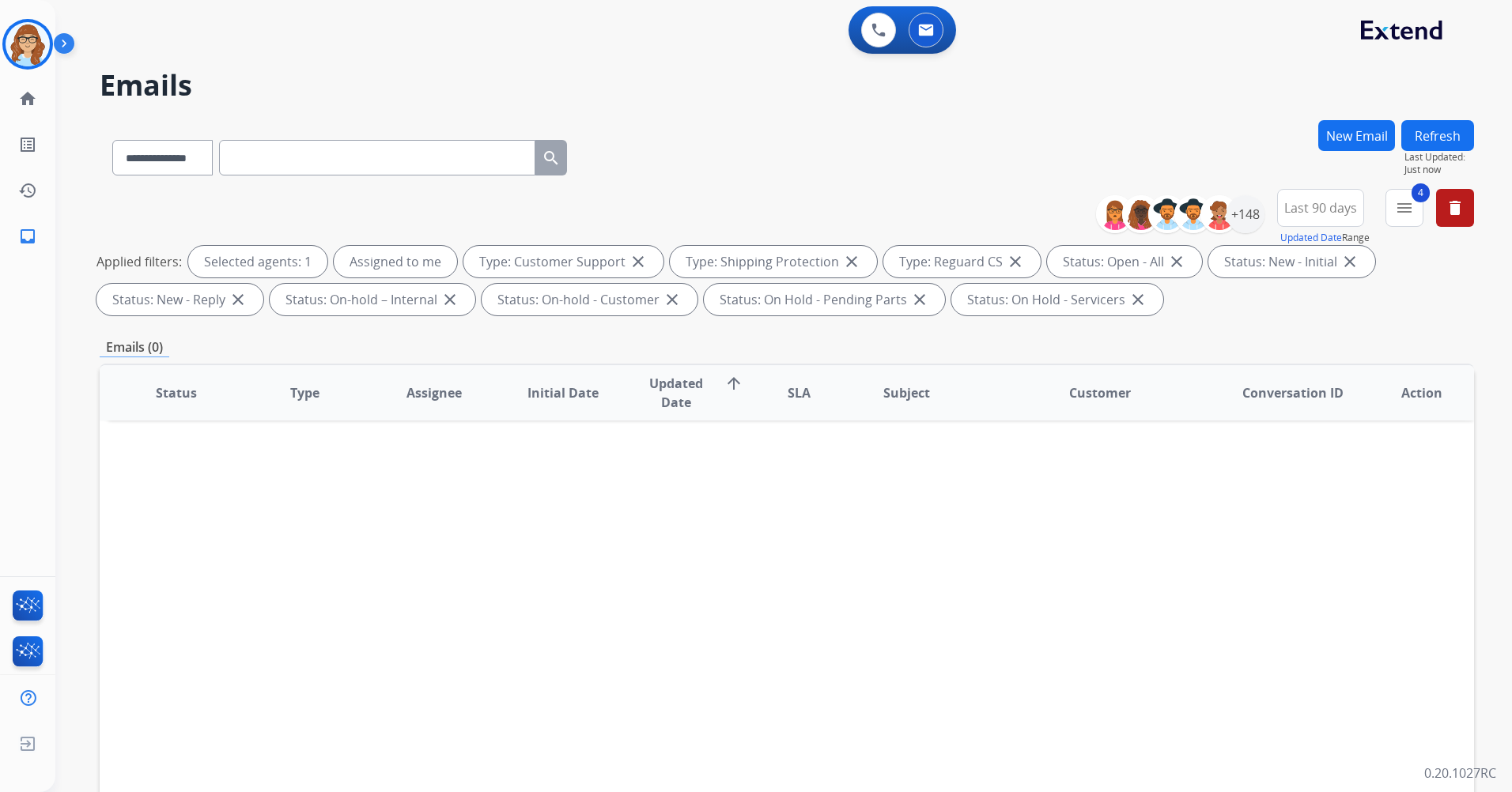
click at [1424, 148] on button "Refresh" at bounding box center [1437, 136] width 73 height 31
click at [1397, 215] on mat-icon "menu" at bounding box center [1404, 208] width 19 height 19
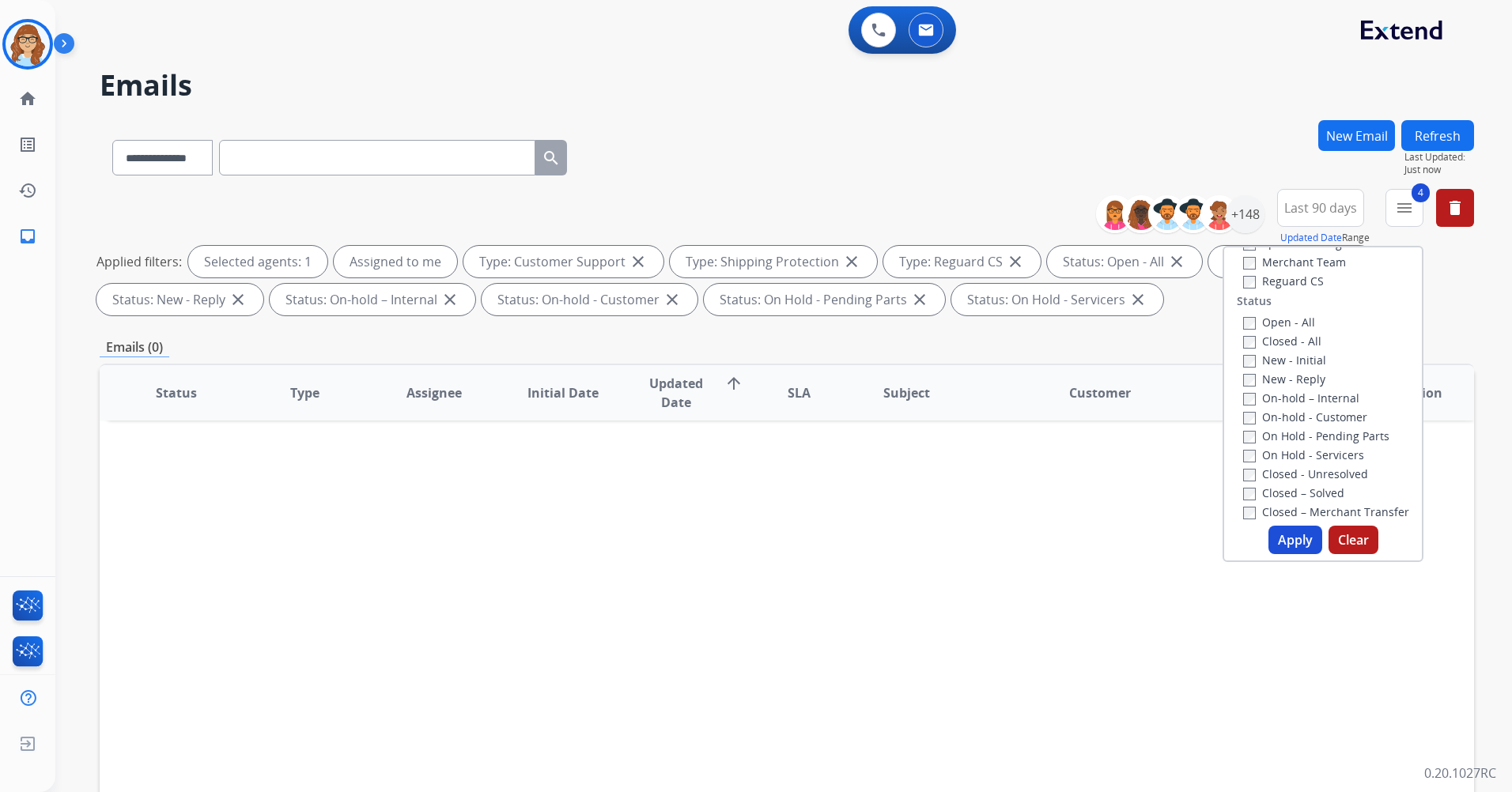
scroll to position [121, 0]
click at [1309, 535] on button "Apply" at bounding box center [1295, 540] width 54 height 28
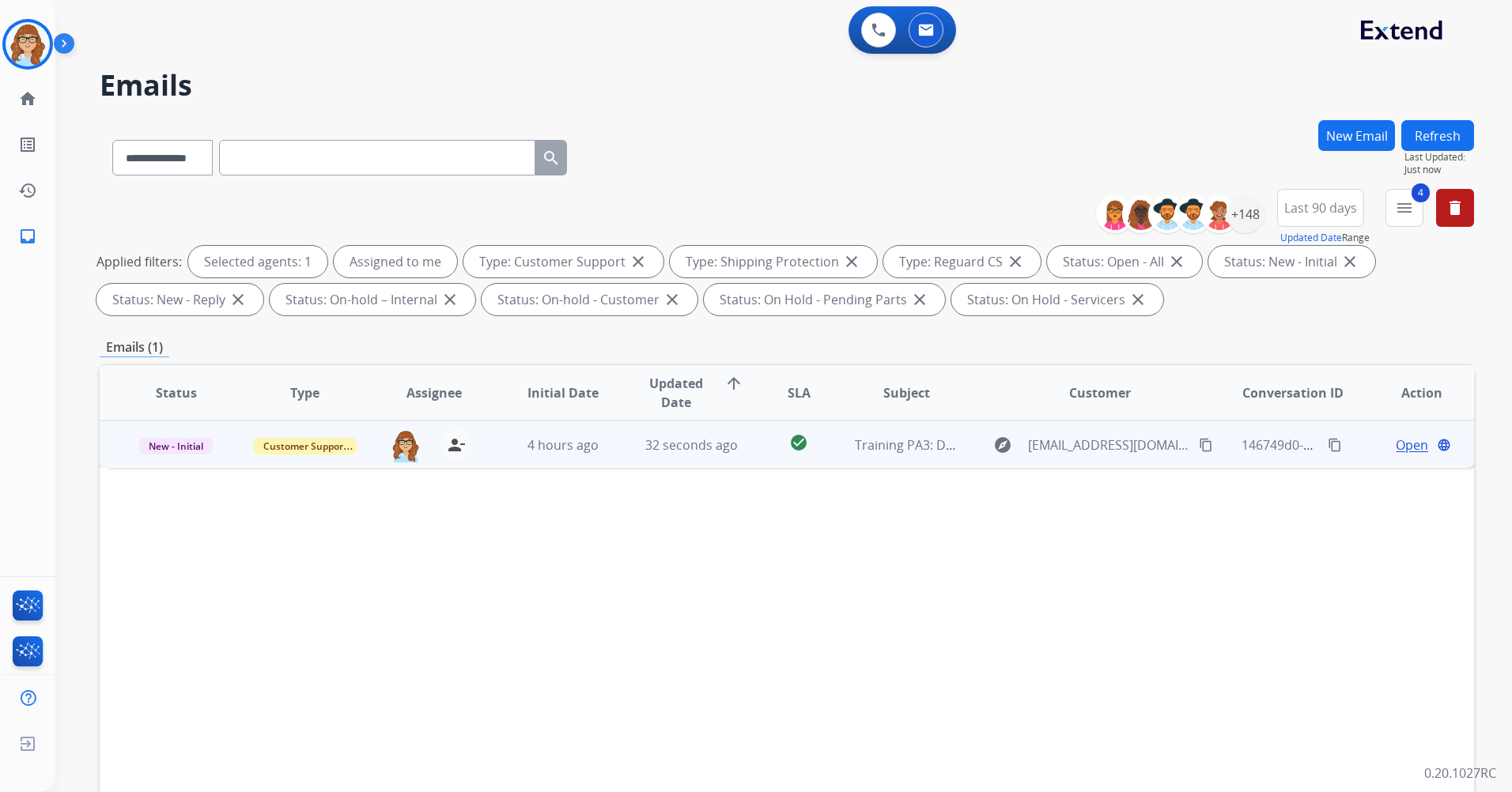
click at [1411, 448] on span "Open" at bounding box center [1412, 445] width 32 height 19
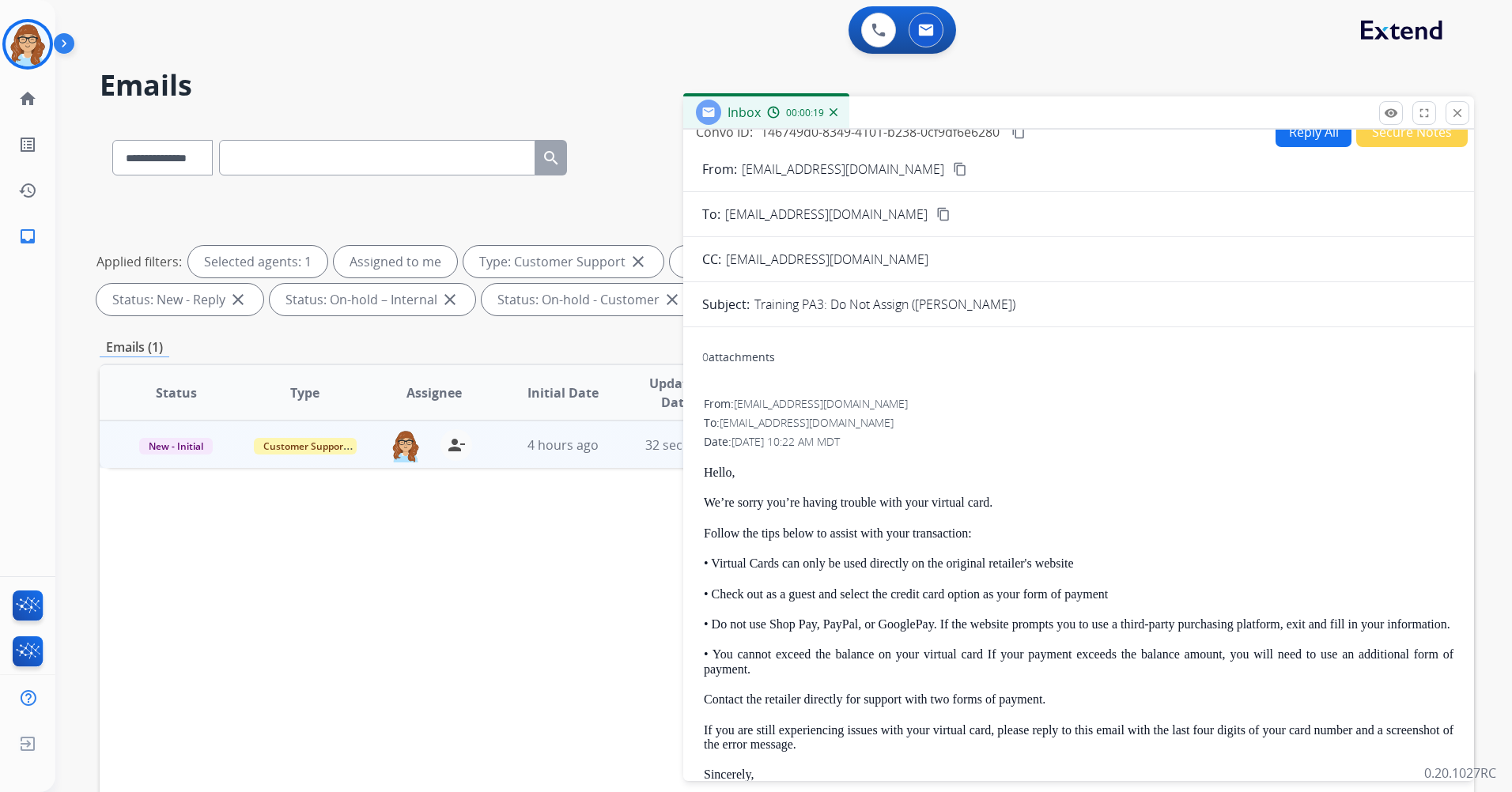
scroll to position [0, 0]
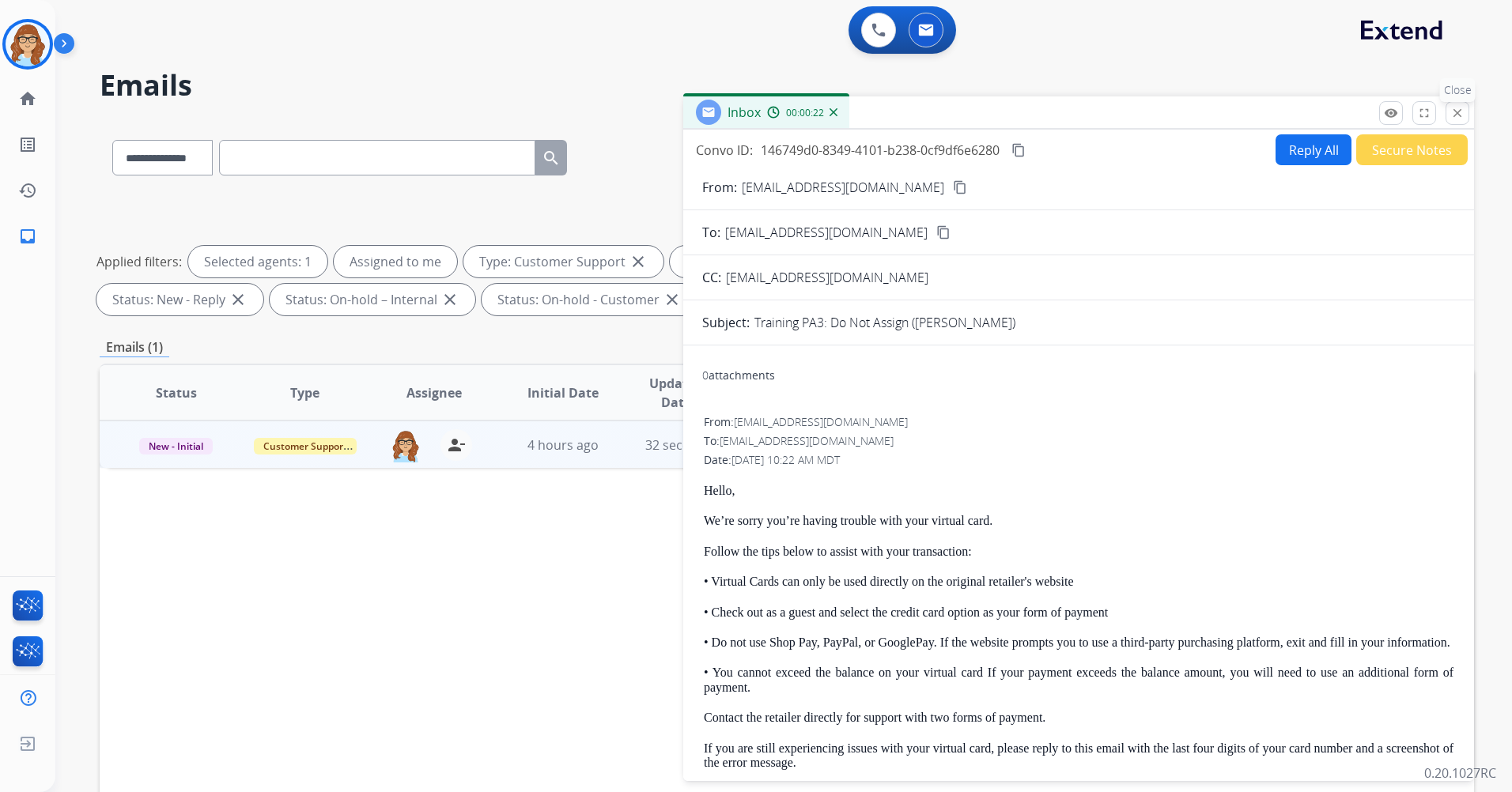
click at [1462, 118] on mat-icon "close" at bounding box center [1457, 113] width 15 height 15
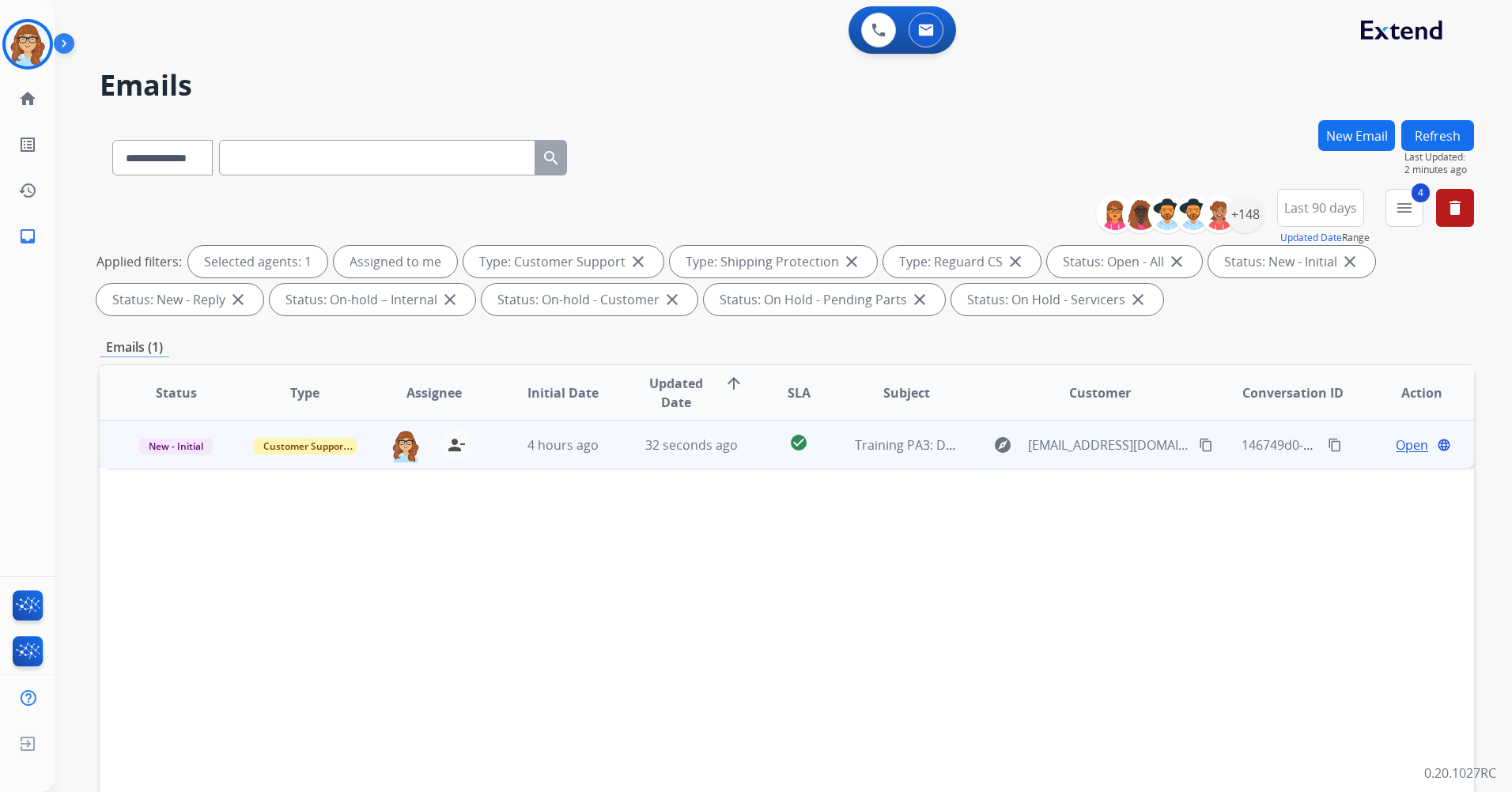
click at [1402, 446] on span "Open" at bounding box center [1412, 445] width 32 height 19
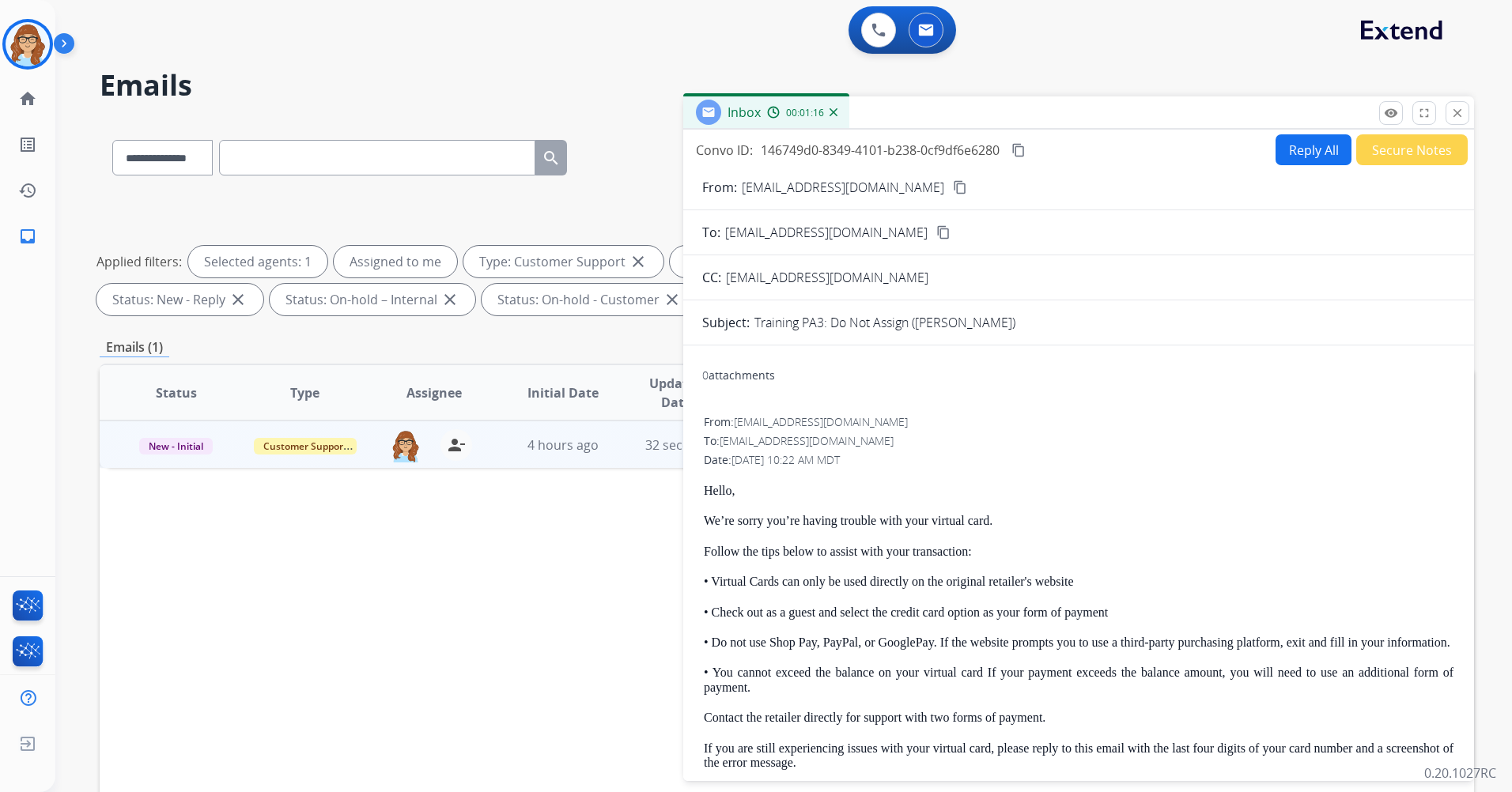
click at [1397, 112] on mat-icon "remove_red_eye" at bounding box center [1391, 113] width 15 height 15
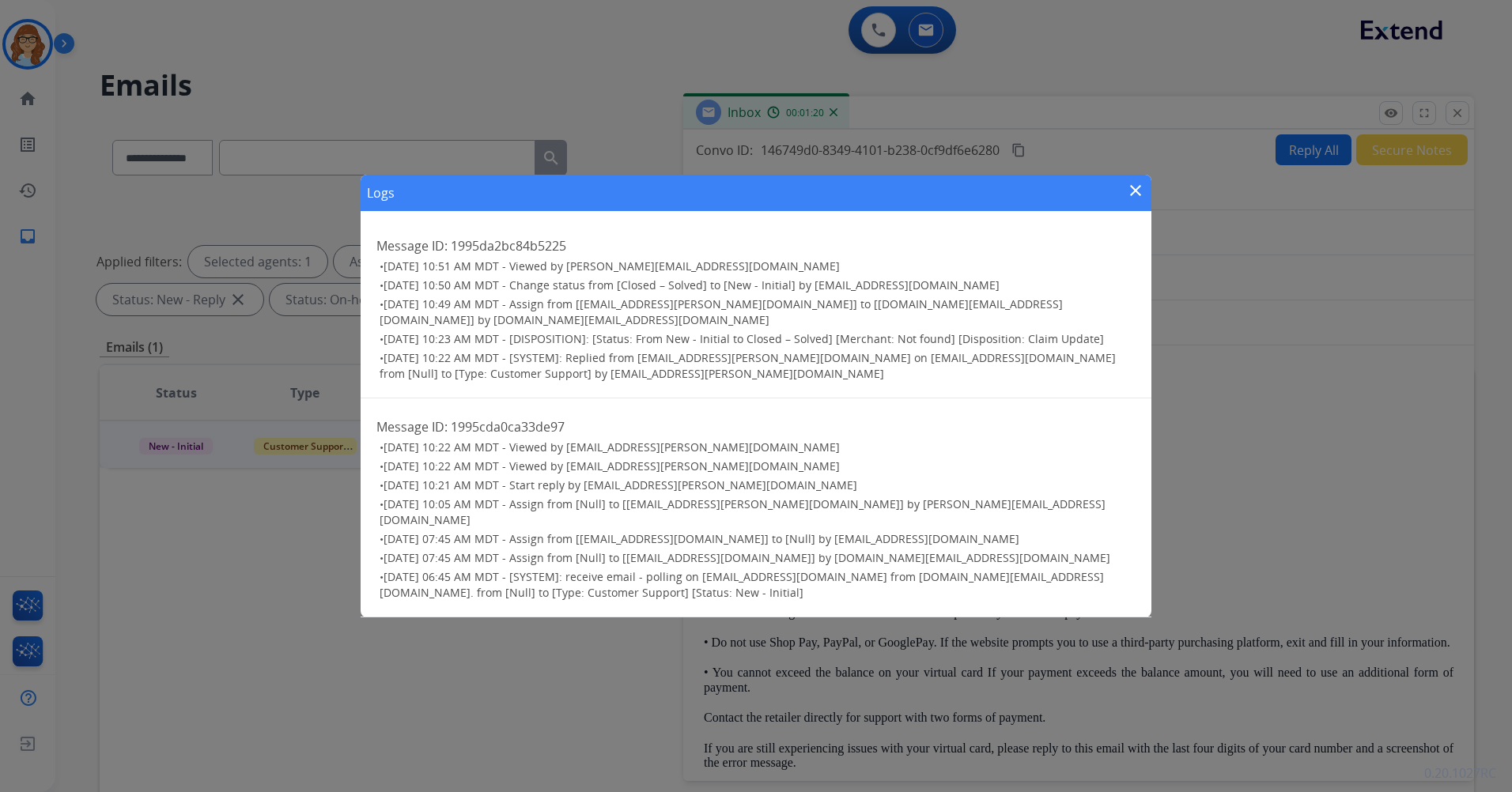
click at [1128, 200] on mat-icon "close" at bounding box center [1136, 191] width 19 height 19
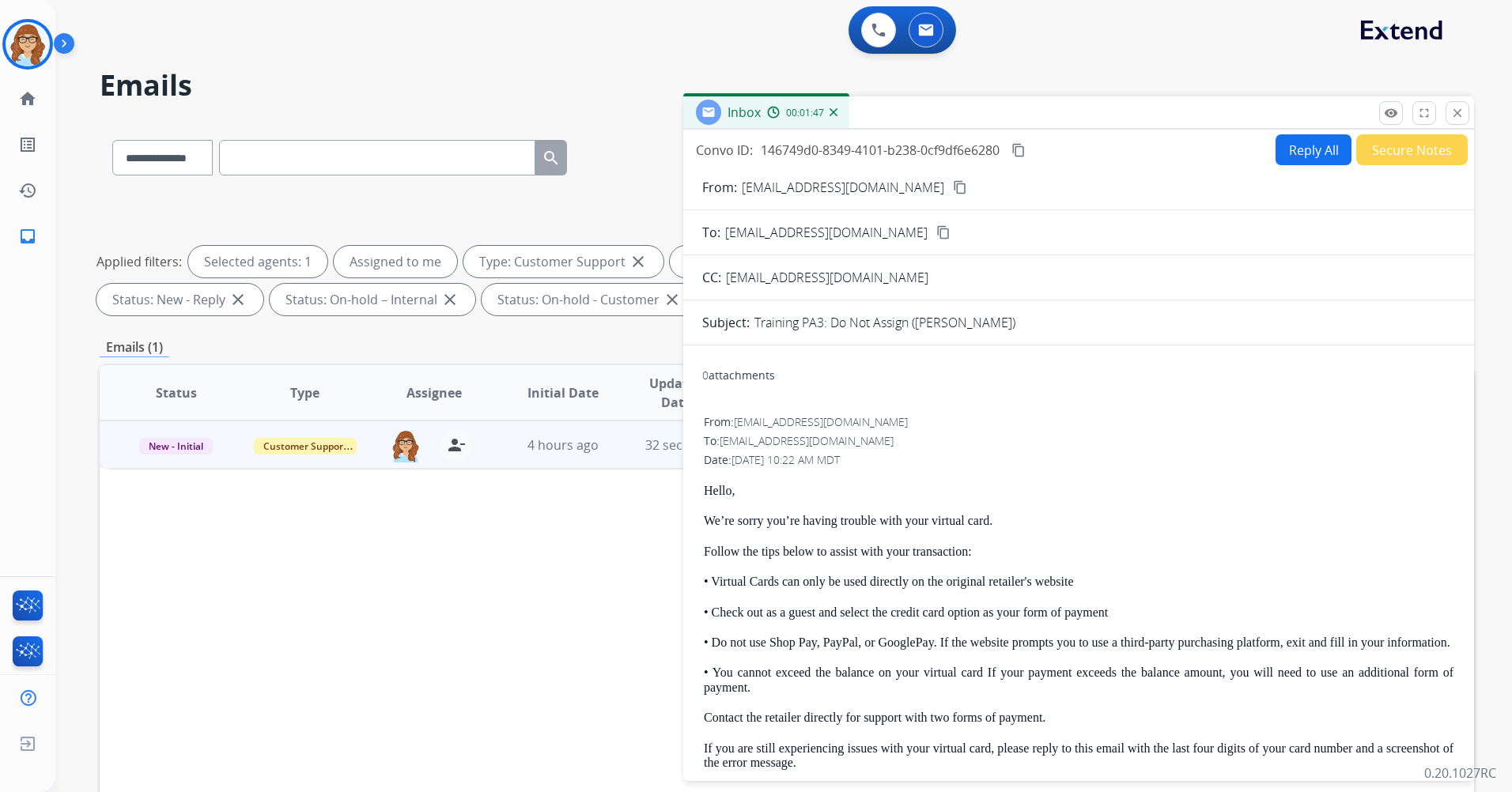
click at [1304, 157] on button "Reply All" at bounding box center [1313, 150] width 76 height 31
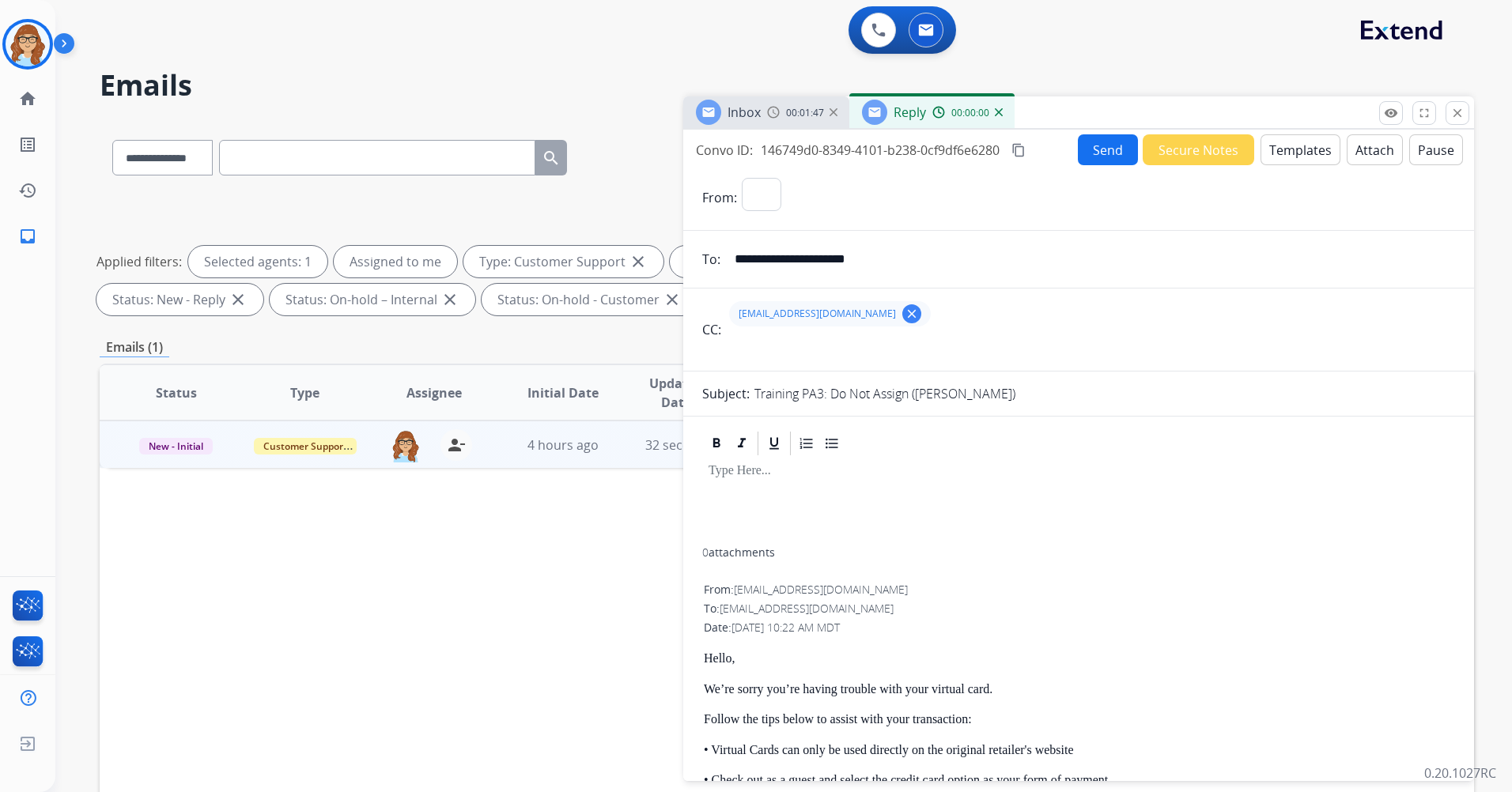
select select "**********"
click at [1266, 145] on button "Templates" at bounding box center [1300, 150] width 80 height 31
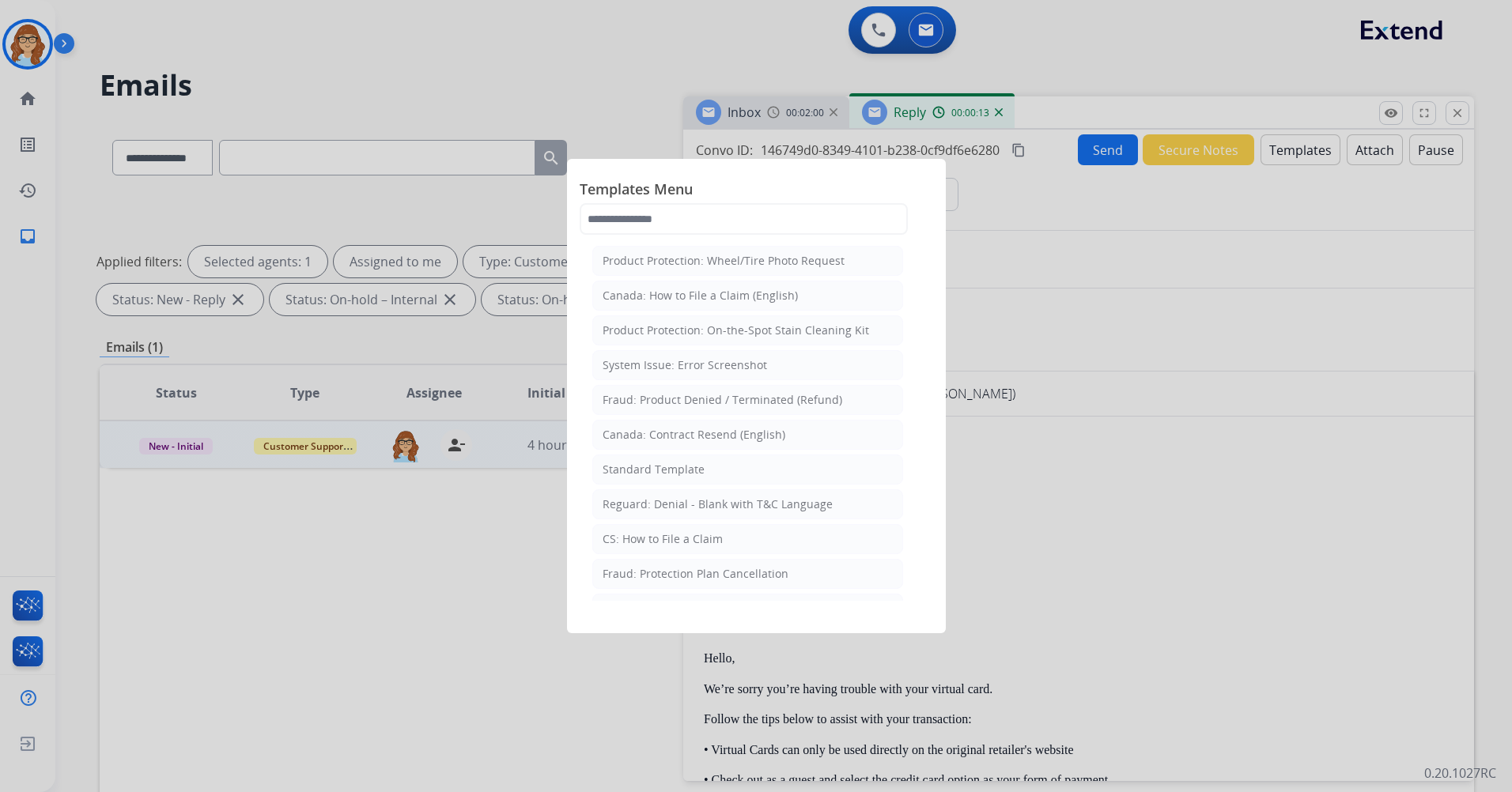
click at [1191, 208] on div at bounding box center [756, 396] width 1512 height 792
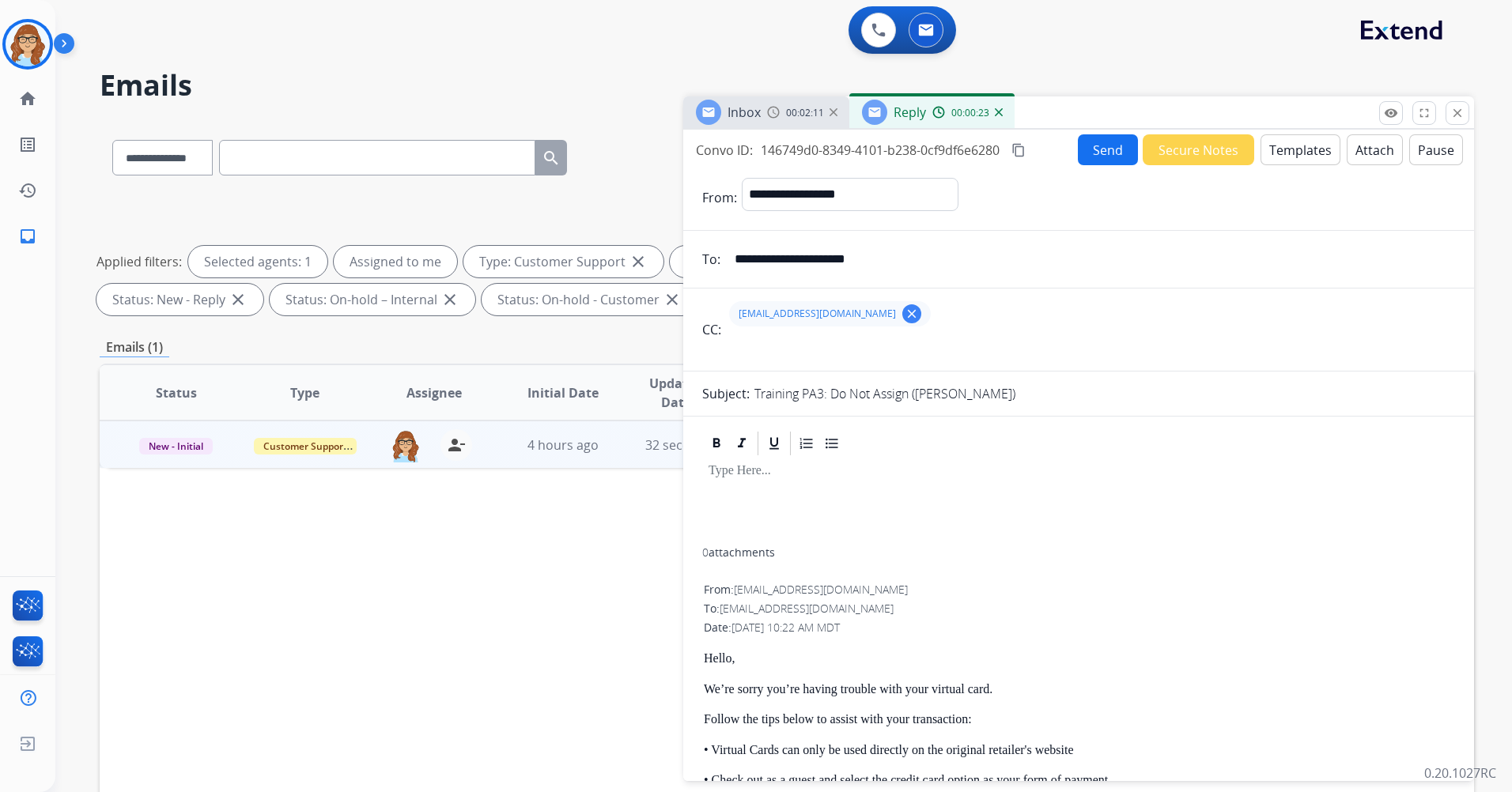
click at [1302, 157] on button "Templates" at bounding box center [1300, 150] width 80 height 31
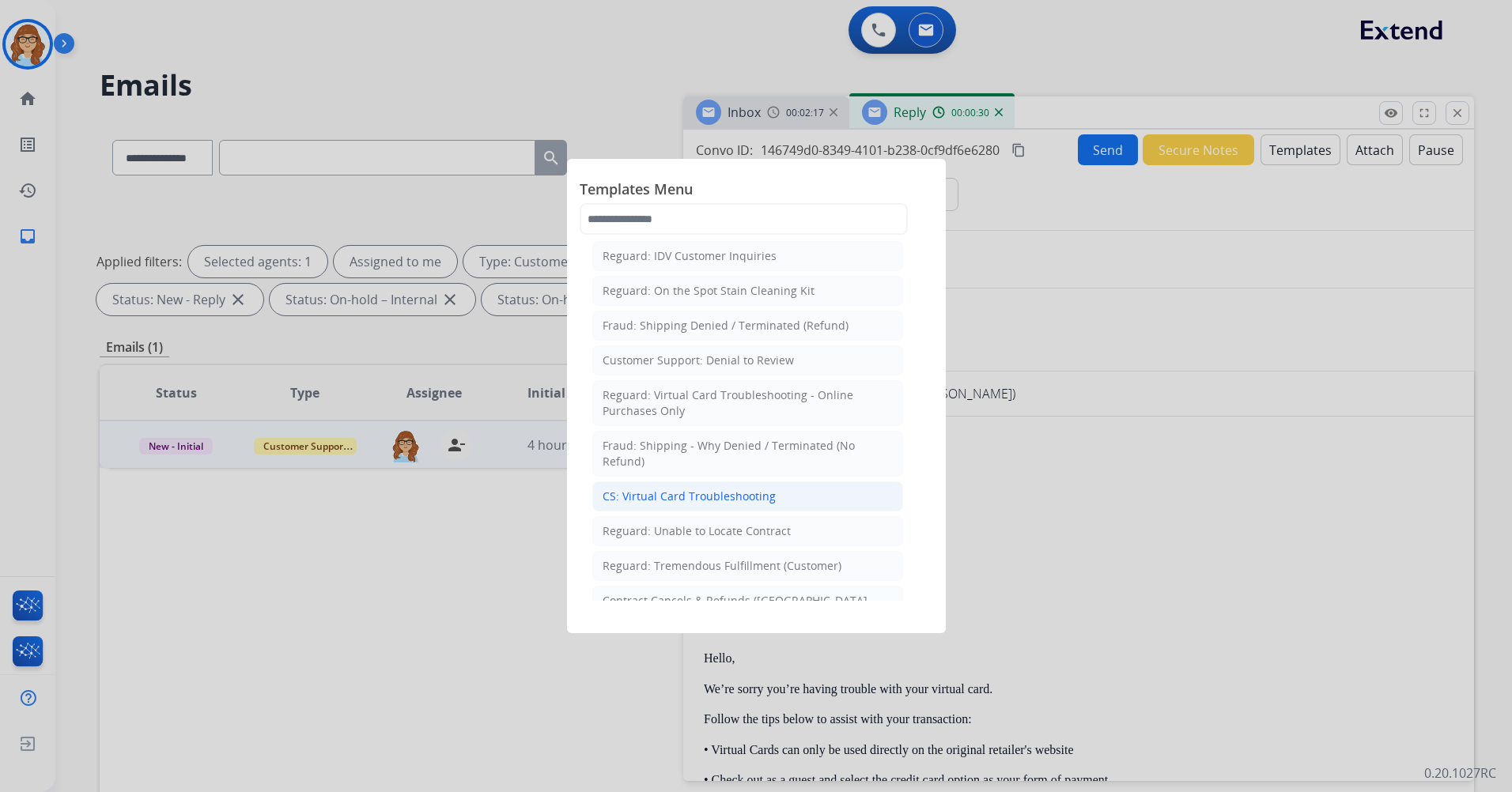
scroll to position [1265, 0]
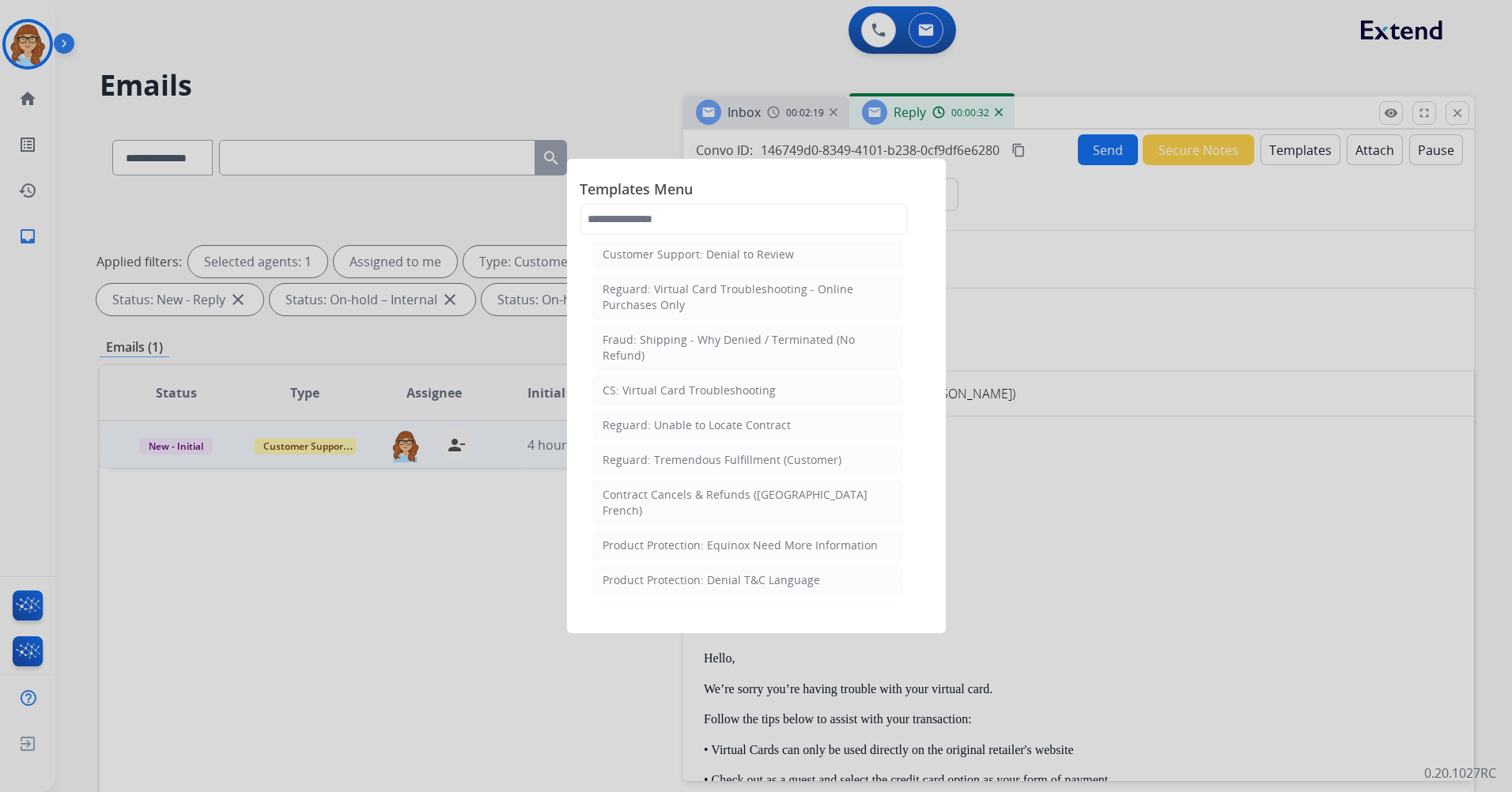
click at [1133, 425] on div at bounding box center [756, 396] width 1512 height 792
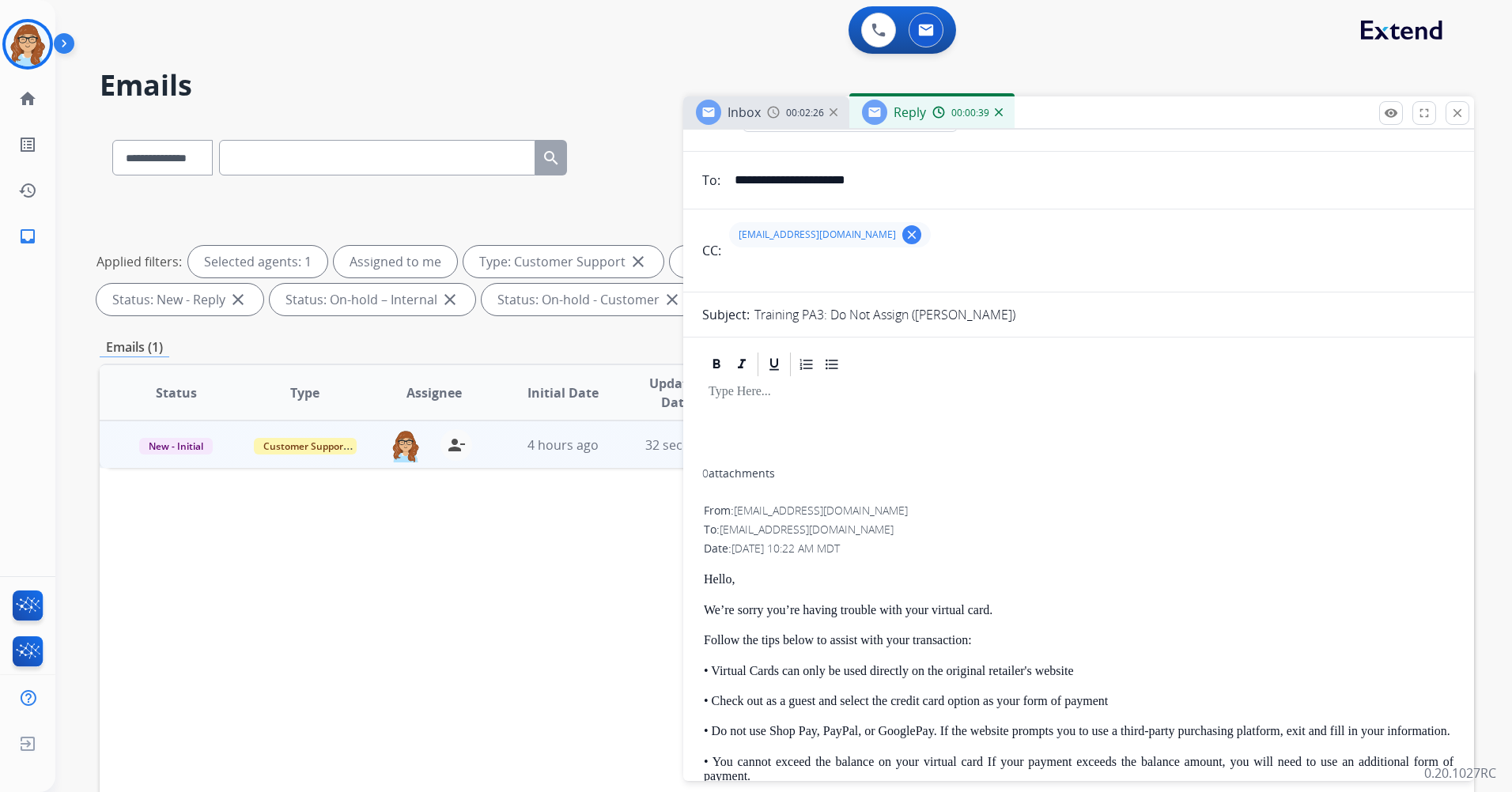
scroll to position [0, 0]
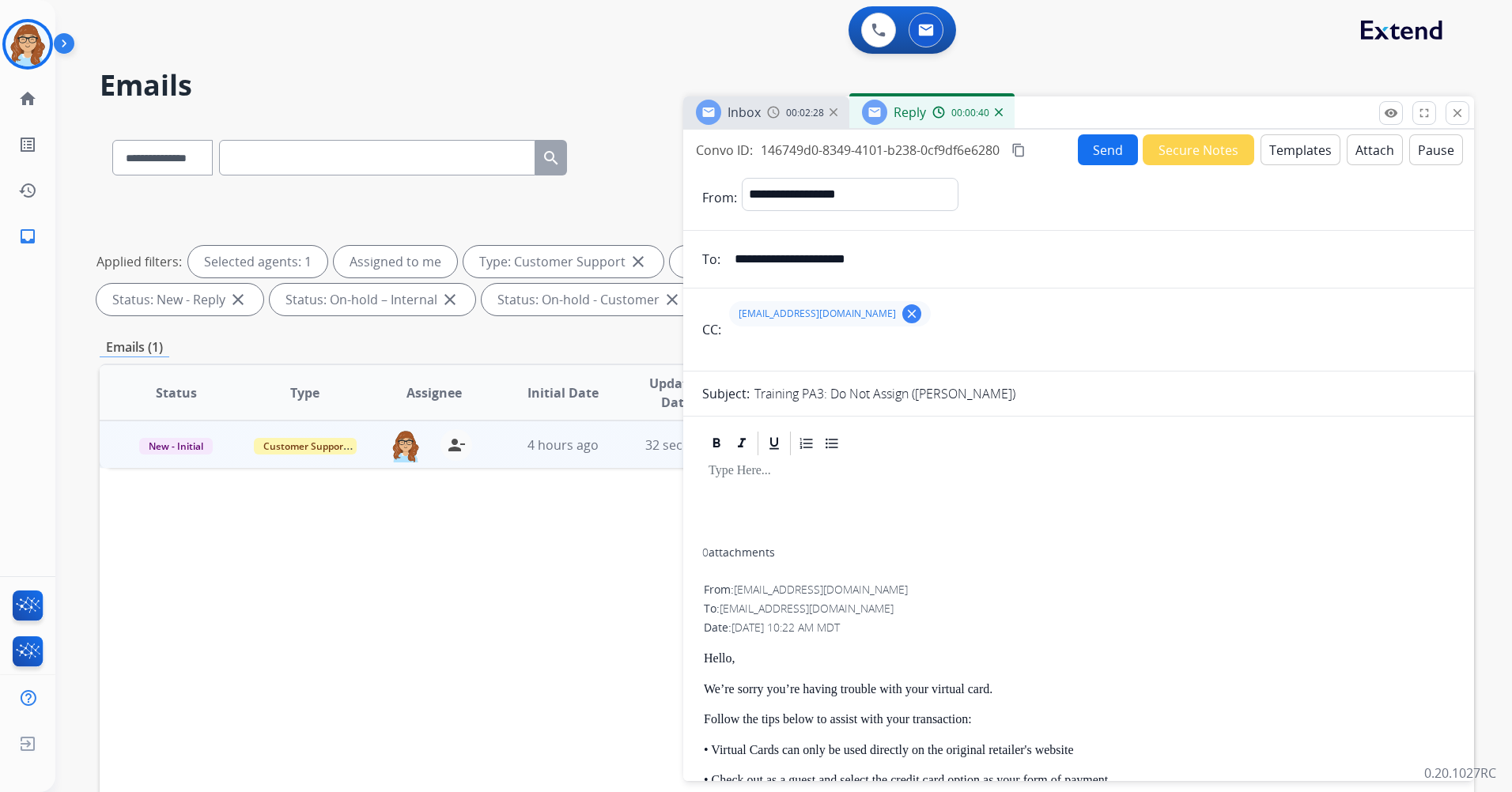
click at [1305, 155] on button "Templates" at bounding box center [1300, 150] width 80 height 31
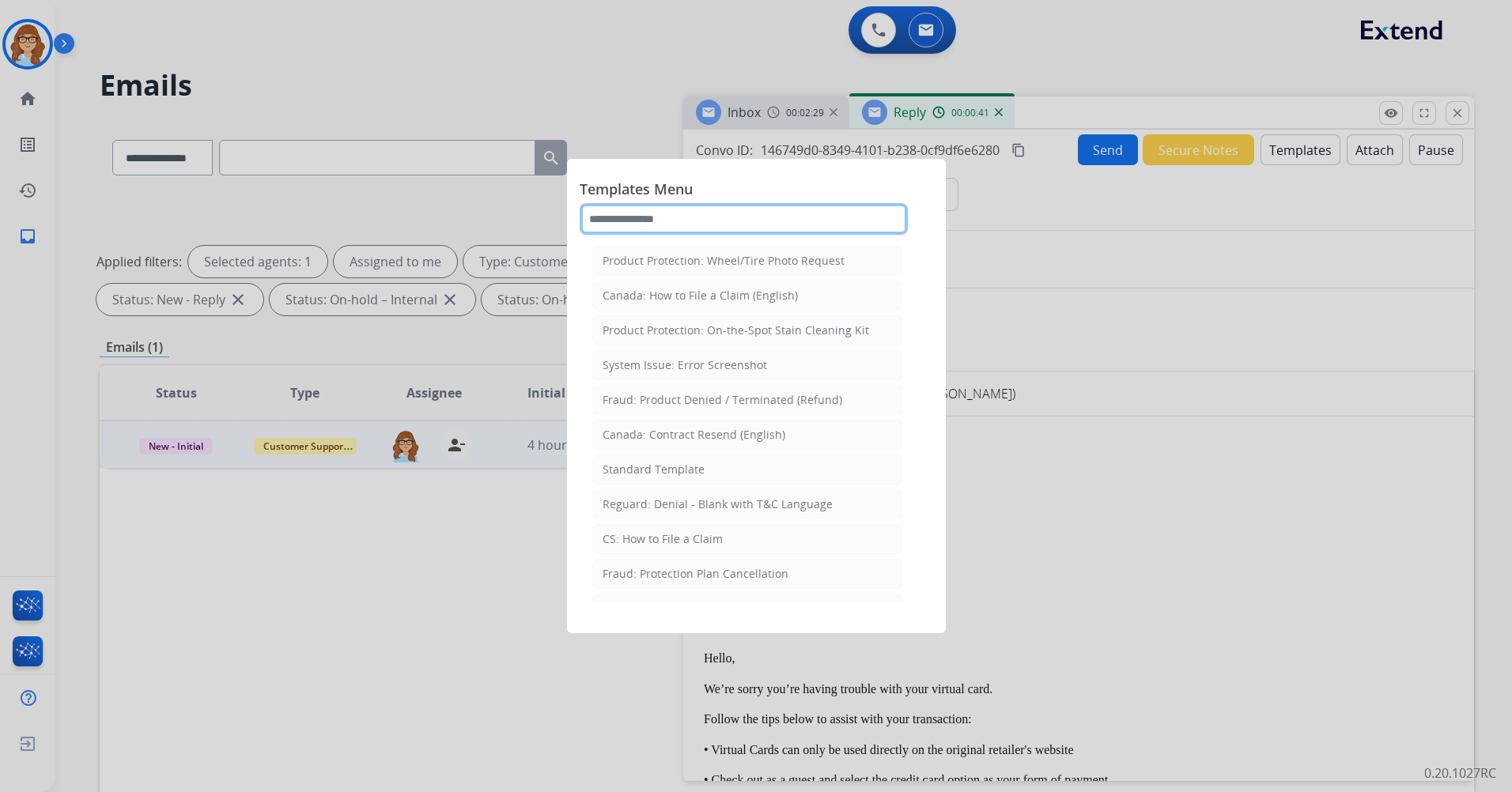
click at [835, 213] on input "text" at bounding box center [744, 219] width 328 height 32
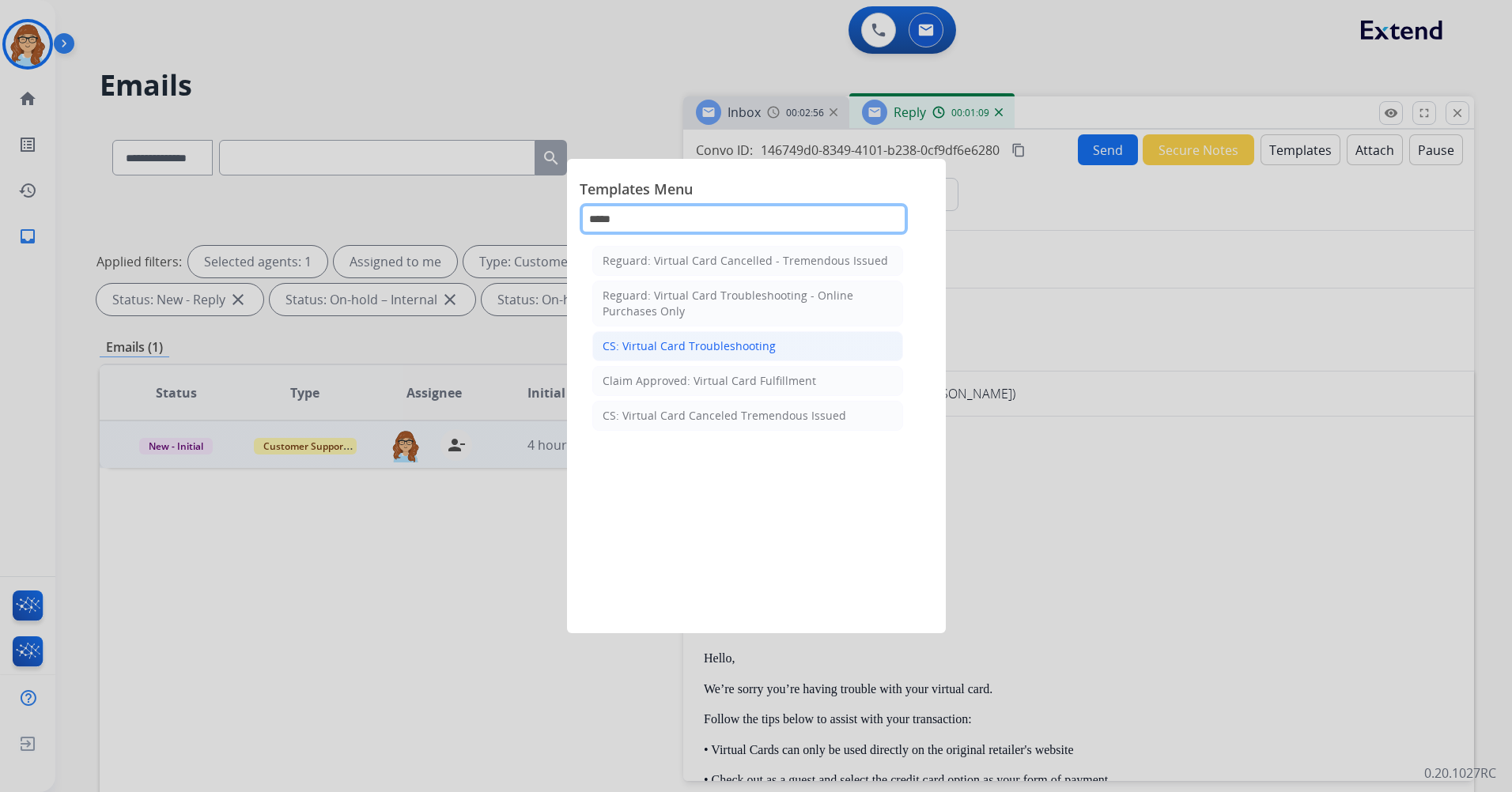
type input "*****"
click at [822, 350] on li "CS: Virtual Card Troubleshooting" at bounding box center [747, 346] width 310 height 30
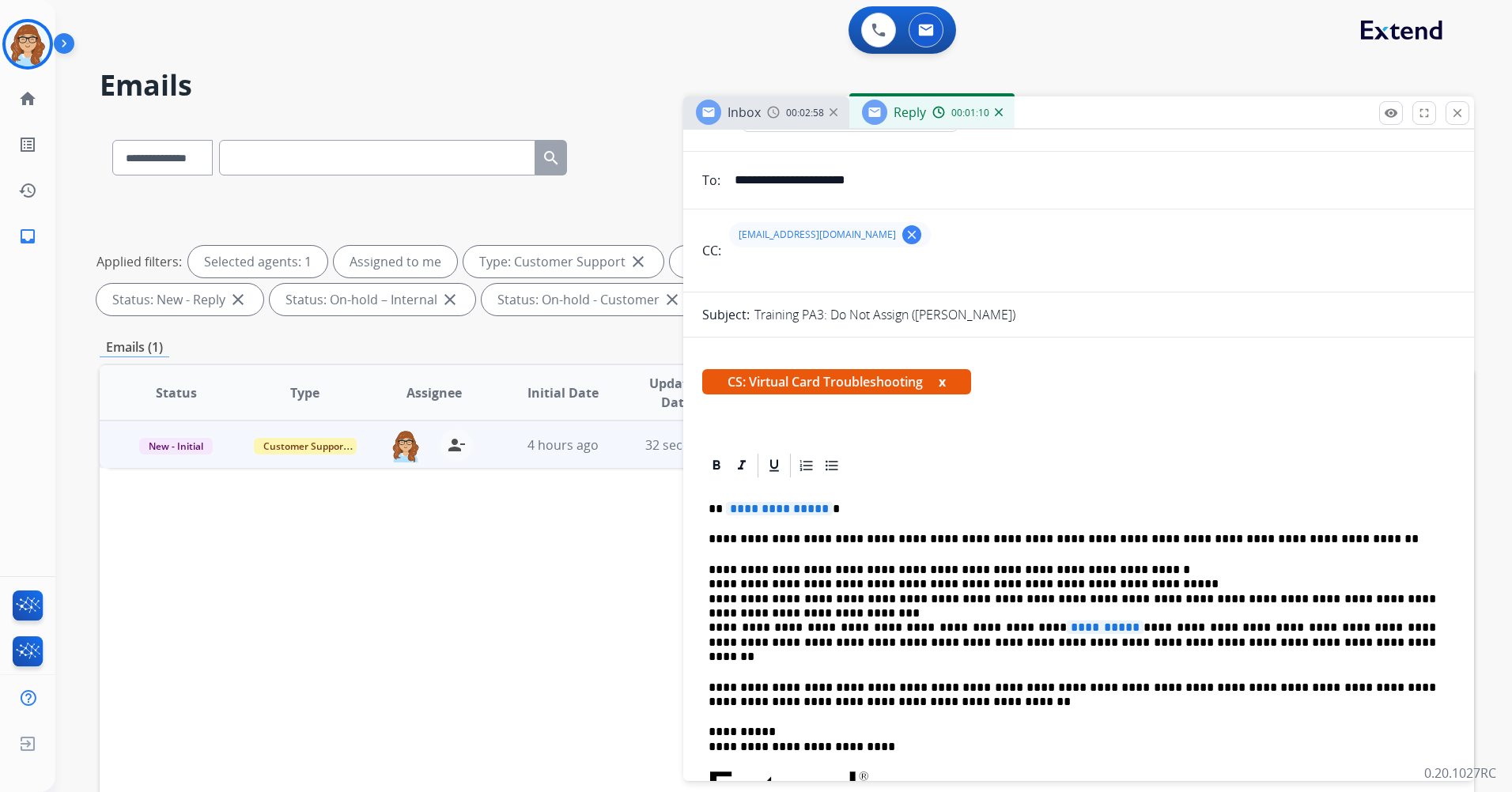
scroll to position [158, 0]
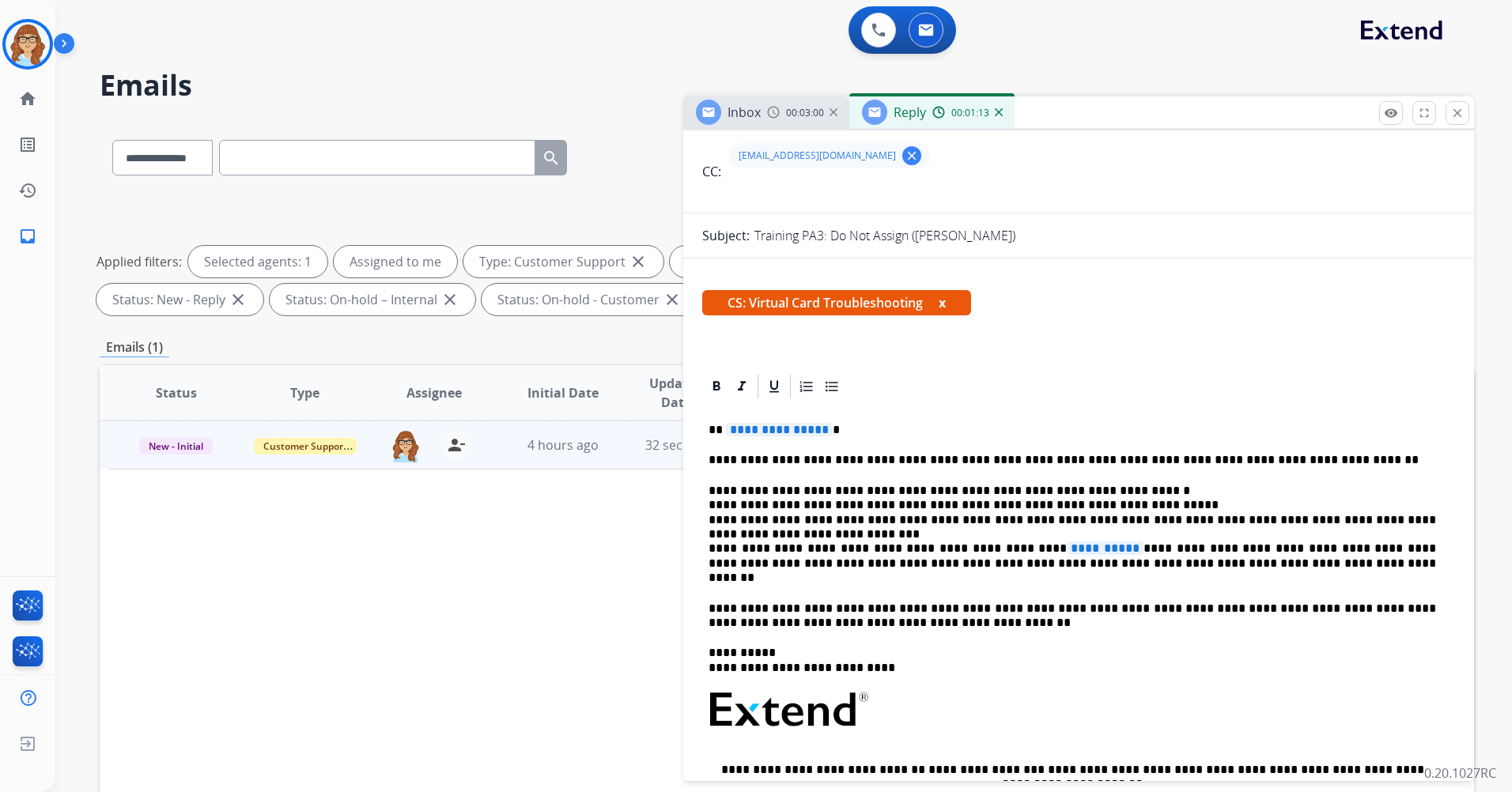
click at [946, 307] on button "x" at bounding box center [942, 303] width 7 height 19
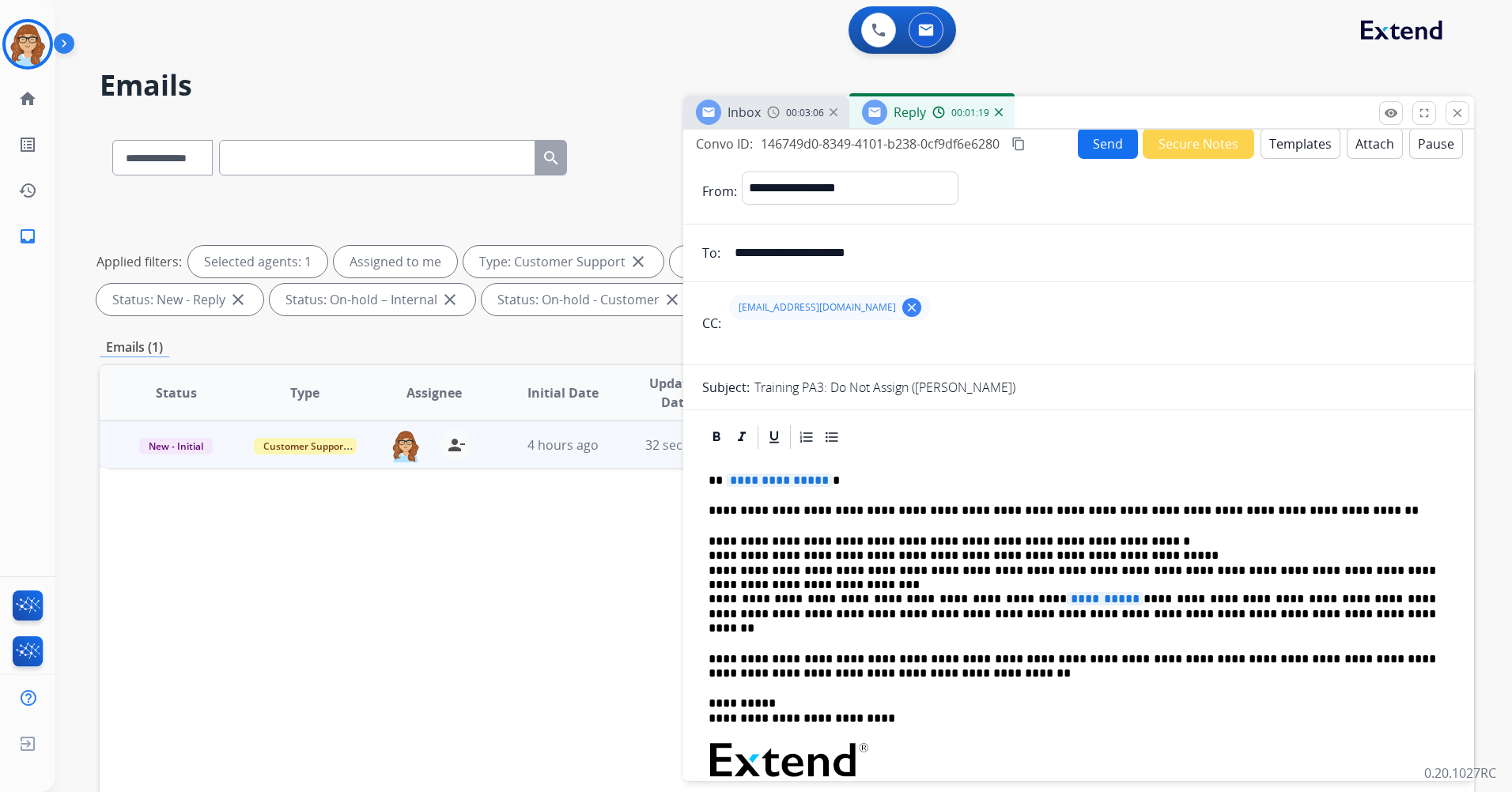
scroll to position [0, 0]
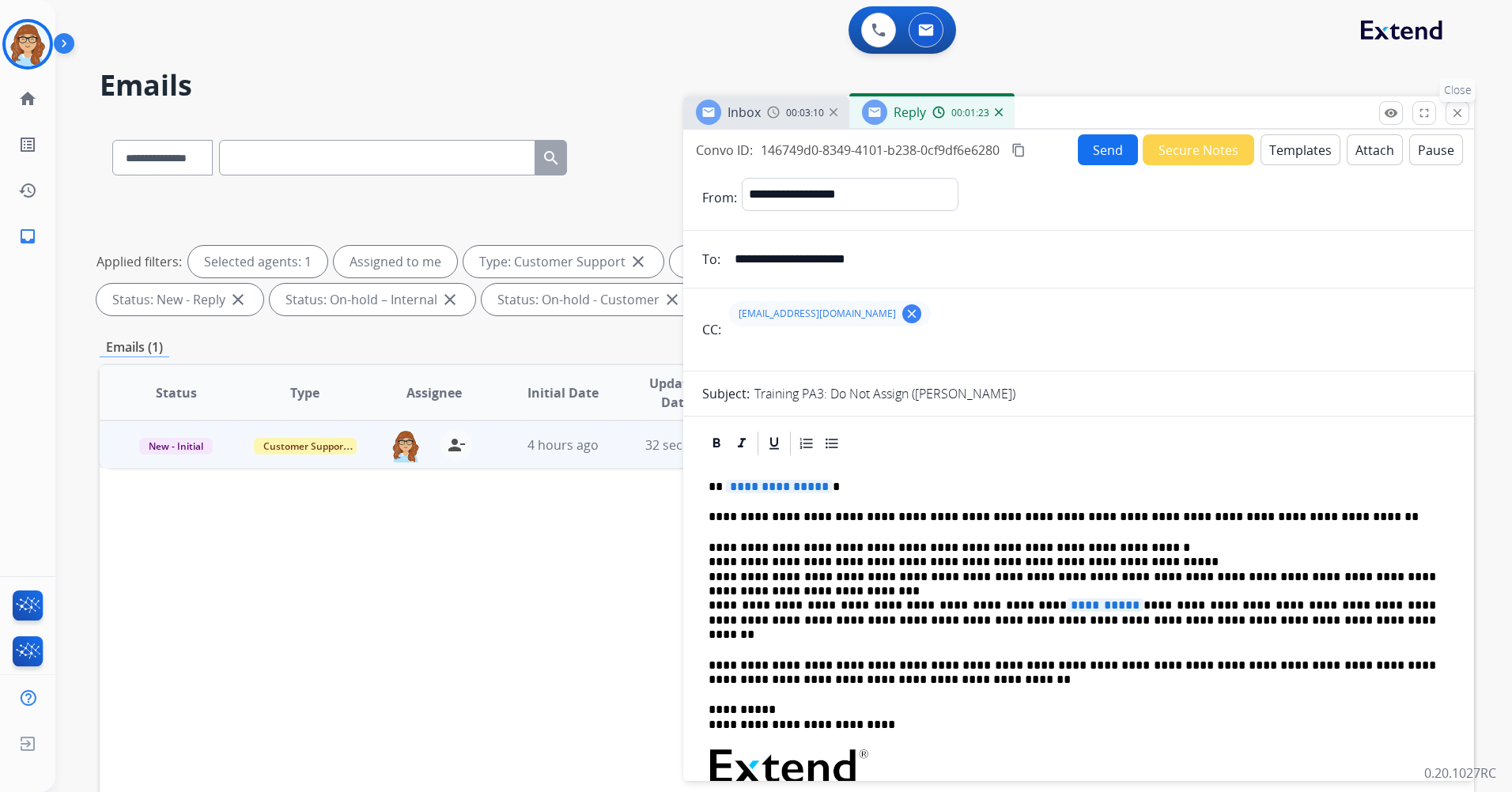
click at [1462, 115] on mat-icon "close" at bounding box center [1457, 113] width 15 height 15
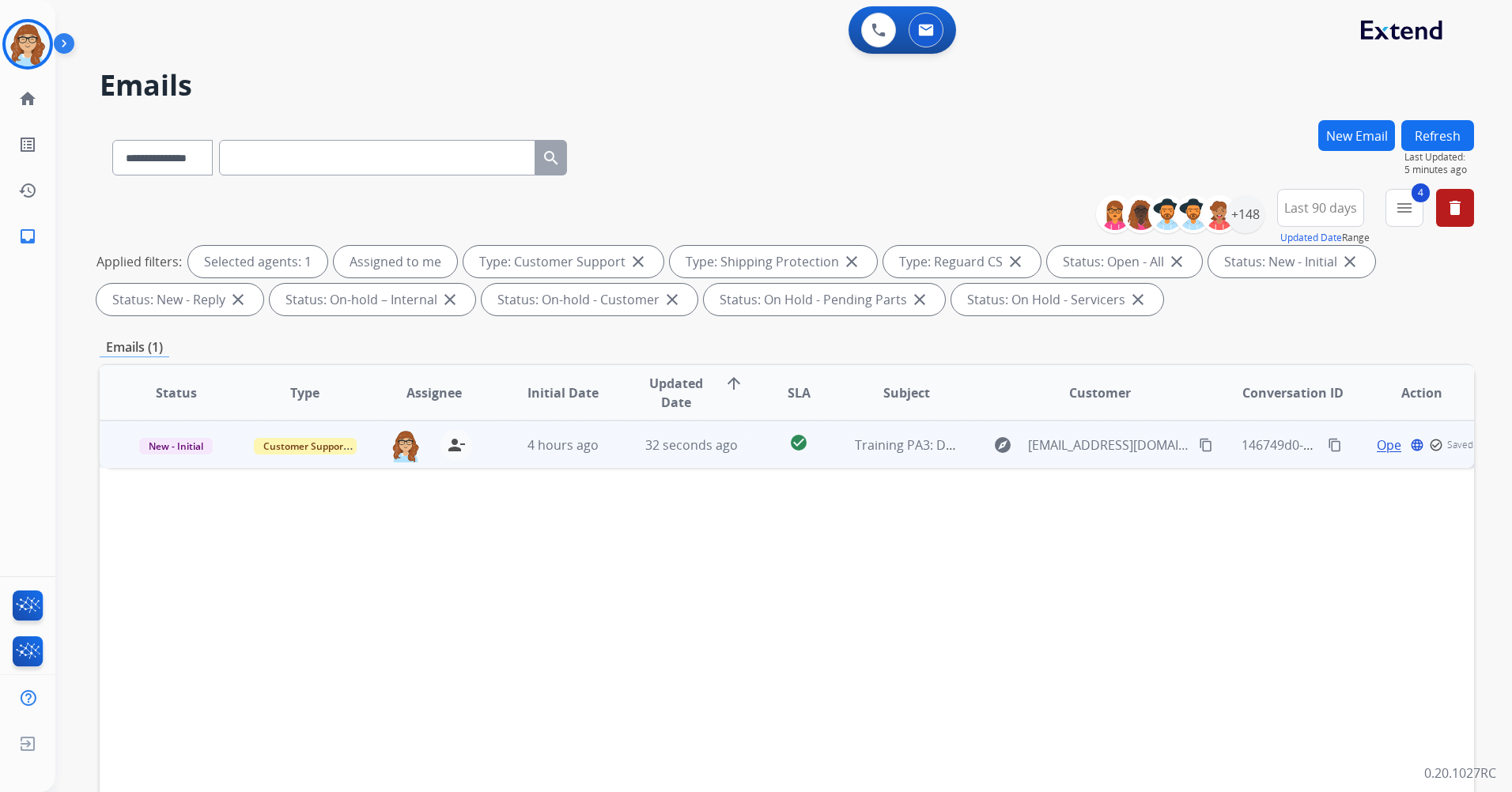
click at [1377, 448] on span "Open" at bounding box center [1393, 445] width 32 height 19
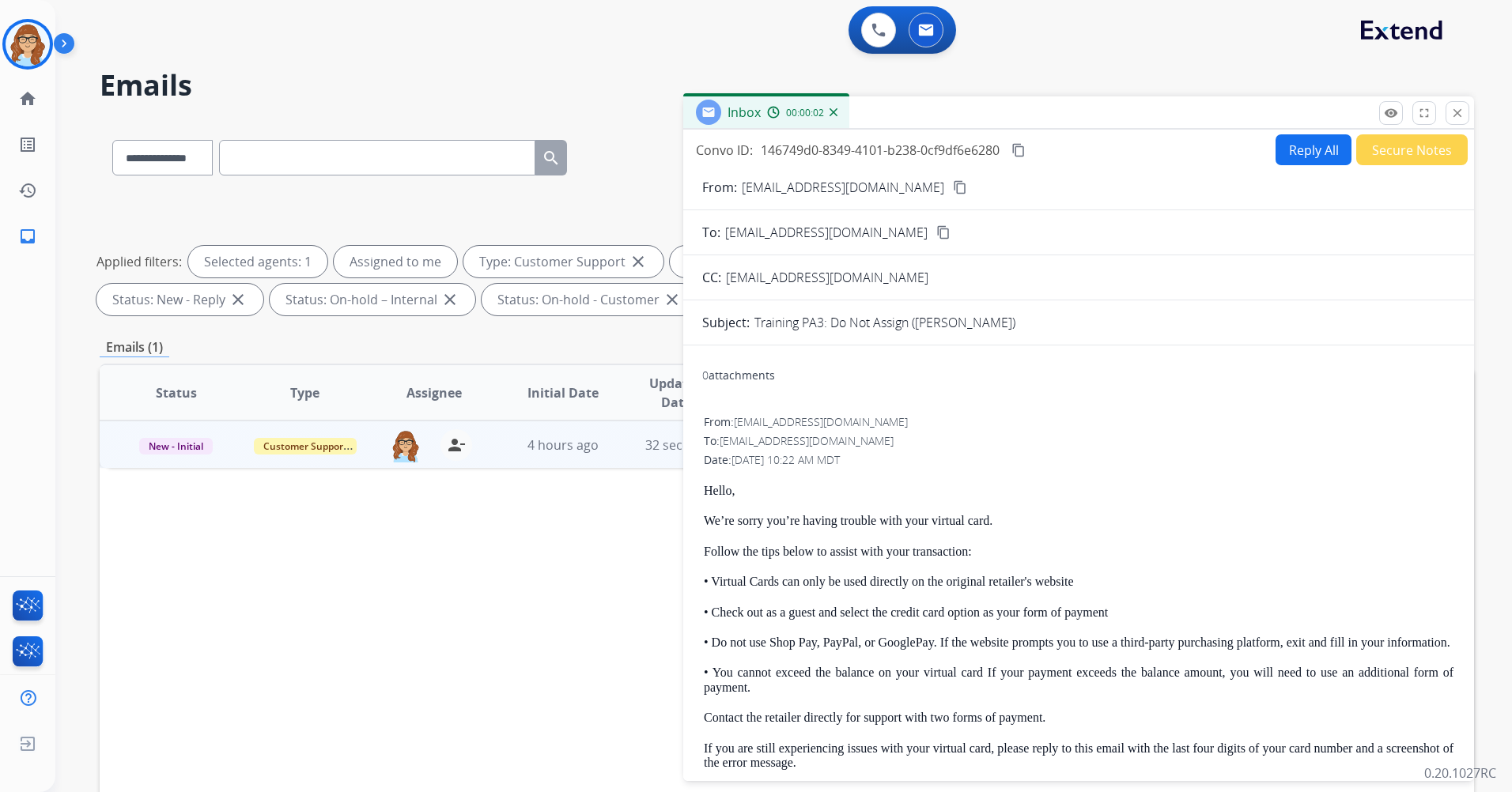
click at [1307, 139] on button "Reply All" at bounding box center [1313, 150] width 76 height 31
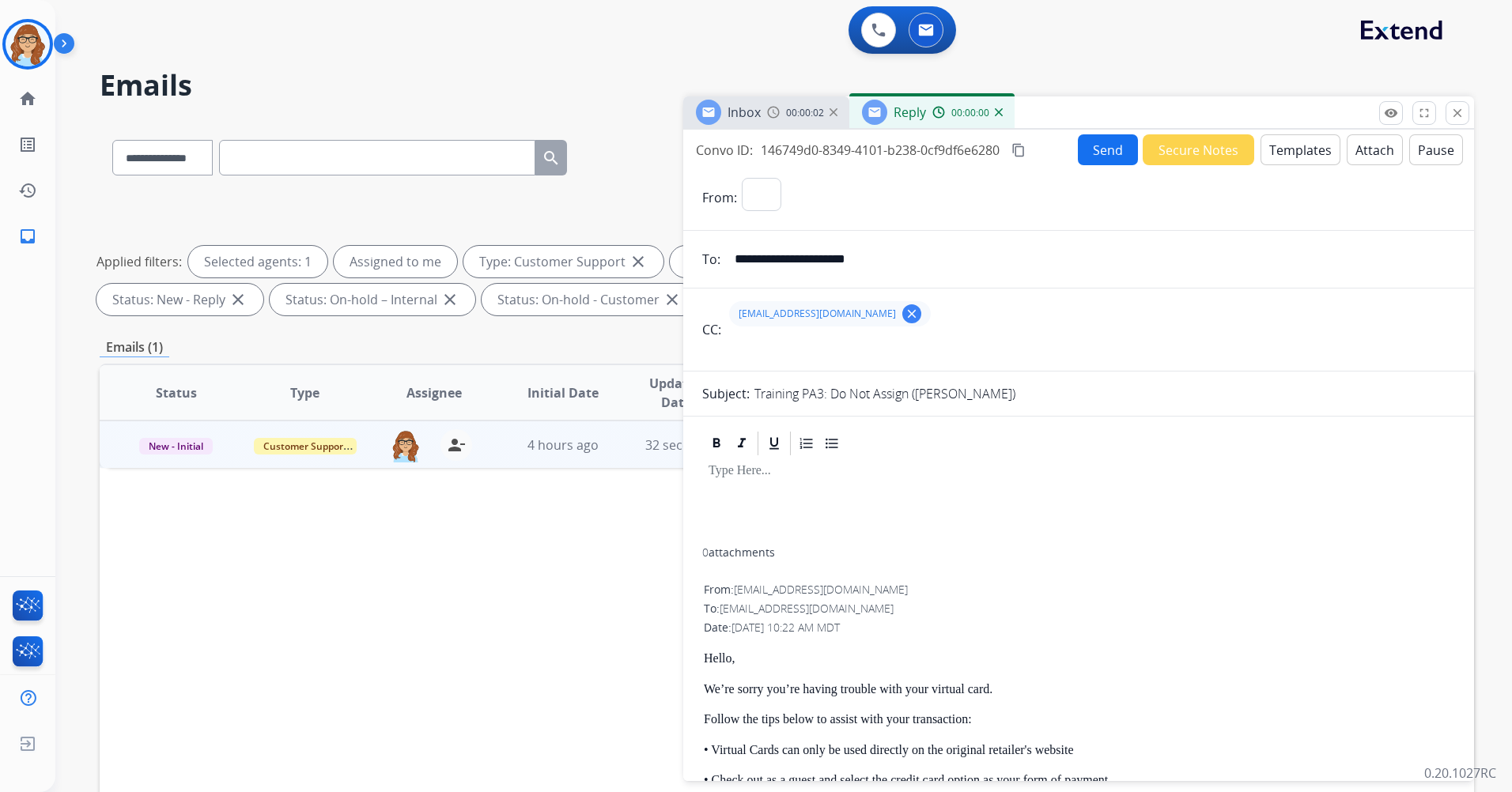
select select "**********"
click at [1041, 396] on div "Training PA3: Do Not Assign ([PERSON_NAME])" at bounding box center [1104, 393] width 700 height 19
drag, startPoint x: 1007, startPoint y: 396, endPoint x: 981, endPoint y: 396, distance: 26.0
click at [1006, 396] on div "Training PA3: Do Not Assign ([PERSON_NAME])" at bounding box center [1104, 393] width 700 height 19
click at [973, 393] on p "Training PA3: Do Not Assign ([PERSON_NAME])" at bounding box center [884, 393] width 261 height 19
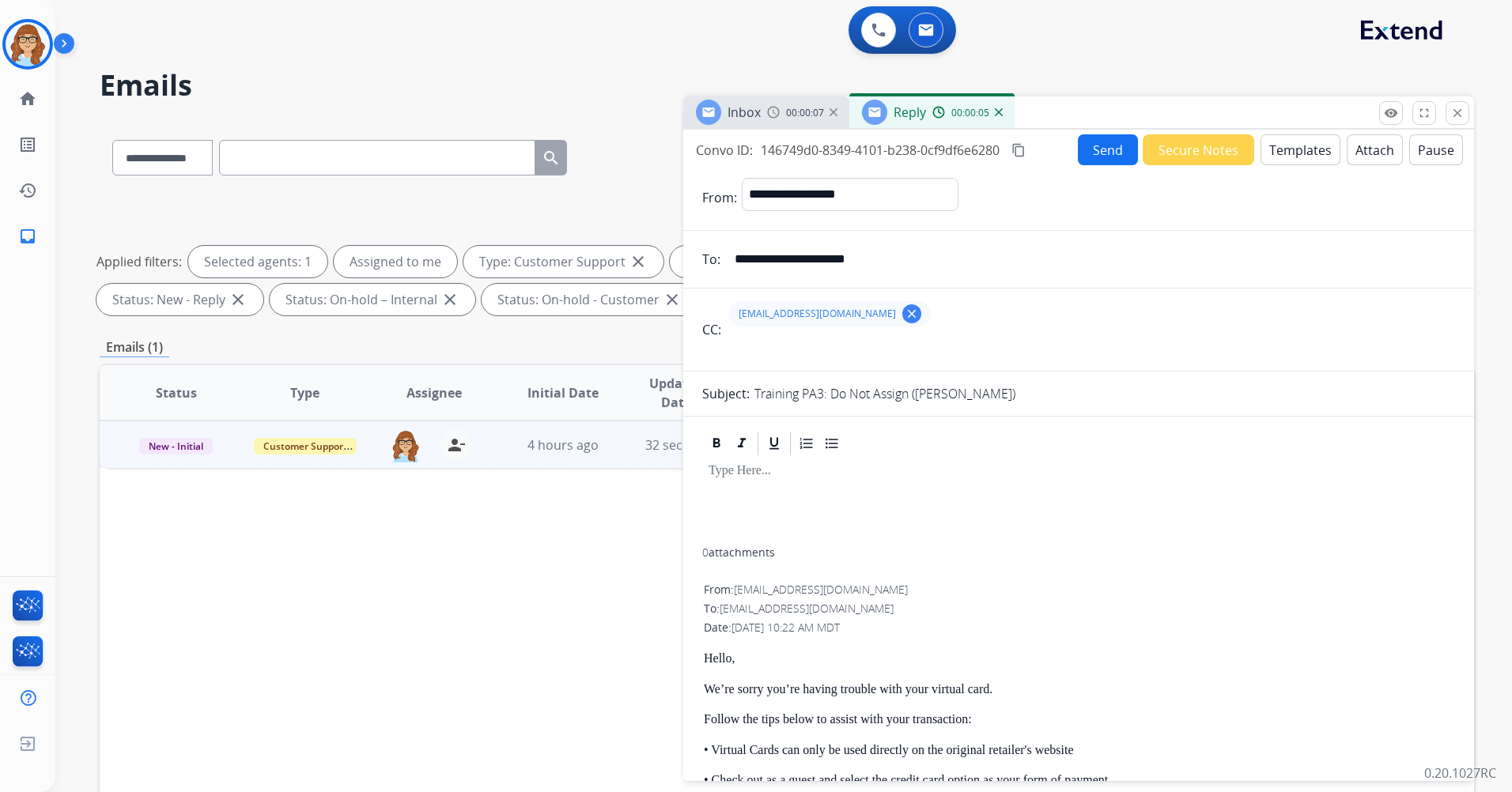
click at [973, 393] on p "Training PA3: Do Not Assign ([PERSON_NAME])" at bounding box center [884, 393] width 261 height 19
drag, startPoint x: 973, startPoint y: 393, endPoint x: 924, endPoint y: 399, distance: 49.4
click at [924, 399] on p "Training PA3: Do Not Assign ([PERSON_NAME])" at bounding box center [884, 393] width 261 height 19
click at [773, 386] on p "Training PA3: Do Not Assign ([PERSON_NAME])" at bounding box center [884, 393] width 261 height 19
drag, startPoint x: 777, startPoint y: 389, endPoint x: 1013, endPoint y: 404, distance: 236.5
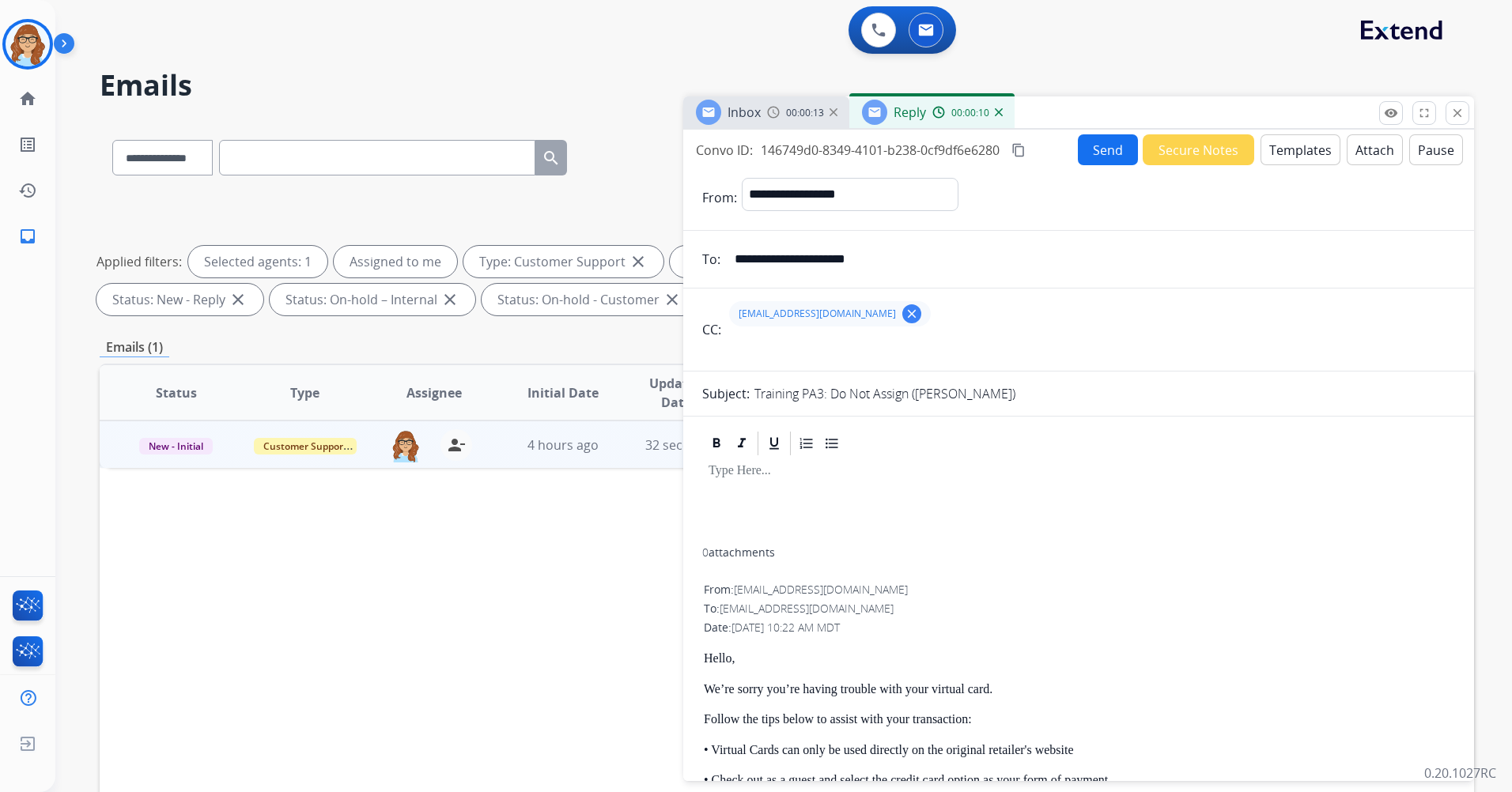
click at [1013, 404] on form "**********" at bounding box center [1078, 802] width 791 height 1275
drag, startPoint x: 1013, startPoint y: 404, endPoint x: 949, endPoint y: 296, distance: 125.5
click at [949, 296] on div "[EMAIL_ADDRESS][DOMAIN_NAME] clear" at bounding box center [1090, 314] width 729 height 38
click at [1302, 150] on button "Templates" at bounding box center [1300, 150] width 80 height 31
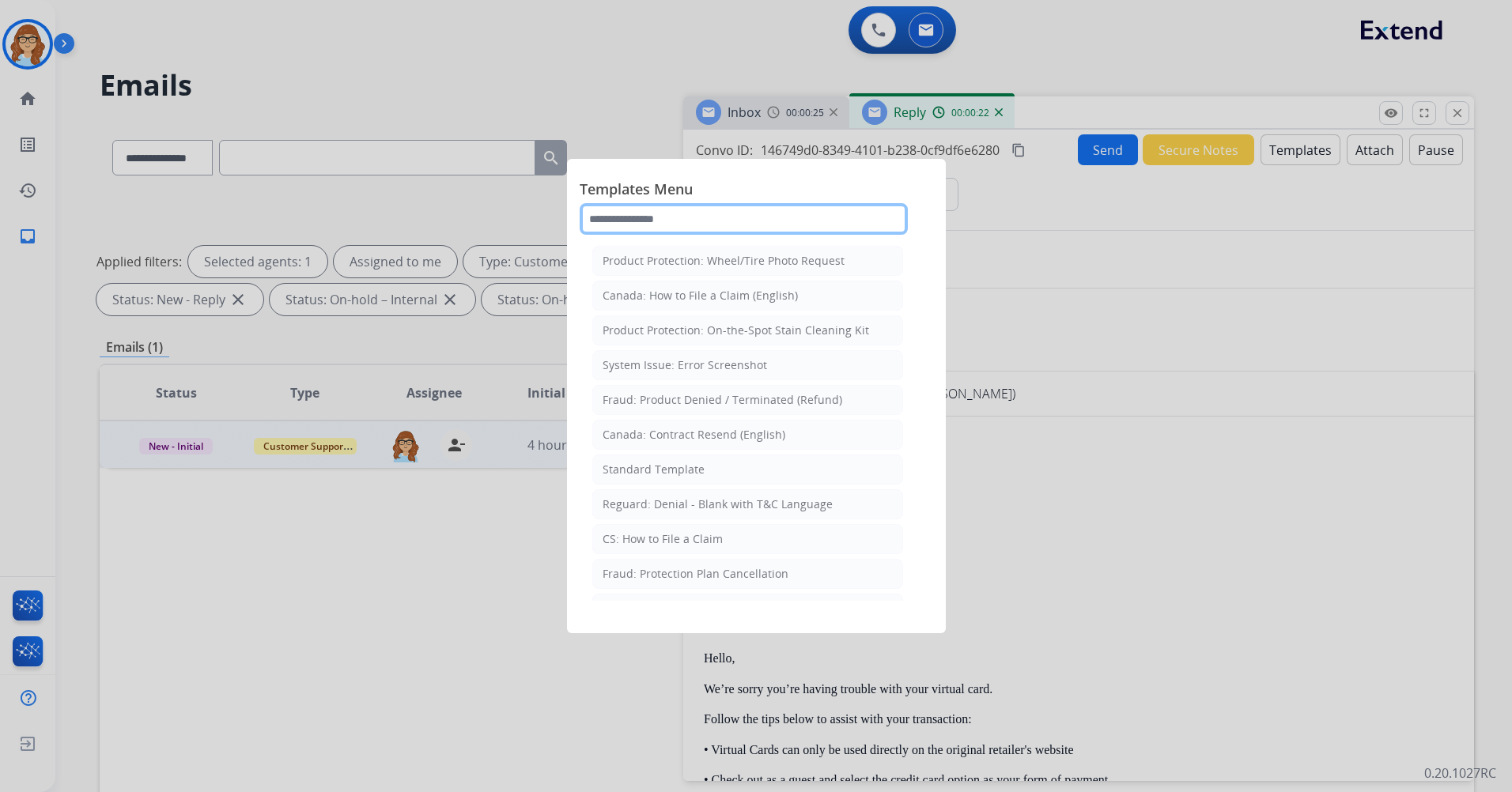
click at [748, 222] on input "text" at bounding box center [744, 219] width 328 height 32
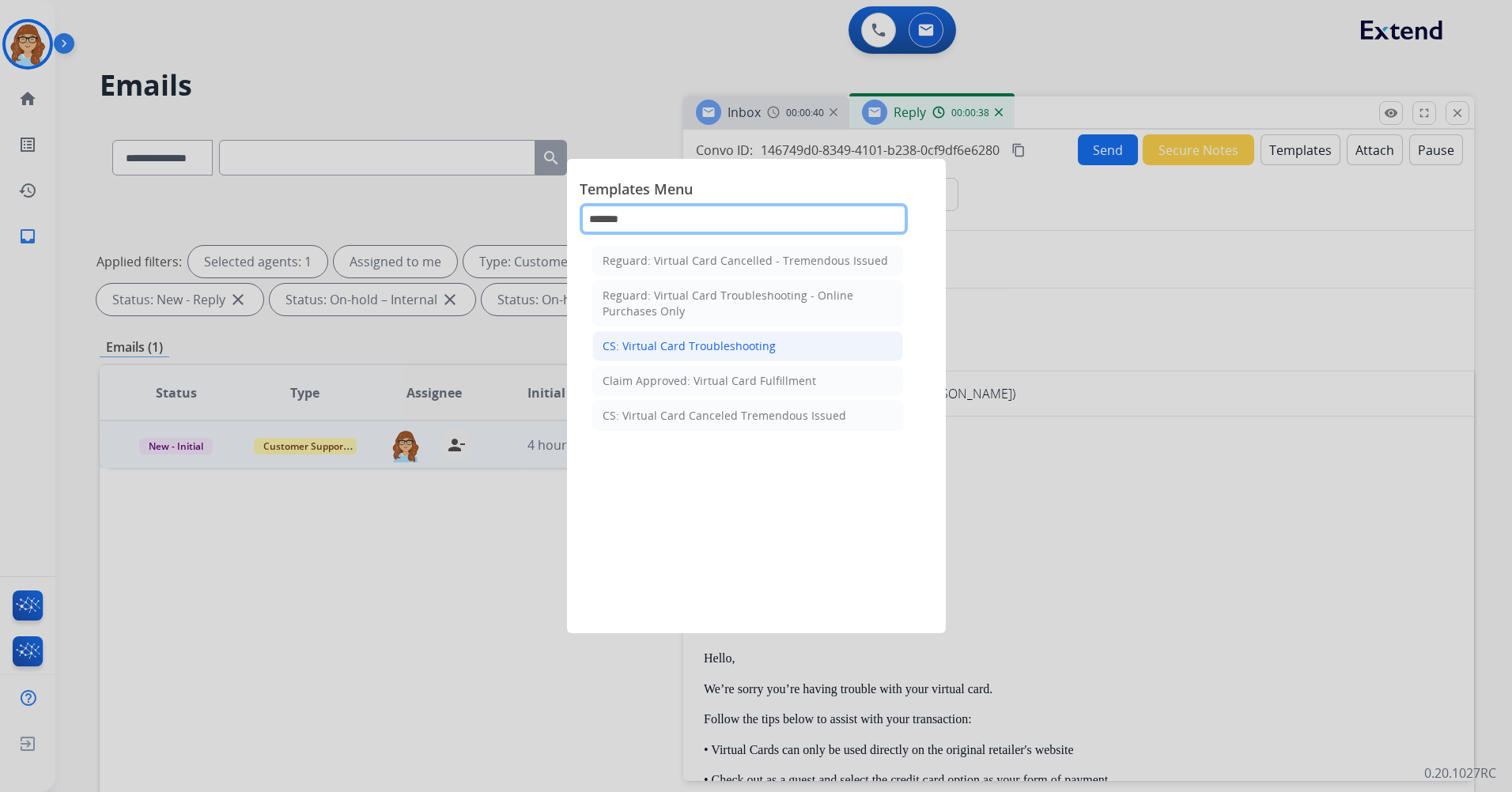
type input "*******"
click at [759, 338] on li "CS: Virtual Card Troubleshooting" at bounding box center [747, 346] width 310 height 30
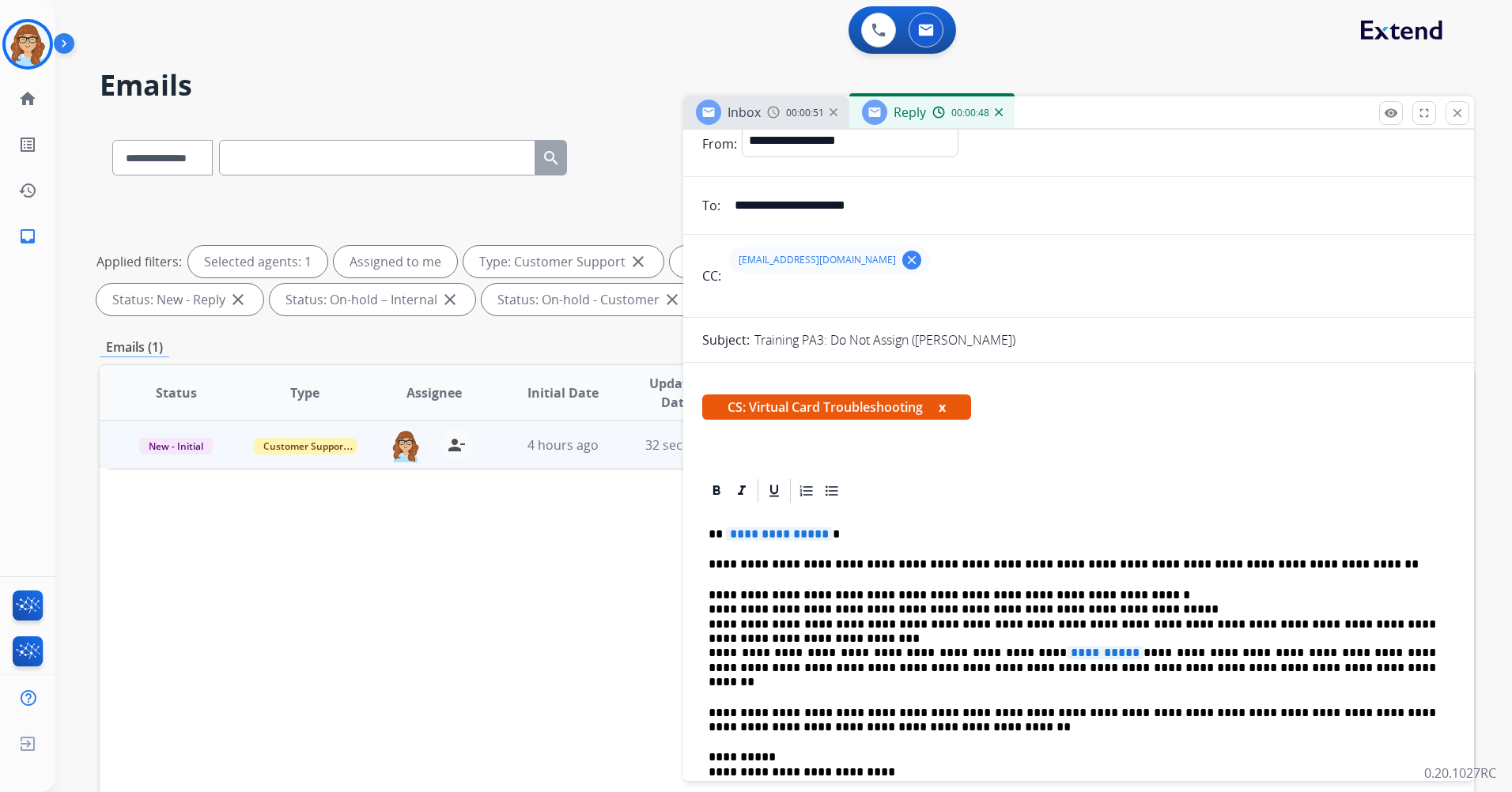
scroll to position [79, 0]
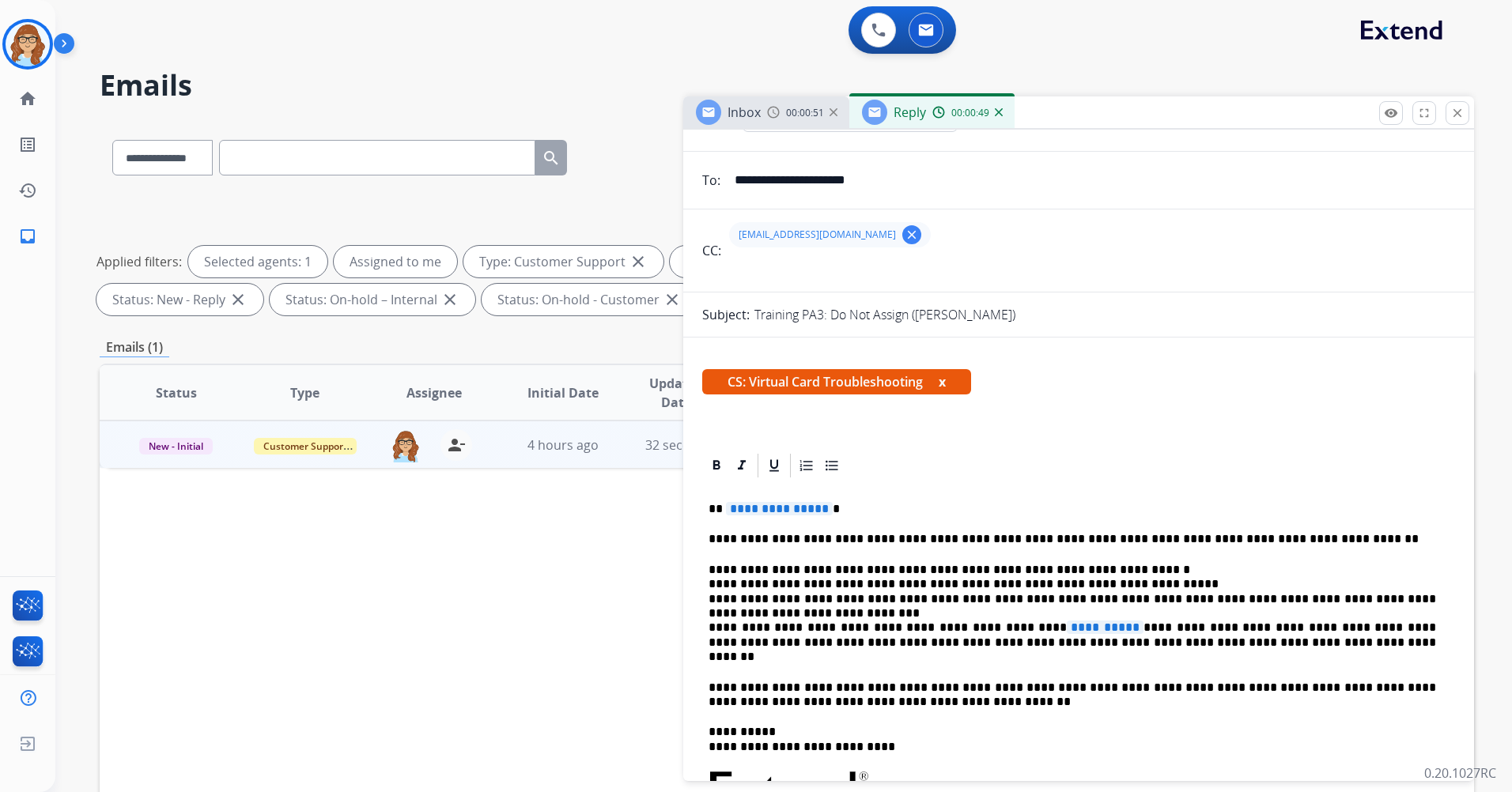
click at [776, 512] on span "**********" at bounding box center [779, 509] width 107 height 14
click at [1066, 628] on span "**********" at bounding box center [1105, 628] width 77 height 14
click at [1066, 633] on span "**********" at bounding box center [1105, 628] width 77 height 14
click at [944, 384] on button "x" at bounding box center [942, 382] width 7 height 19
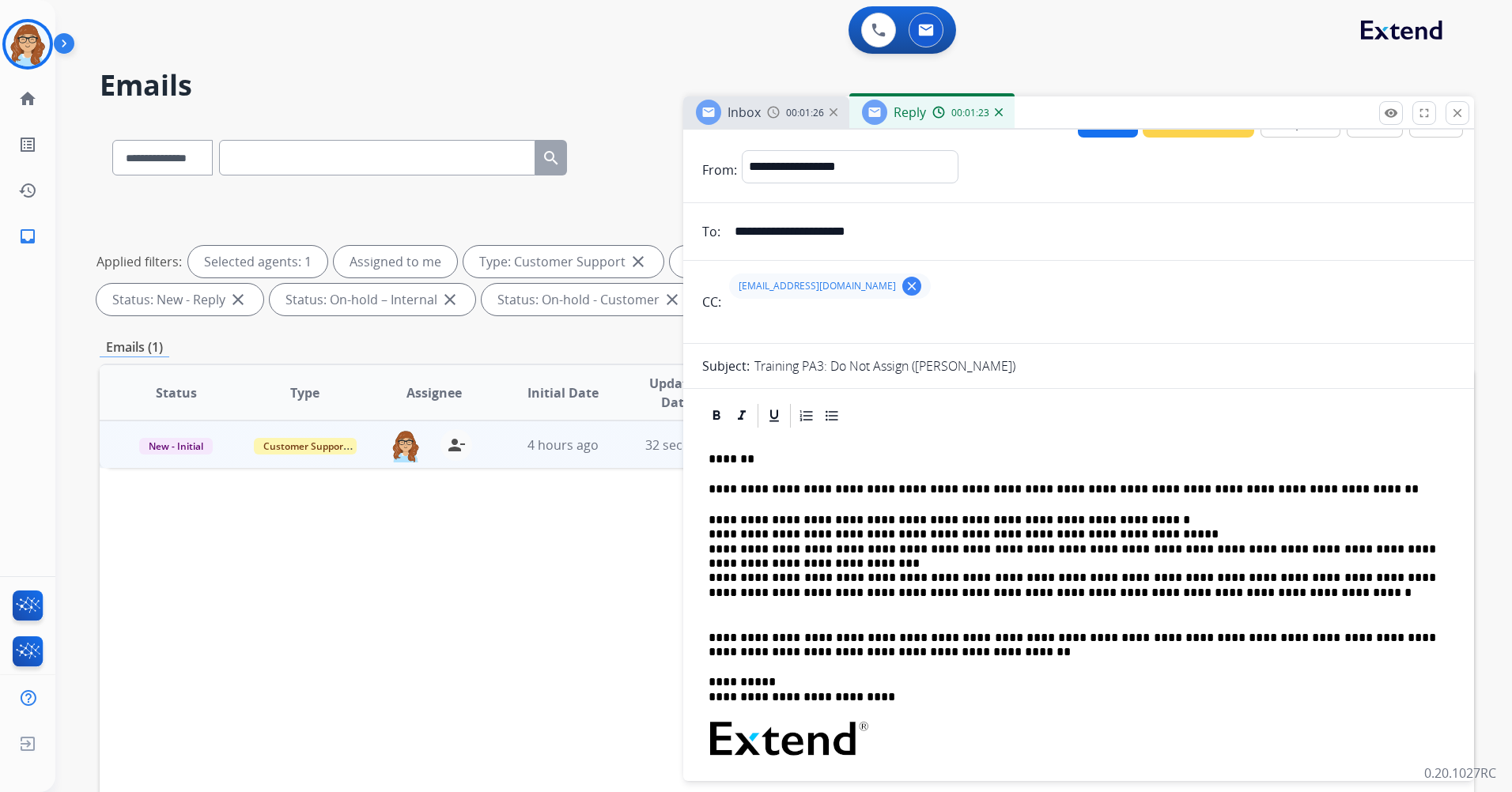
scroll to position [0, 0]
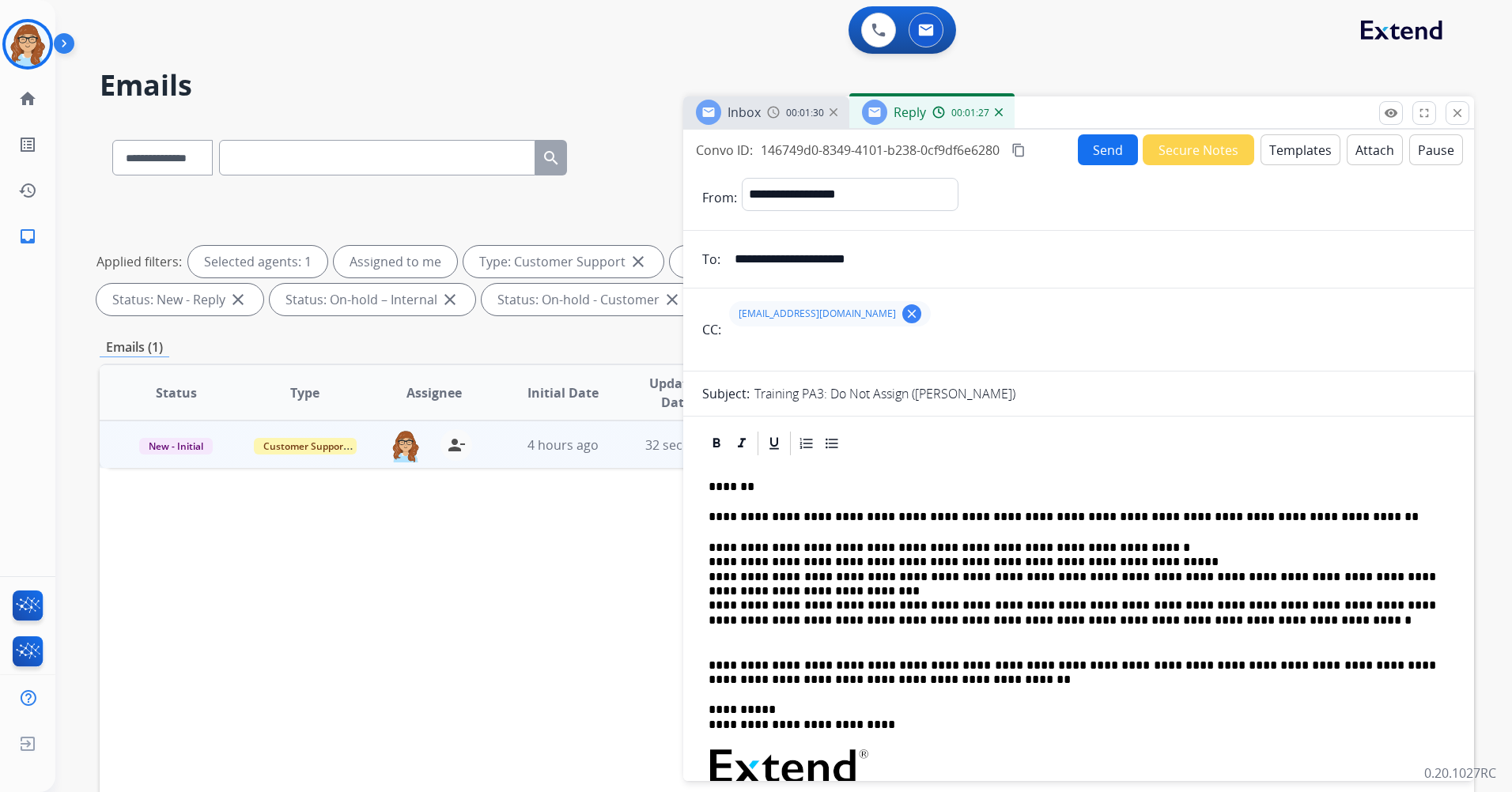
click at [1109, 155] on button "Send" at bounding box center [1107, 150] width 60 height 31
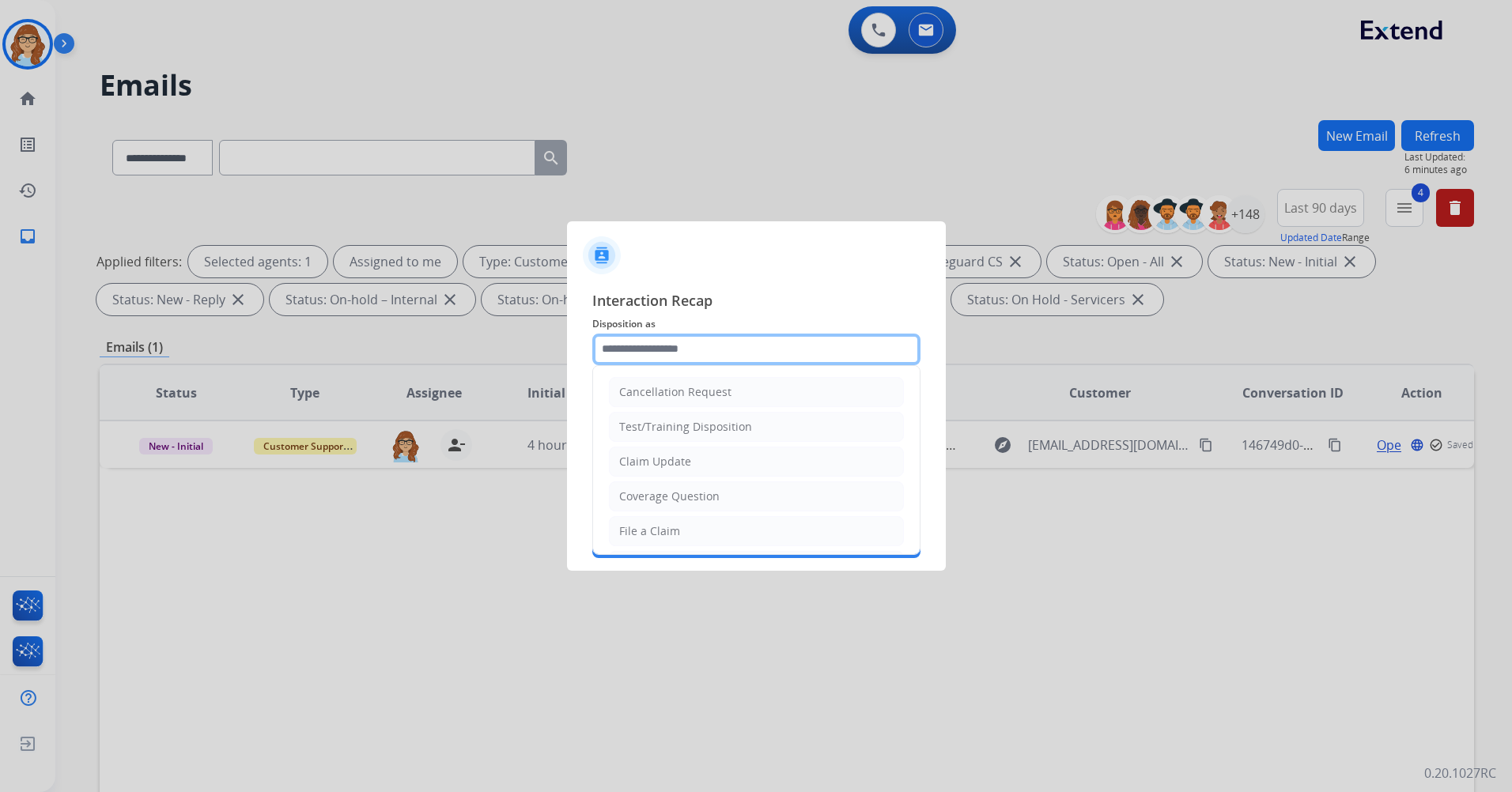
click at [740, 347] on input "text" at bounding box center [757, 349] width 328 height 32
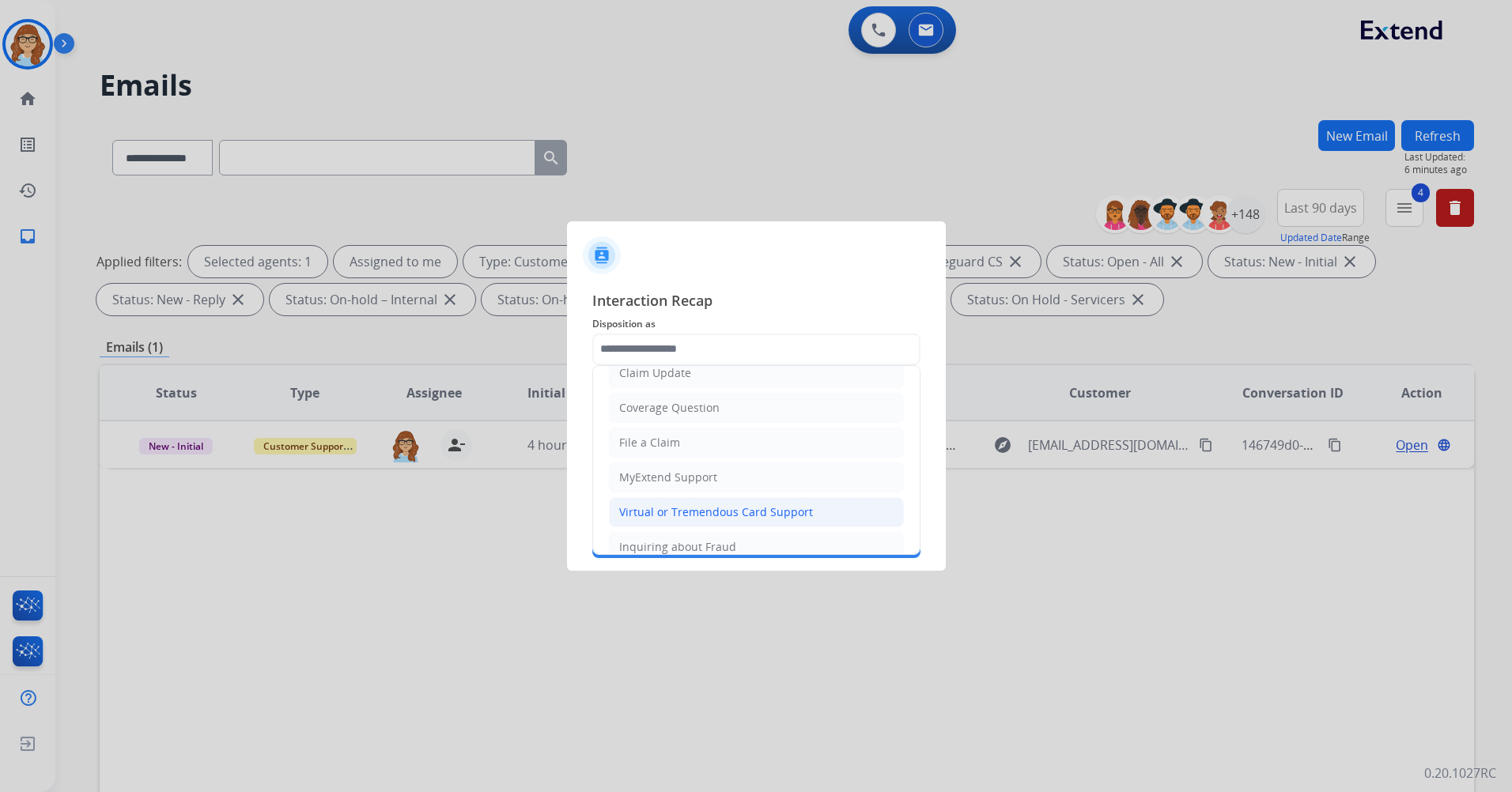
click at [745, 499] on li "Virtual or Tremendous Card Support" at bounding box center [756, 512] width 295 height 30
type input "**********"
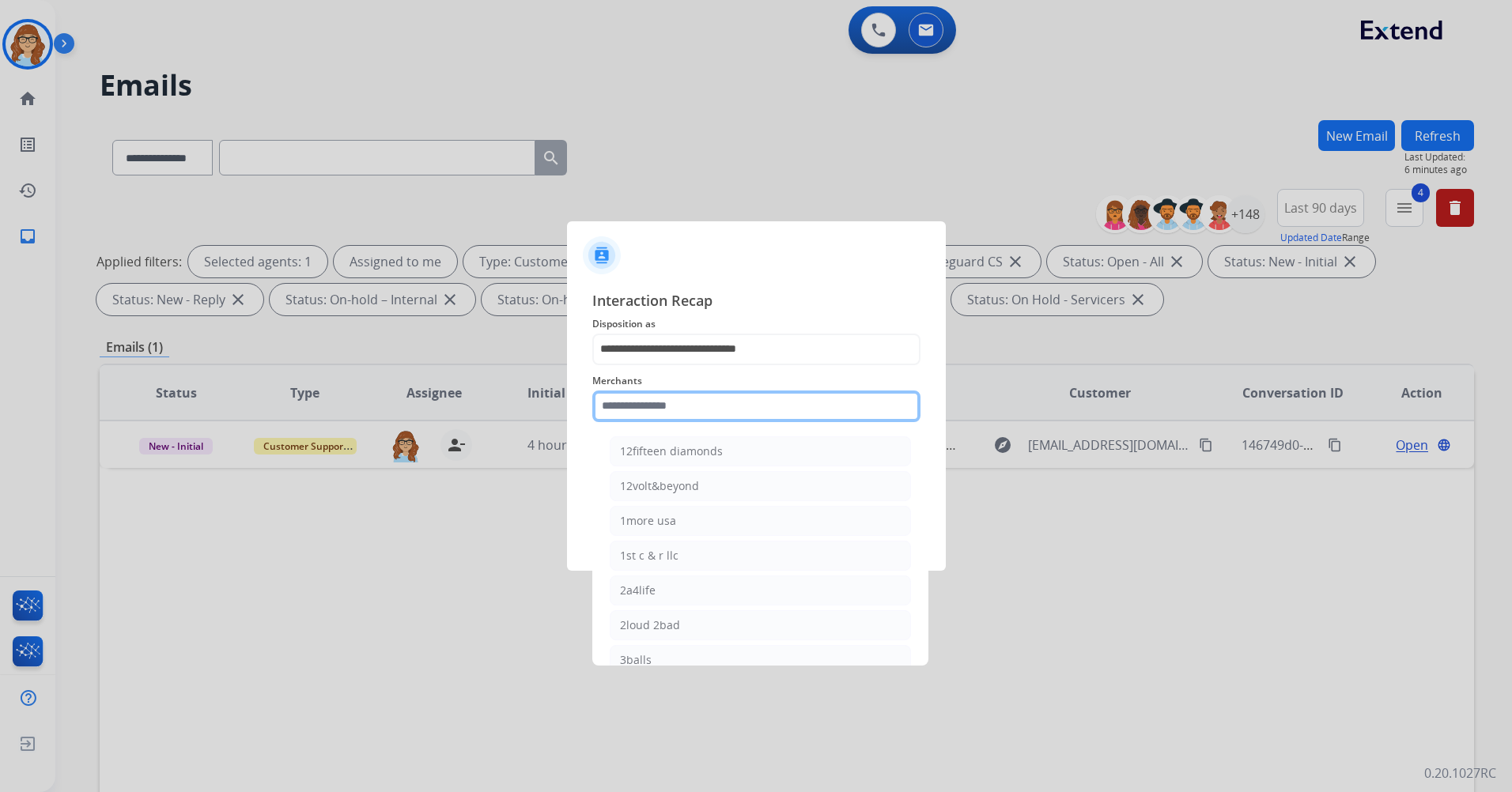
click at [717, 412] on input "text" at bounding box center [757, 406] width 328 height 32
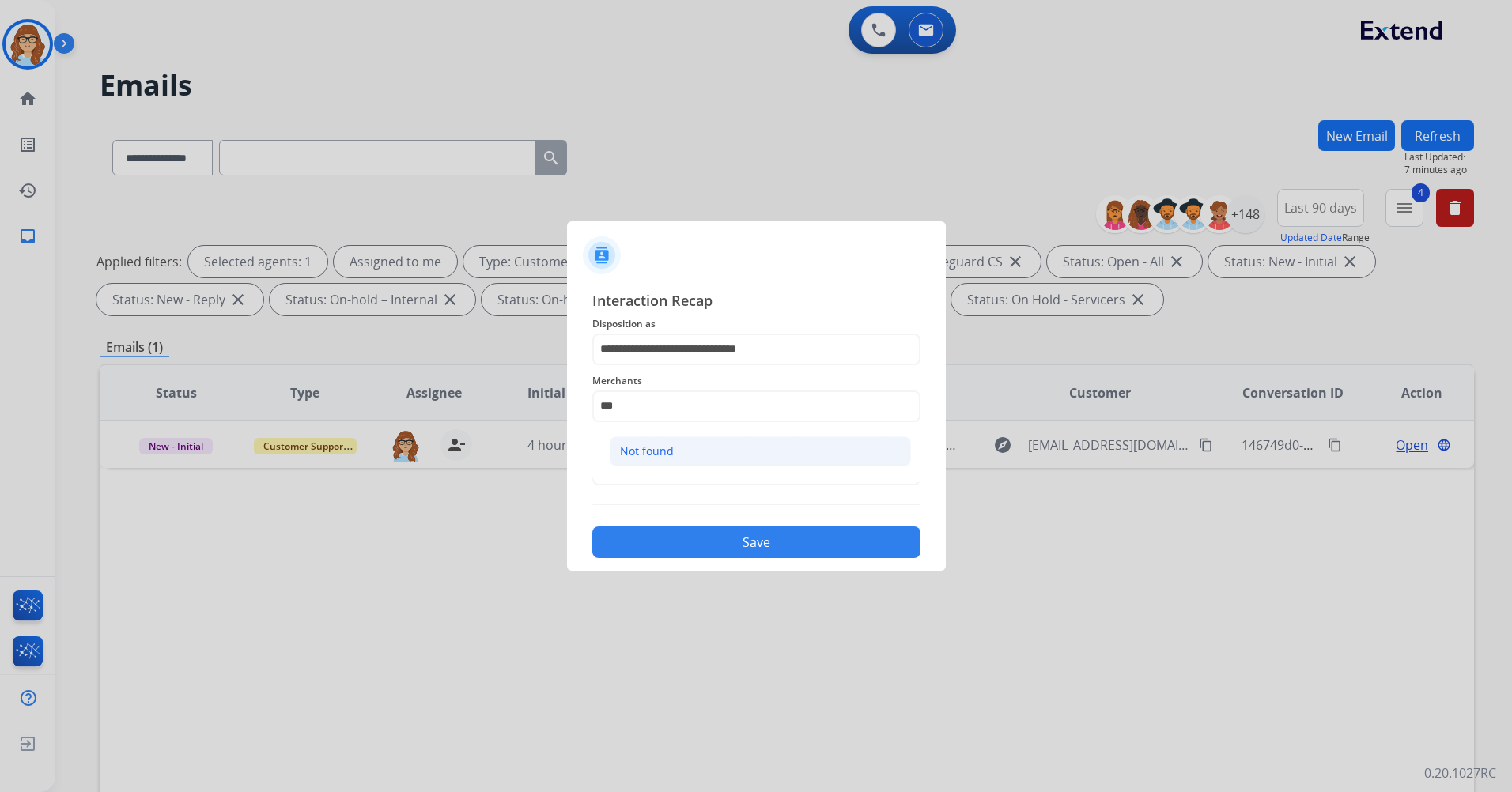
click at [787, 458] on li "Not found" at bounding box center [760, 451] width 301 height 30
type input "*********"
click at [774, 473] on input "text" at bounding box center [757, 470] width 328 height 32
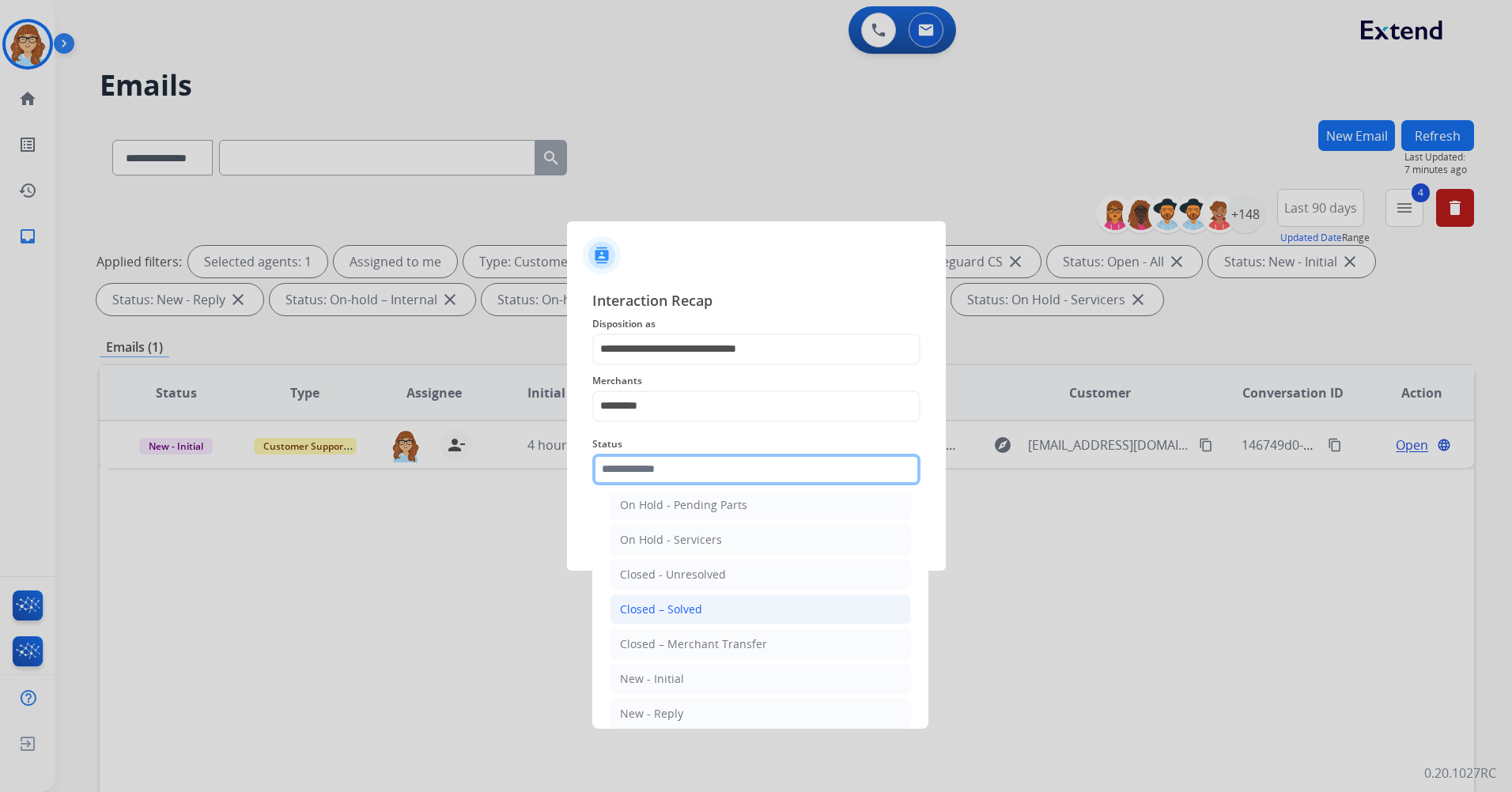
scroll to position [95, 0]
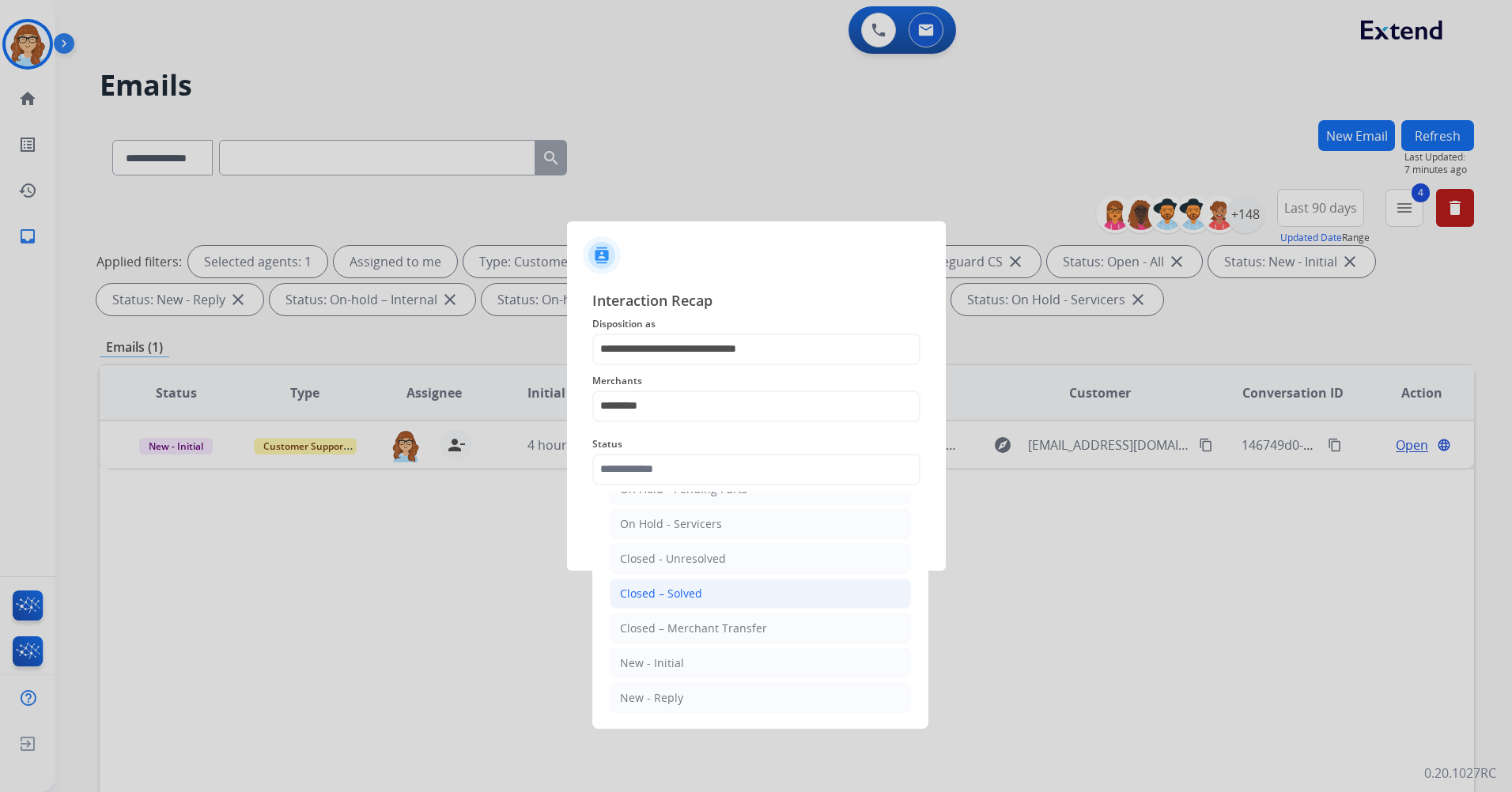
click at [773, 605] on li "Closed – Solved" at bounding box center [760, 594] width 301 height 30
type input "**********"
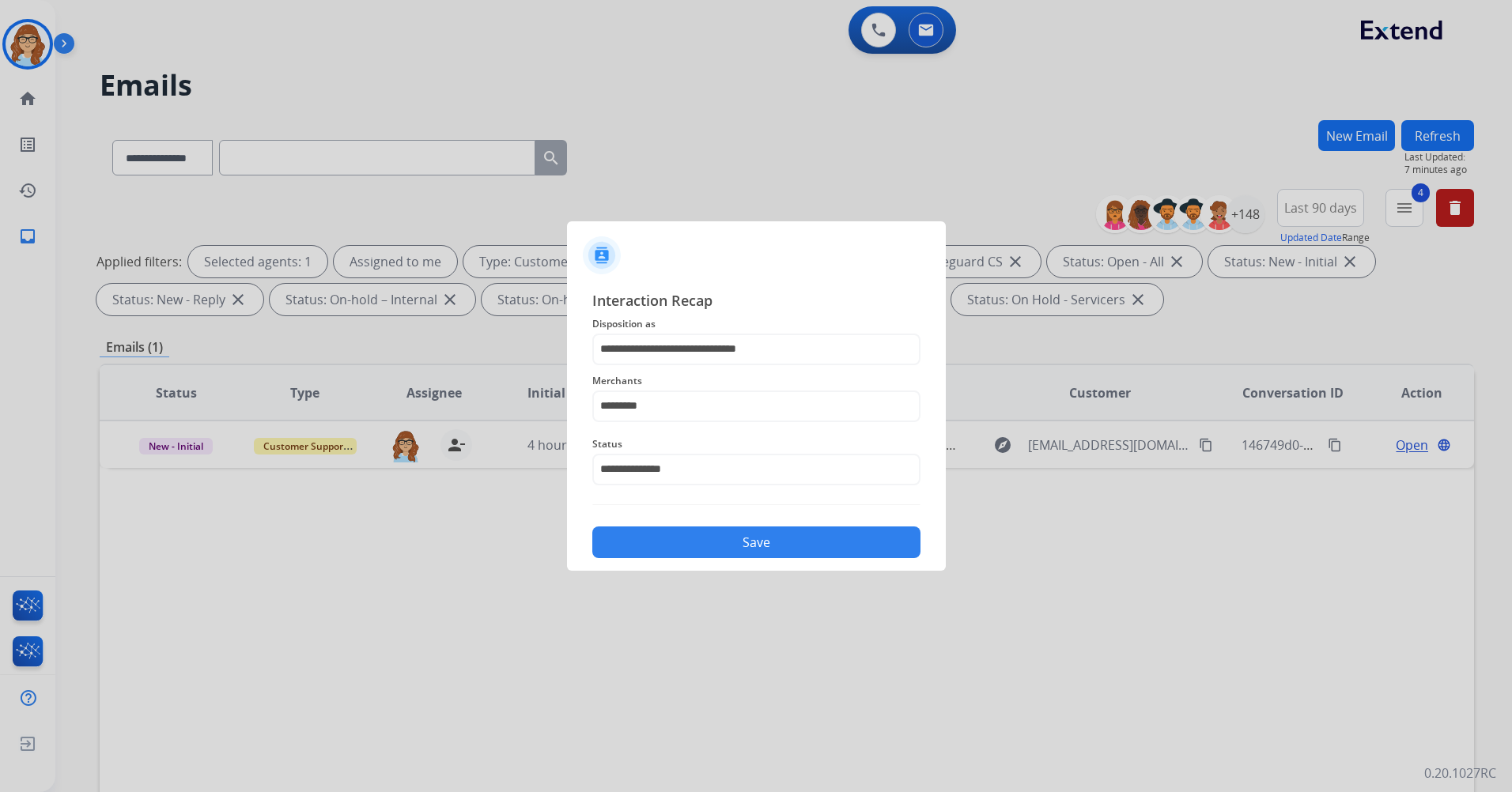
click at [760, 550] on button "Save" at bounding box center [757, 542] width 328 height 32
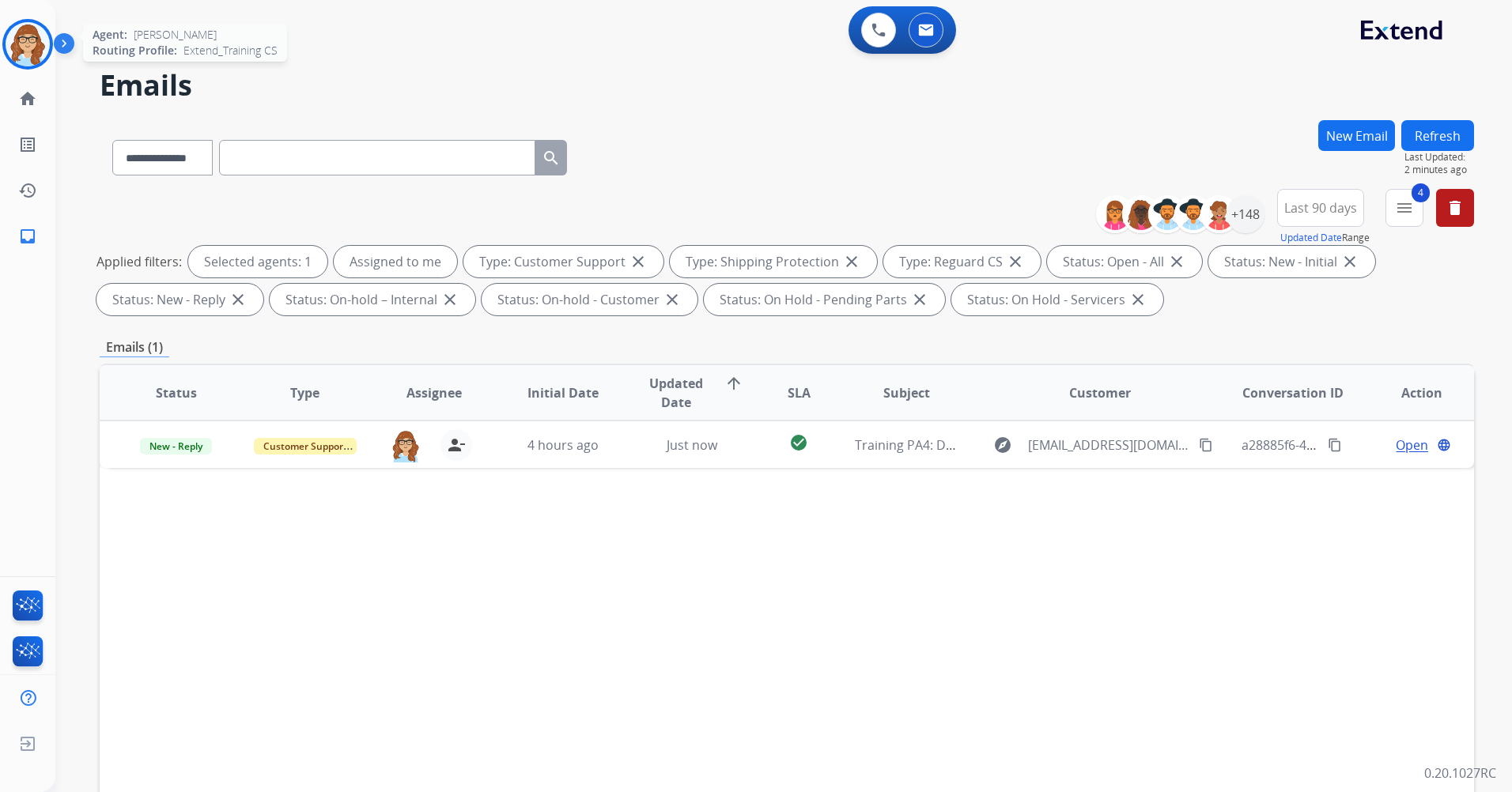
click at [33, 44] on img at bounding box center [27, 44] width 44 height 44
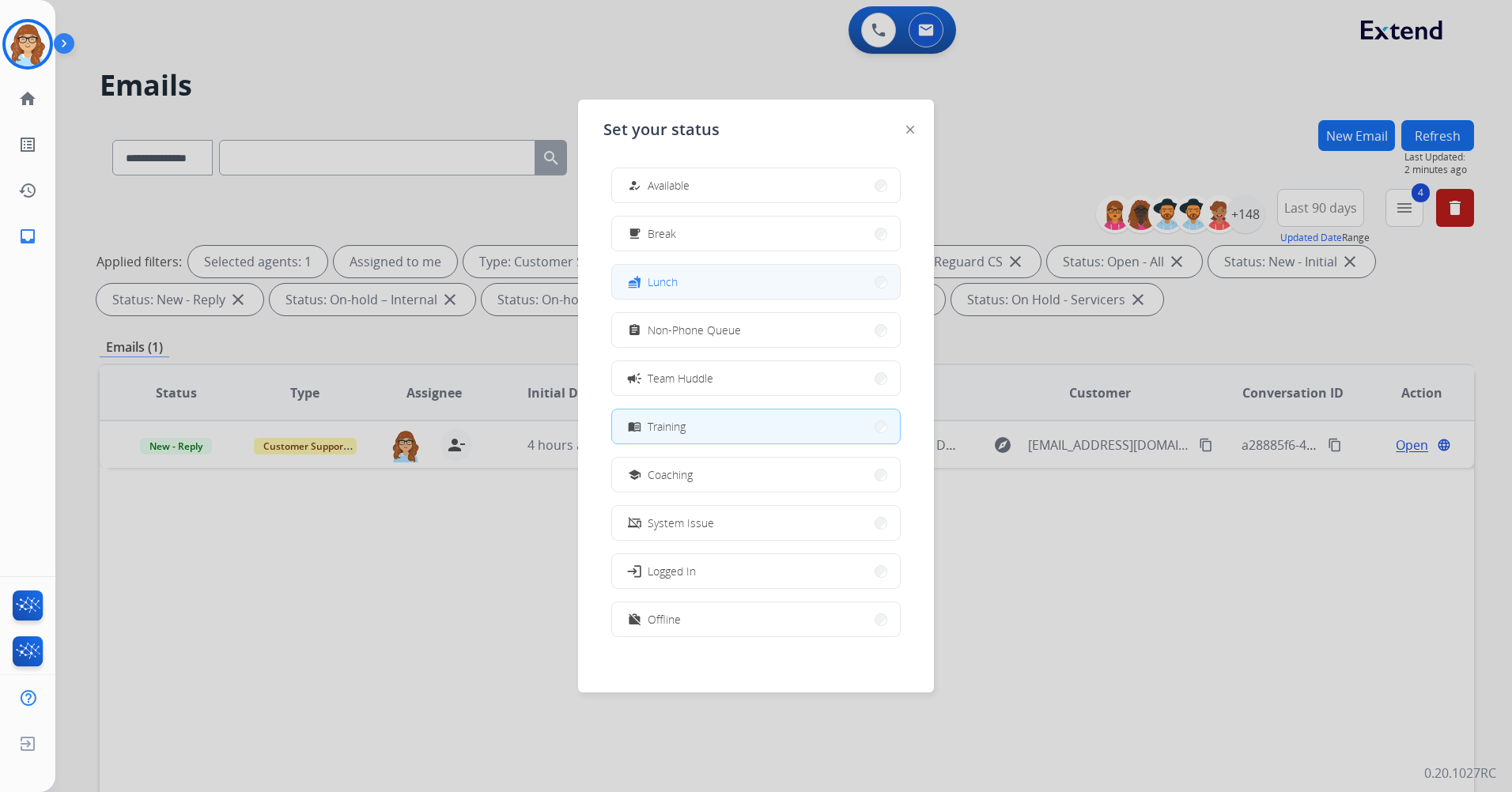
click at [732, 293] on button "fastfood Lunch" at bounding box center [756, 282] width 288 height 34
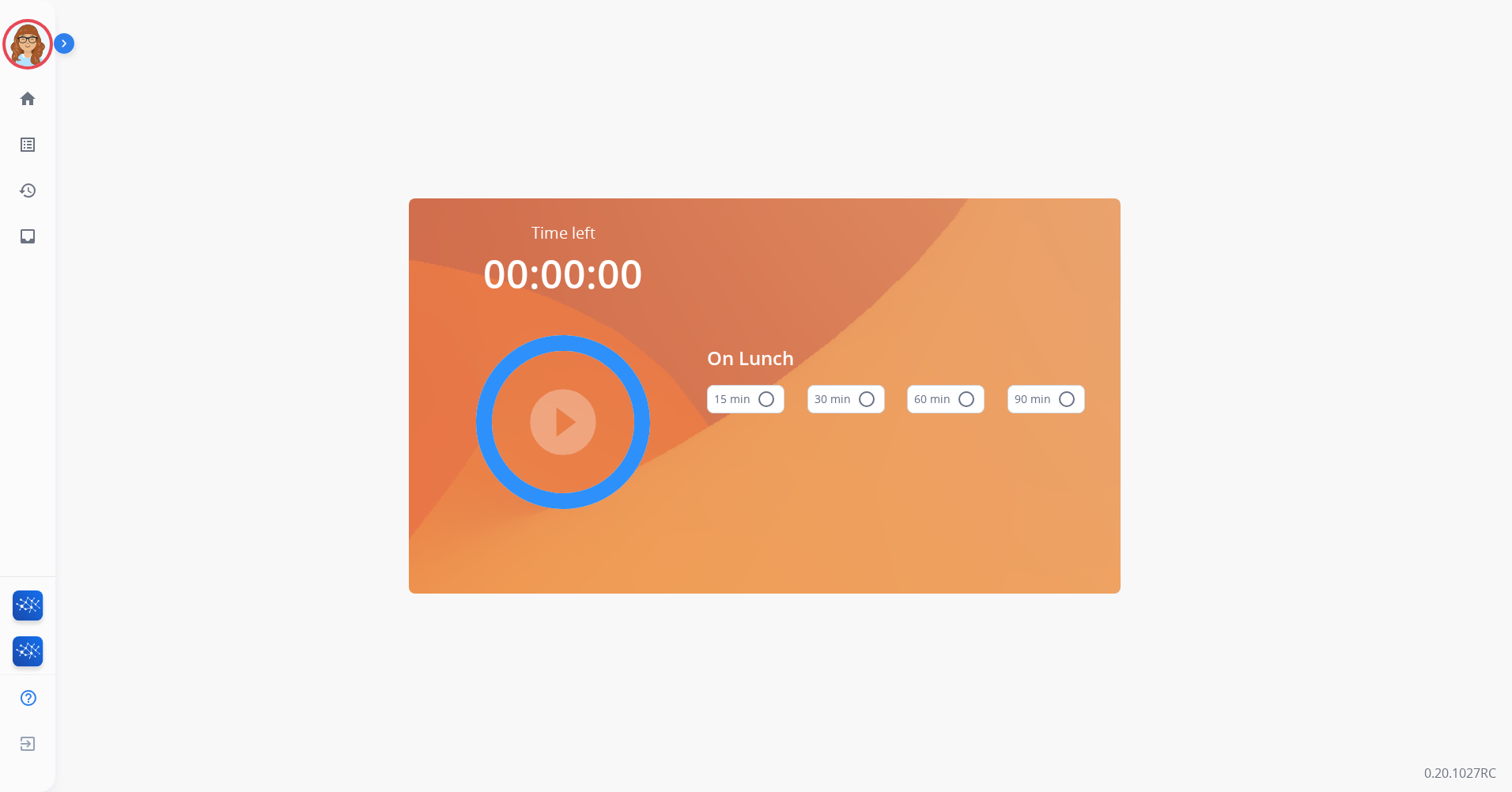
click at [940, 400] on button "60 min radio_button_unchecked" at bounding box center [946, 399] width 78 height 28
click at [553, 414] on mat-icon "play_circle_filled" at bounding box center [563, 423] width 19 height 19
